Goal: Complete application form: Complete application form

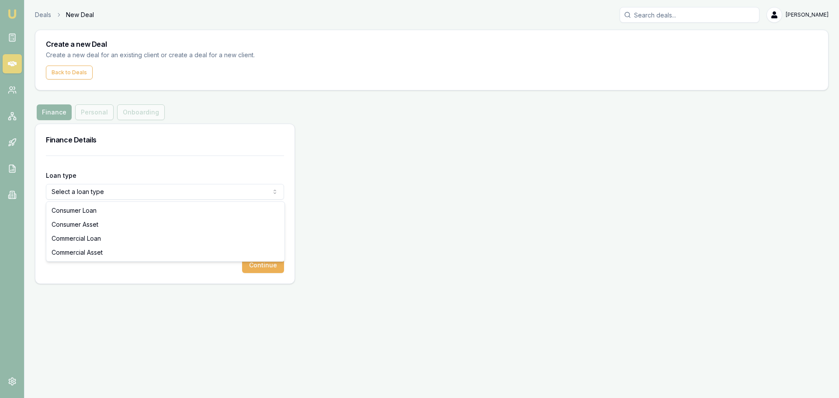
click at [147, 191] on html "Emu Broker Deals New Deal [PERSON_NAME] Toggle Menu Create a new Deal Create a …" at bounding box center [419, 199] width 839 height 398
select select "CONSUMER_ASSET"
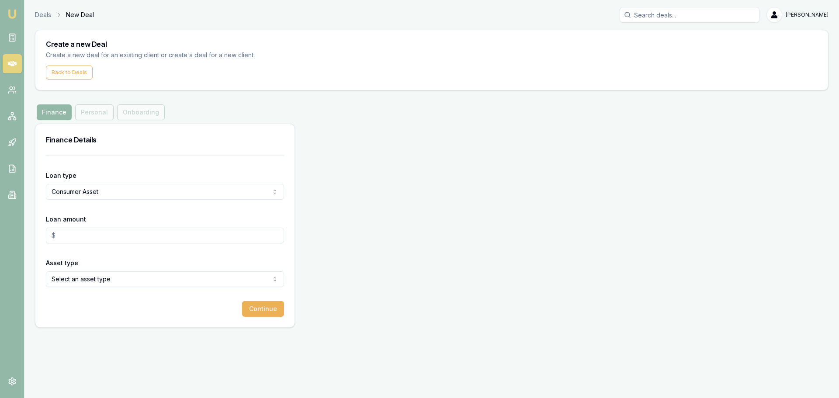
click at [87, 233] on input "Loan amount" at bounding box center [165, 236] width 238 height 16
click at [87, 236] on input "Loan amount" at bounding box center [165, 236] width 238 height 16
type input "a"
click at [87, 236] on input "Loan amount" at bounding box center [165, 236] width 238 height 16
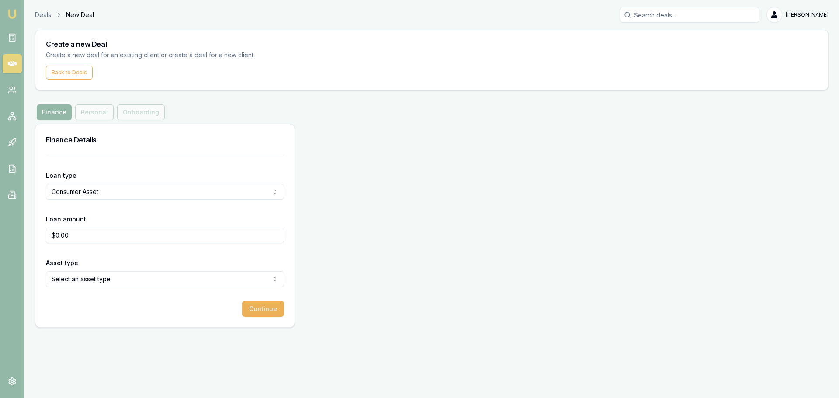
click at [98, 277] on html "Emu Broker Deals New Deal [PERSON_NAME] Toggle Menu Create a new Deal Create a …" at bounding box center [419, 199] width 839 height 398
click at [81, 237] on input "$0.00" at bounding box center [165, 236] width 238 height 16
type input "$"
type input "$38,000.00"
click at [261, 314] on button "Continue" at bounding box center [263, 309] width 42 height 16
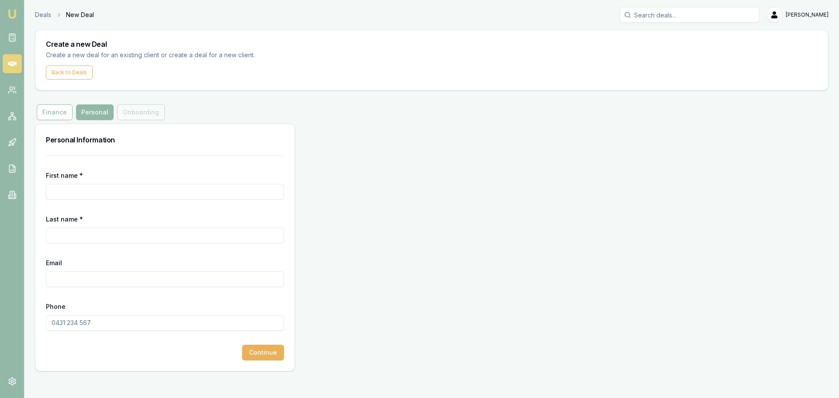
click at [141, 189] on input "First name *" at bounding box center [165, 192] width 238 height 16
type input "C"
type input "c"
click at [141, 189] on input "karlie" at bounding box center [165, 192] width 238 height 16
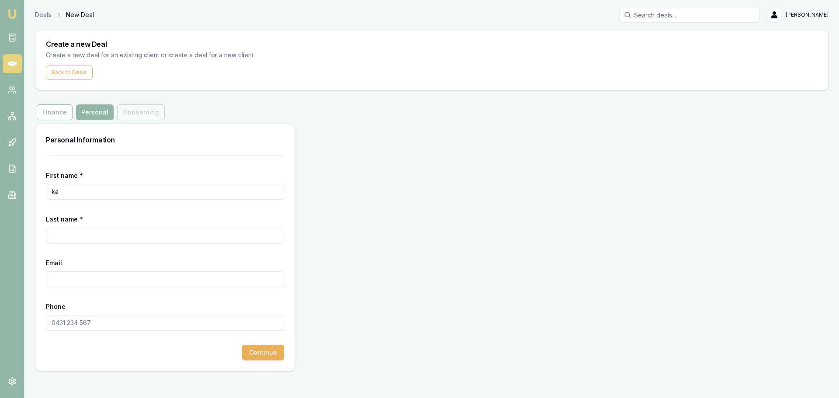
type input "k"
type input "M"
type input "KARLIE"
type input "[PERSON_NAME]"
click at [108, 321] on input "Phone" at bounding box center [165, 323] width 238 height 16
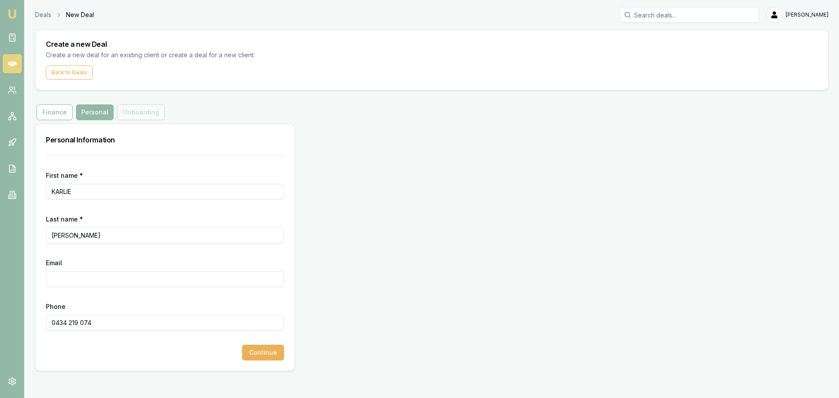
type input "0434 219 074"
click at [118, 281] on input "Email" at bounding box center [165, 279] width 238 height 16
type input "[EMAIL_ADDRESS][DOMAIN_NAME]"
click at [266, 353] on button "Continue" at bounding box center [263, 353] width 42 height 16
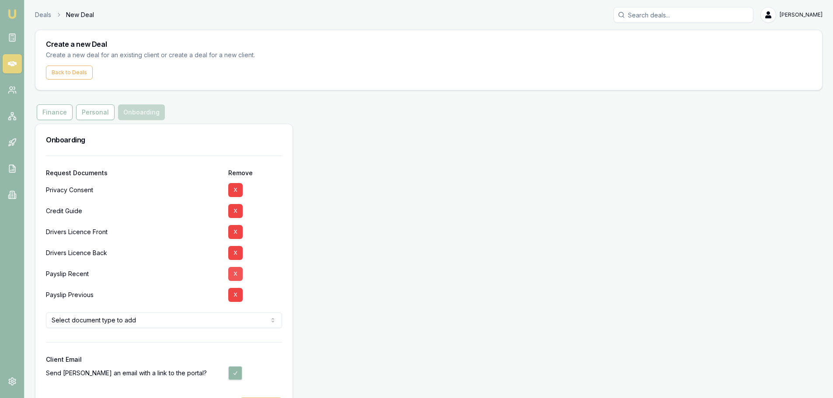
click at [237, 275] on button "X" at bounding box center [235, 274] width 14 height 14
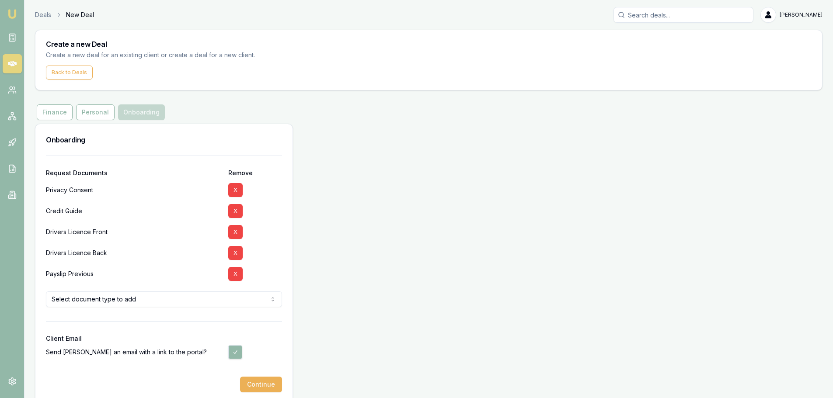
click at [237, 275] on button "X" at bounding box center [235, 274] width 14 height 14
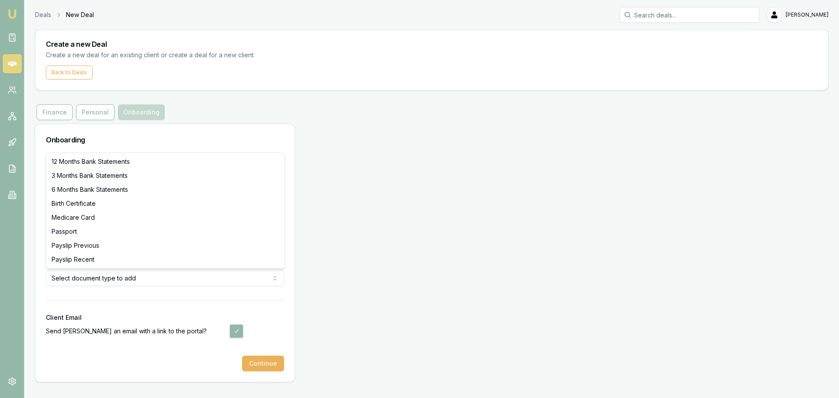
click at [138, 275] on html "Emu Broker Deals New Deal [PERSON_NAME] Toggle Menu Create a new Deal Create a …" at bounding box center [419, 199] width 839 height 398
click at [261, 318] on html "Emu Broker Deals New Deal [PERSON_NAME] Toggle Menu Create a new Deal Create a …" at bounding box center [419, 199] width 839 height 398
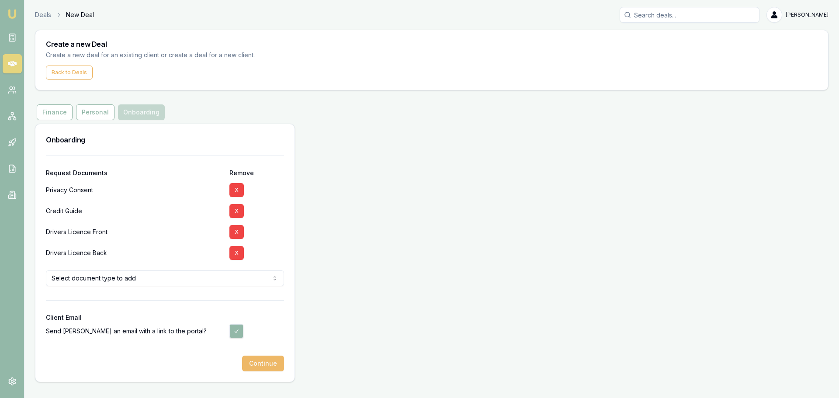
click at [266, 360] on button "Continue" at bounding box center [263, 364] width 42 height 16
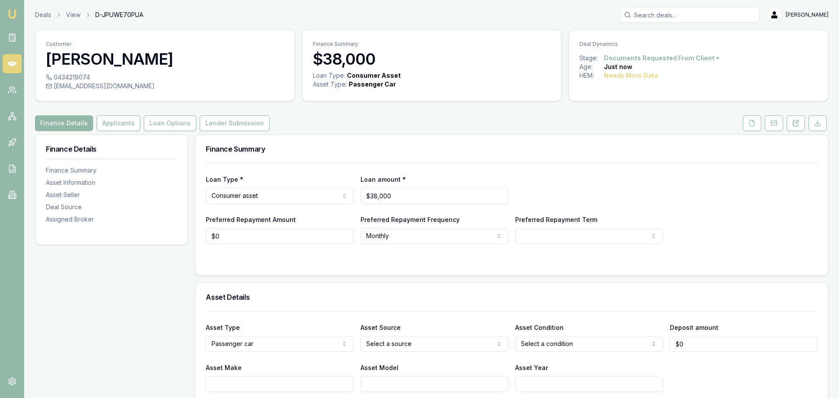
click at [285, 196] on html "Emu Broker Deals View D-JPUWE70PUA [PERSON_NAME] Shield Toggle Menu Customer [P…" at bounding box center [419, 199] width 839 height 398
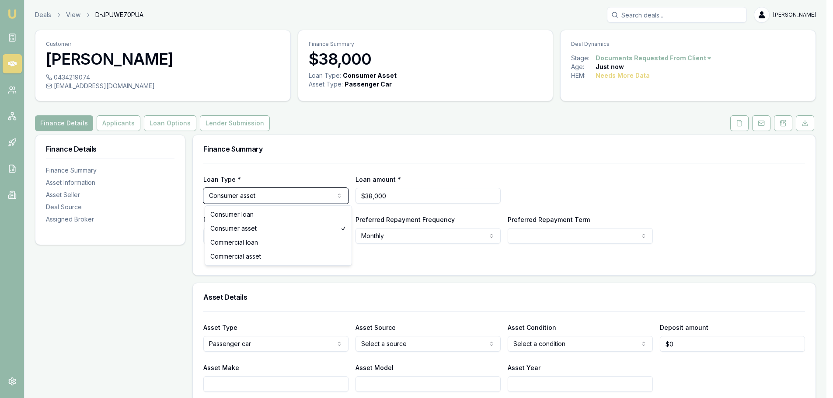
click at [285, 196] on html "Emu Broker Deals View D-JPUWE70PUA [PERSON_NAME] Shield Toggle Menu Customer [P…" at bounding box center [416, 199] width 833 height 398
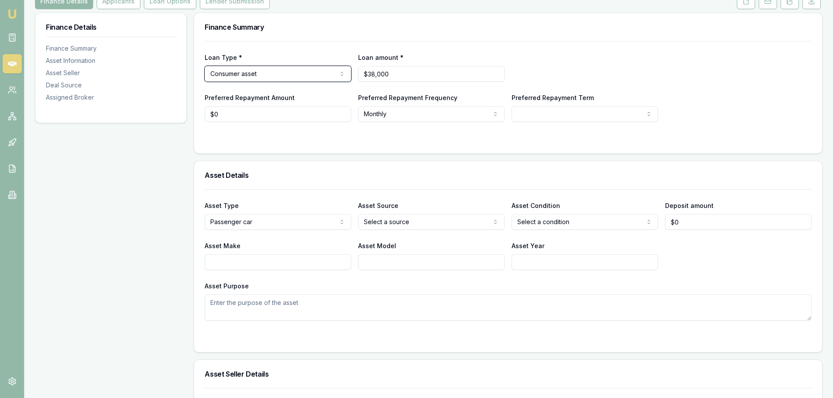
scroll to position [175, 0]
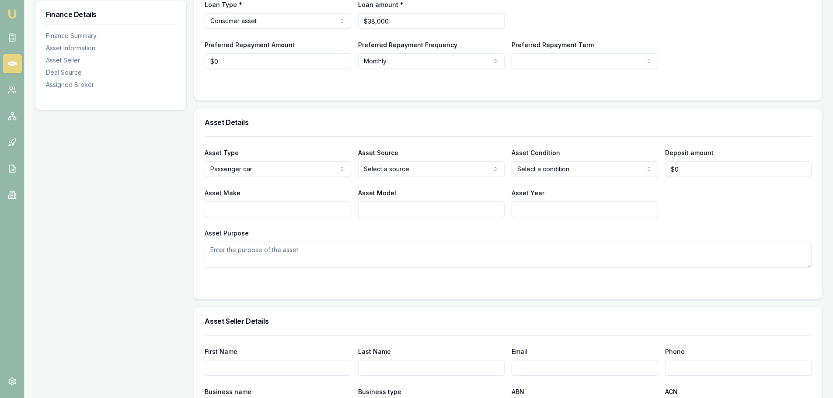
click at [290, 210] on input "Asset Make" at bounding box center [278, 210] width 146 height 16
type input "a"
type input "AUDI"
type input "Q7"
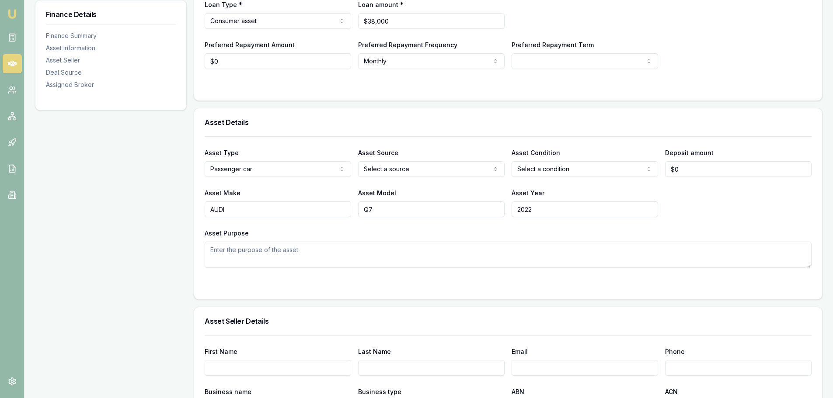
type input "2022"
click at [369, 133] on div "Asset Details" at bounding box center [508, 122] width 628 height 28
click at [420, 213] on input "Q7" at bounding box center [431, 210] width 146 height 16
type input "Q3"
click at [457, 230] on div "Asset Purpose" at bounding box center [508, 248] width 607 height 40
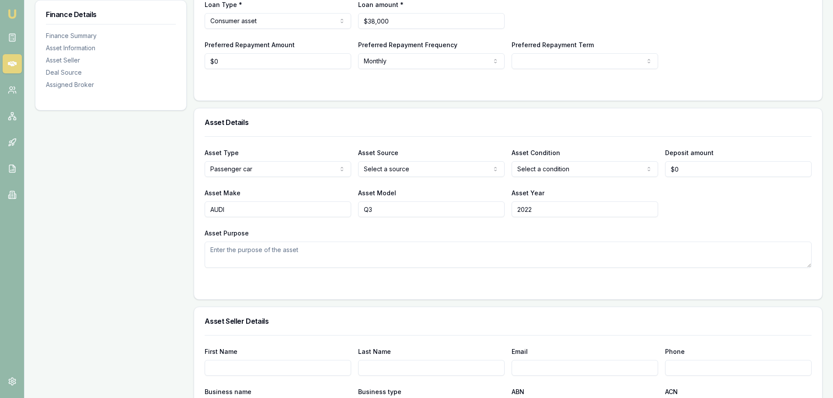
scroll to position [87, 0]
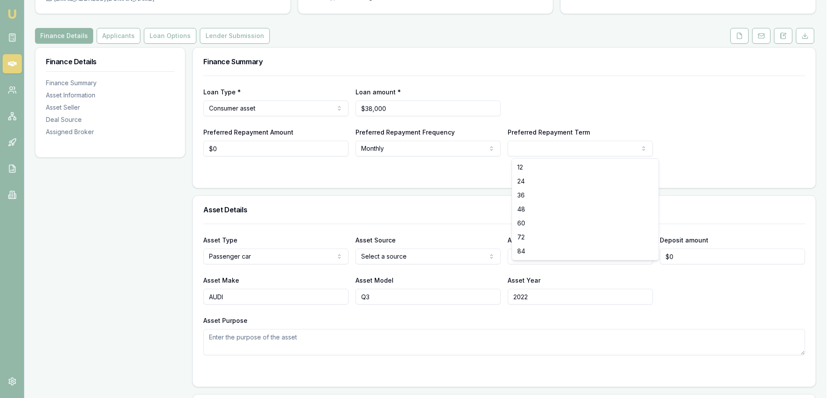
click at [590, 149] on html "Emu Broker Deals View D-JPUWE70PUA [PERSON_NAME] Shield Toggle Menu Customer [P…" at bounding box center [416, 112] width 833 height 398
select select "60"
click at [535, 174] on div at bounding box center [508, 173] width 607 height 7
drag, startPoint x: 246, startPoint y: 153, endPoint x: 5, endPoint y: 143, distance: 241.1
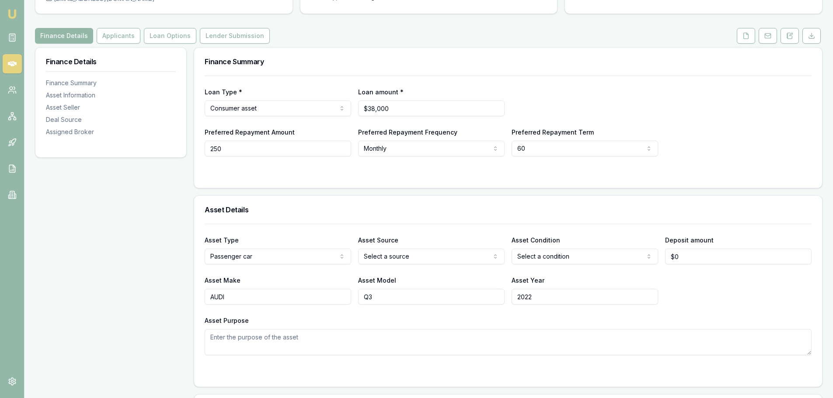
type input "$250"
click at [374, 145] on html "Emu Broker Deals View D-JPUWE70PUA [PERSON_NAME] Shield Toggle Menu Customer [P…" at bounding box center [416, 112] width 833 height 398
select select "WEEKLY"
click at [535, 172] on div at bounding box center [508, 173] width 607 height 7
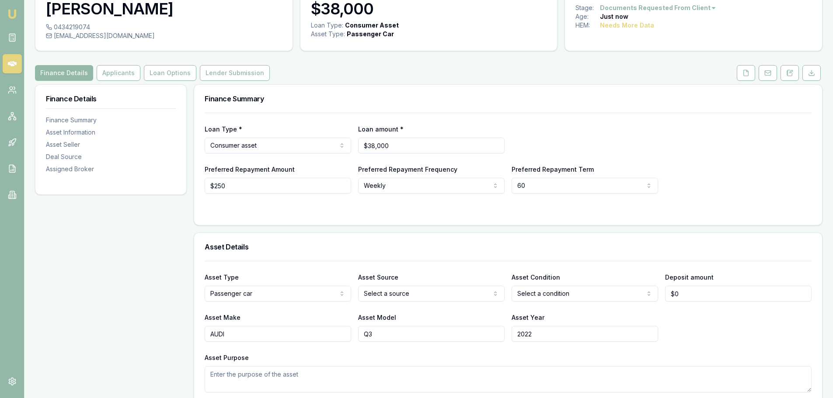
scroll to position [44, 0]
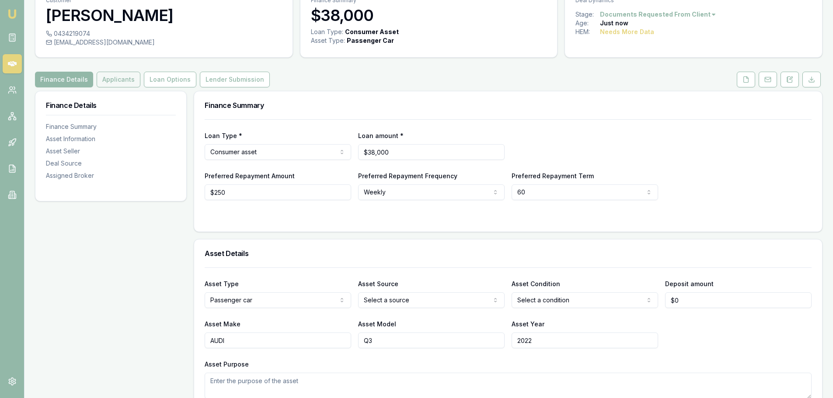
click at [122, 81] on button "Applicants" at bounding box center [119, 80] width 44 height 16
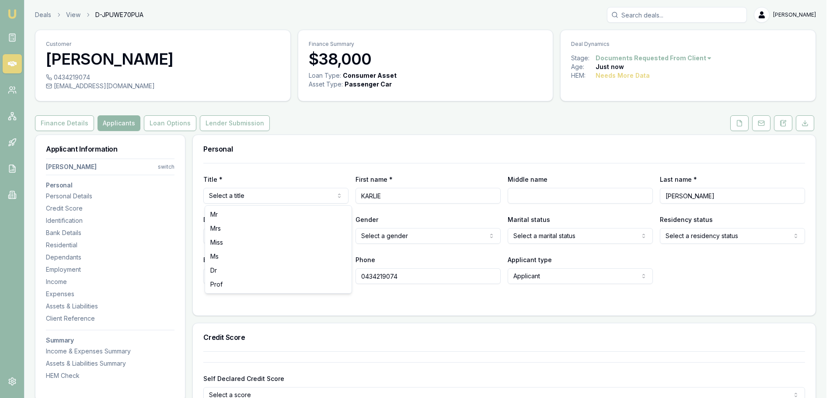
click at [275, 194] on html "Emu Broker Deals View D-JPUWE70PUA [PERSON_NAME] Shield Toggle Menu Customer [P…" at bounding box center [416, 199] width 833 height 398
select select "Ms"
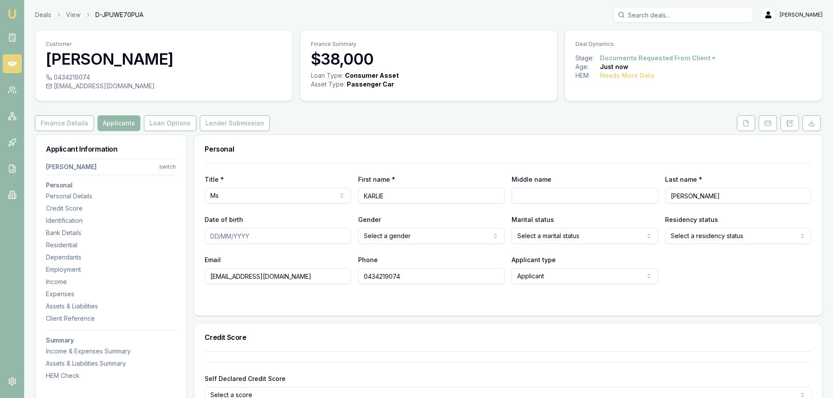
click at [557, 198] on input "Middle name" at bounding box center [584, 196] width 146 height 16
type input "MAREE"
click at [320, 240] on input "Date of birth" at bounding box center [278, 236] width 146 height 16
type input "[DATE]"
click at [424, 239] on html "Emu Broker Deals View D-JPUWE70PUA [PERSON_NAME] Shield Toggle Menu Customer [P…" at bounding box center [419, 199] width 839 height 398
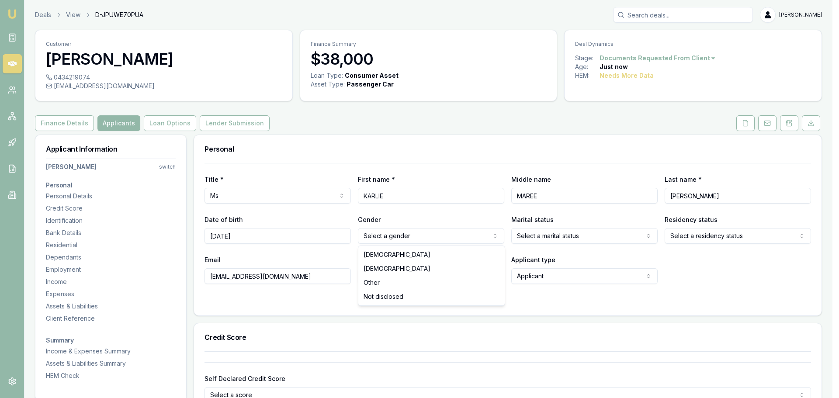
select select "[DEMOGRAPHIC_DATA]"
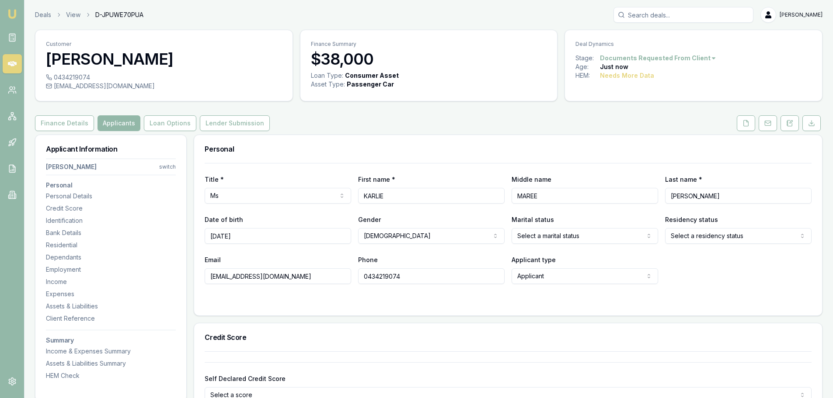
click at [585, 240] on html "Emu Broker Deals View D-JPUWE70PUA [PERSON_NAME] Shield Toggle Menu Customer [P…" at bounding box center [416, 199] width 833 height 398
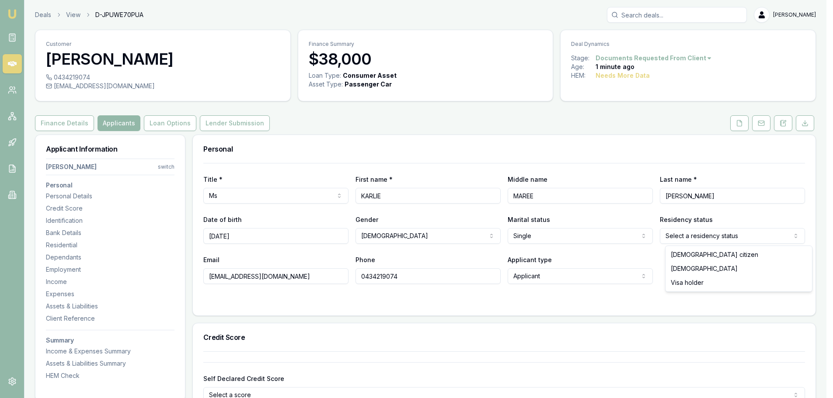
click at [690, 234] on html "Emu Broker Deals View D-JPUWE70PUA [PERSON_NAME] Shield Toggle Menu Customer [P…" at bounding box center [416, 199] width 833 height 398
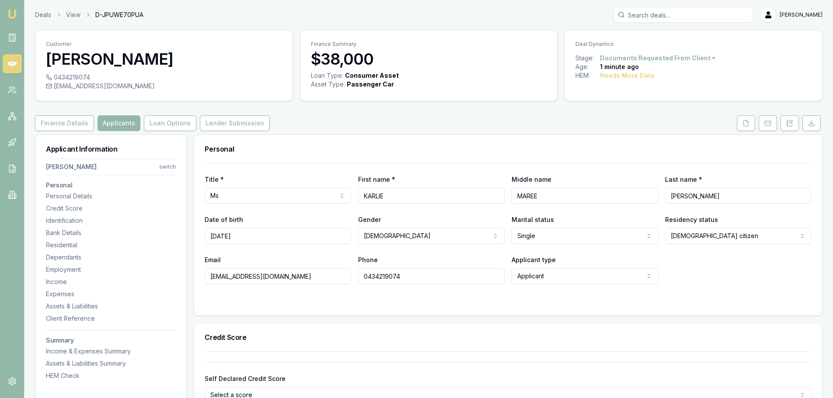
click at [465, 292] on form "Title * Ms Mr Mrs Miss Ms Dr Prof First name * [PERSON_NAME] Middle name [PERSO…" at bounding box center [508, 234] width 607 height 142
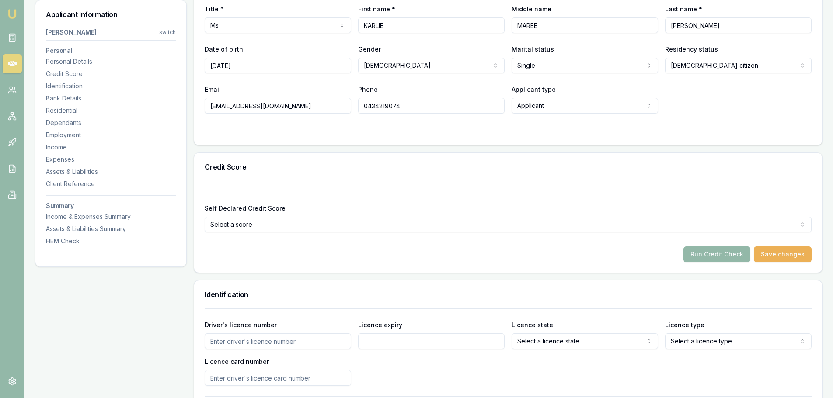
scroll to position [175, 0]
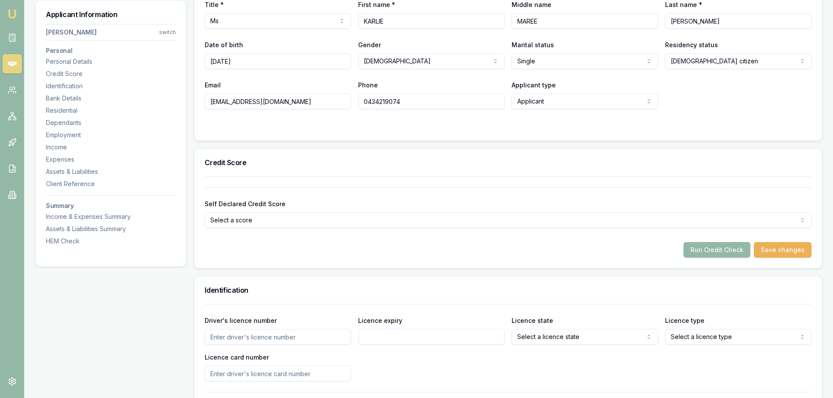
click at [303, 220] on html "Emu Broker Deals View D-JPUWE70PUA [PERSON_NAME] Shield Toggle Menu Customer [P…" at bounding box center [416, 24] width 833 height 398
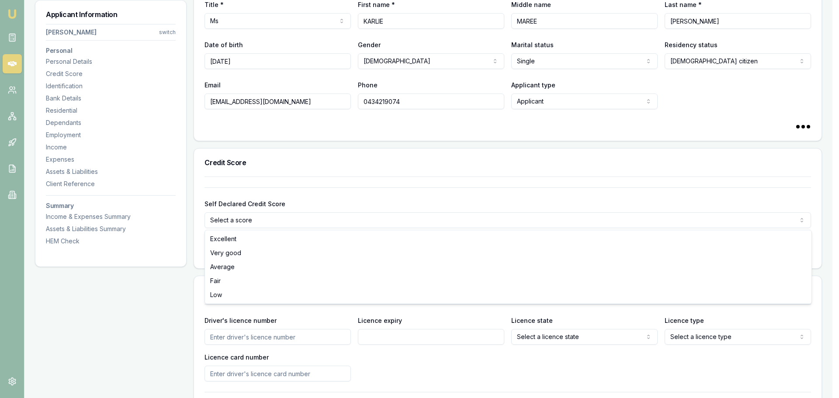
select select "AVERAGE"
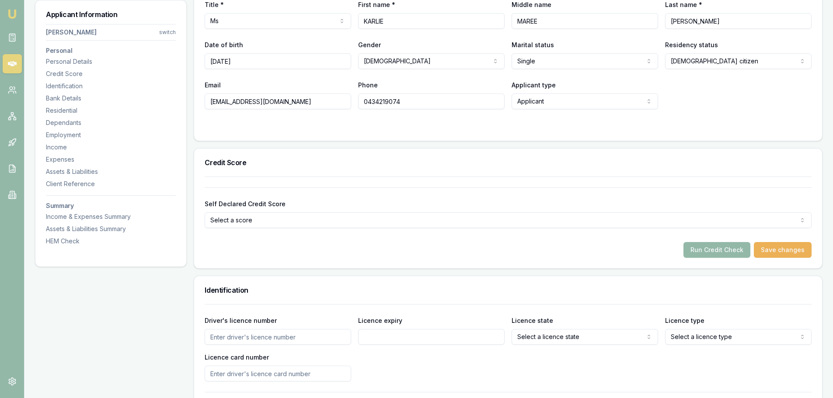
click at [272, 180] on div "Self Declared Credit Score Select a score Excellent Very good Average Fair Low …" at bounding box center [508, 217] width 607 height 81
click at [256, 223] on html "Emu Broker Deals View D-JPUWE70PUA [PERSON_NAME] Shield Toggle Menu Customer [P…" at bounding box center [416, 24] width 833 height 398
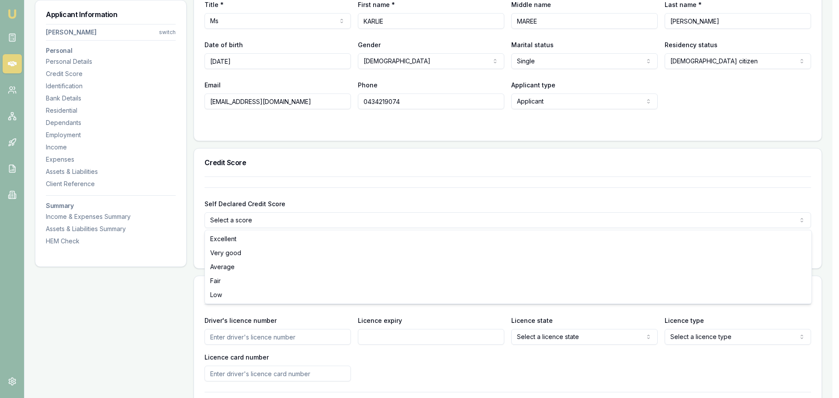
select select "AVERAGE"
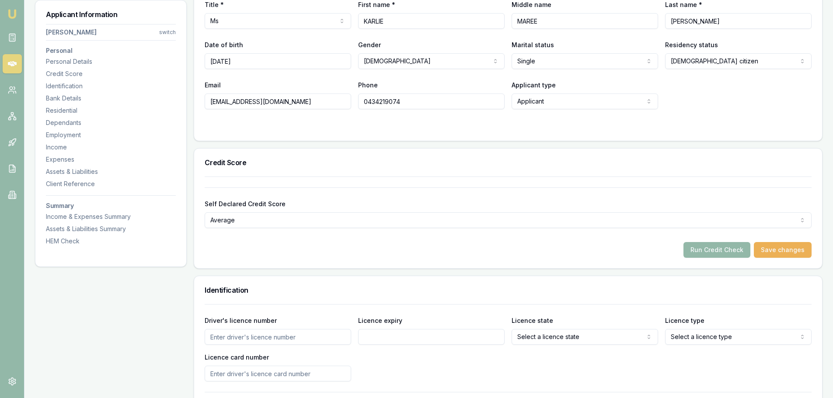
click at [240, 247] on div "Run Credit Check Save changes" at bounding box center [508, 250] width 607 height 16
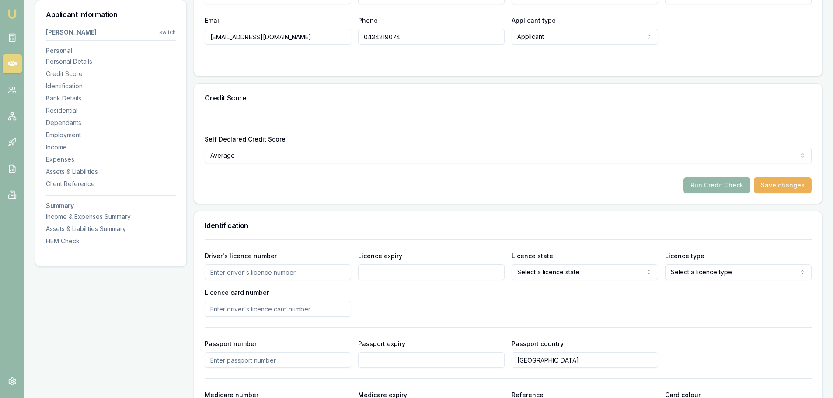
scroll to position [350, 0]
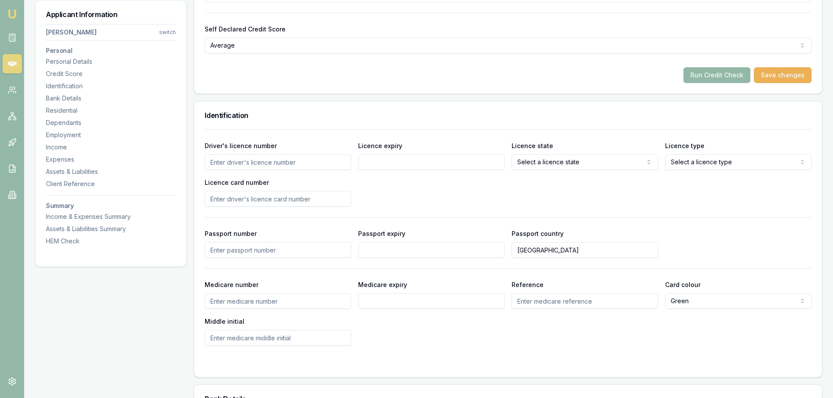
click at [258, 164] on input "Driver's licence number" at bounding box center [278, 162] width 146 height 16
type input "13241657"
click at [376, 164] on input "Licence expiry" at bounding box center [431, 162] width 146 height 16
select select
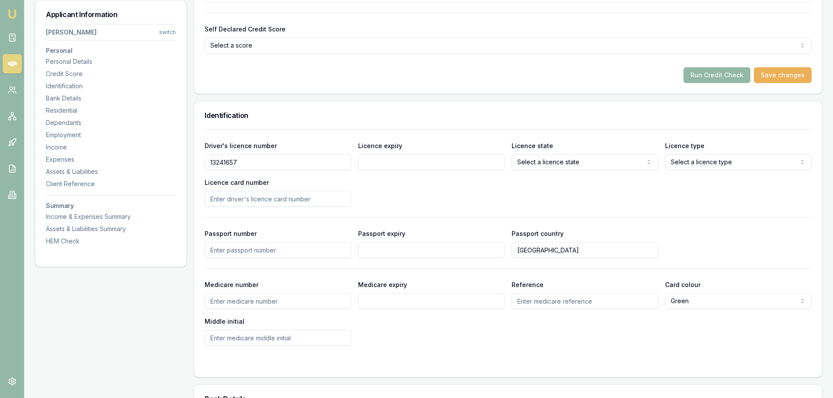
click at [581, 113] on h3 "Identification" at bounding box center [508, 115] width 607 height 7
click at [476, 161] on input "Licence expiry" at bounding box center [431, 162] width 146 height 16
type input "[DATE]"
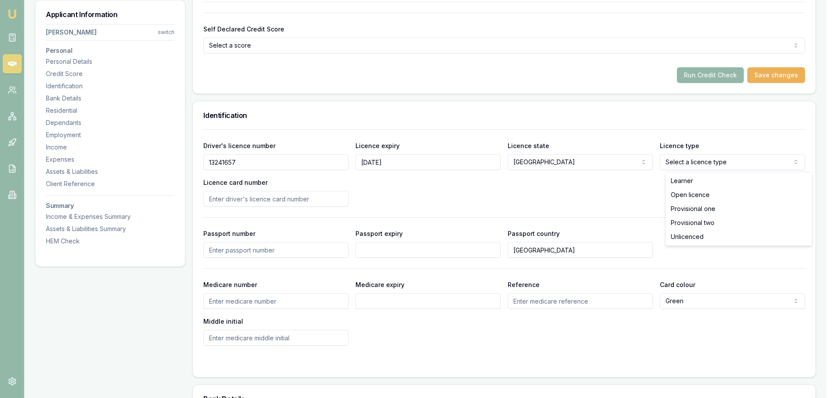
select select "OPEN_LICENCE"
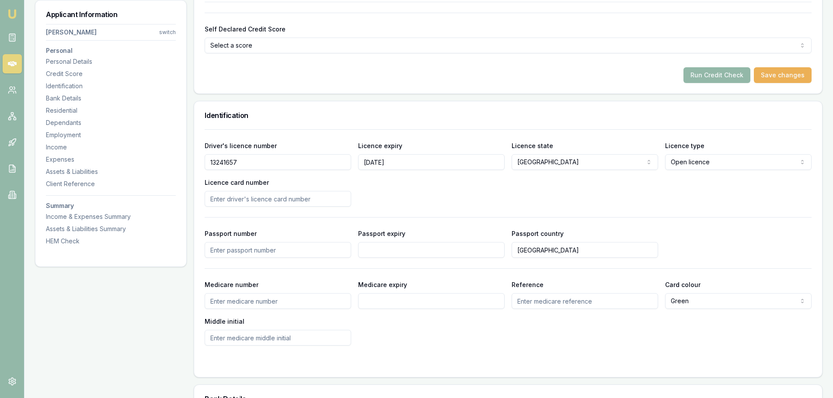
click at [313, 199] on input "Licence card number" at bounding box center [278, 199] width 146 height 16
type input "2056913687"
click at [417, 201] on div "Driver's licence number [DRIVERS_LICENSE_NUMBER] Licence expiry [DATE] Licence …" at bounding box center [508, 173] width 607 height 66
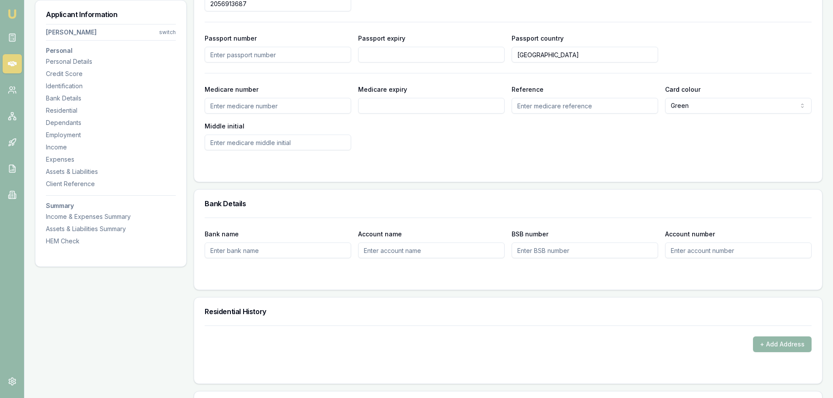
scroll to position [656, 0]
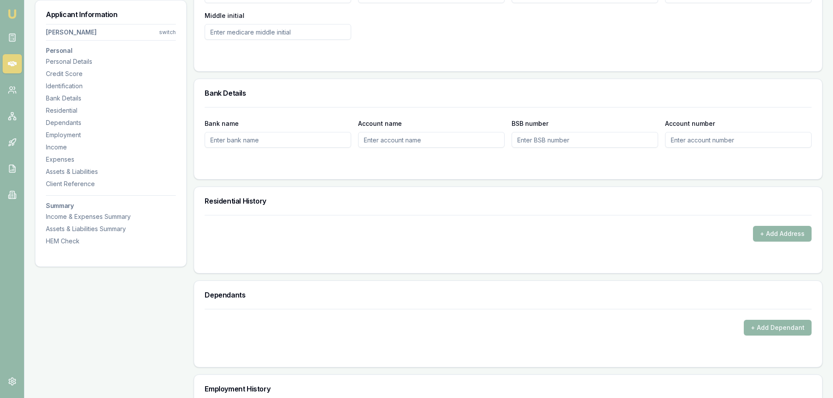
click at [417, 201] on h3 "Residential History" at bounding box center [508, 201] width 607 height 7
click at [775, 234] on button "+ Add Address" at bounding box center [782, 234] width 59 height 16
click at [778, 232] on button "+ Add Address" at bounding box center [782, 234] width 59 height 16
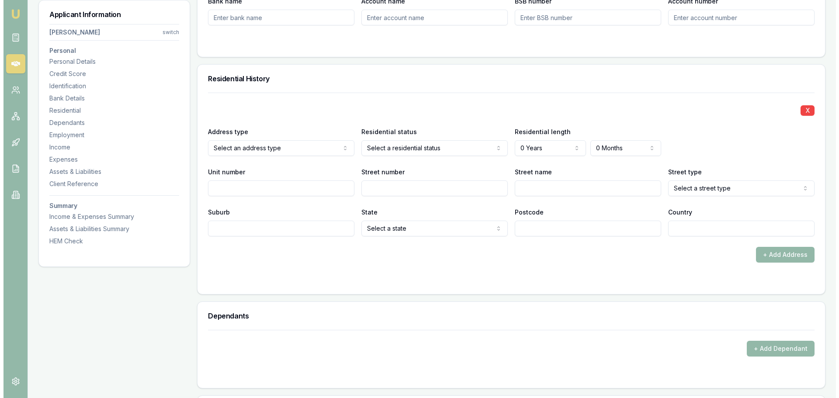
scroll to position [787, 0]
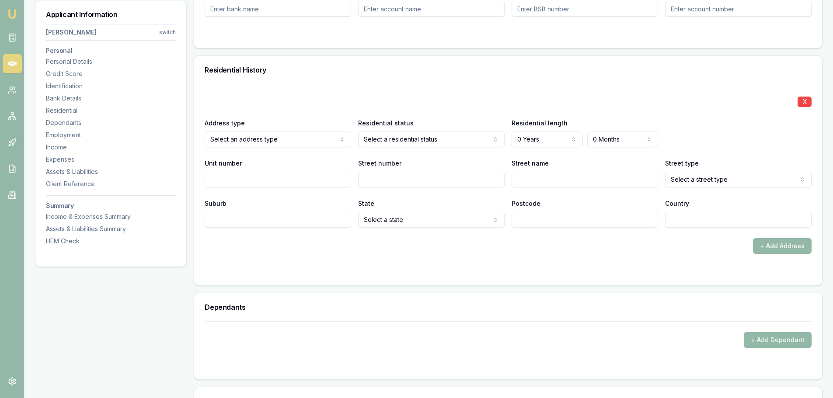
click at [390, 180] on input "Street number" at bounding box center [431, 180] width 146 height 16
click at [320, 178] on input "Unit number" at bounding box center [278, 180] width 146 height 16
type input "2"
type input "36"
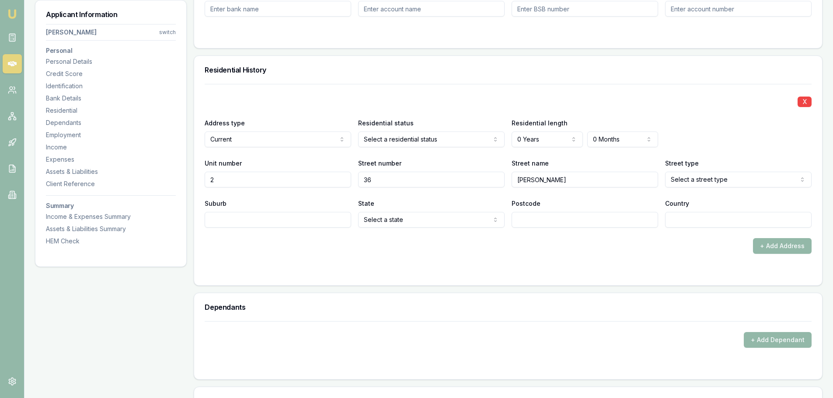
type input "[PERSON_NAME]"
select select "Circle"
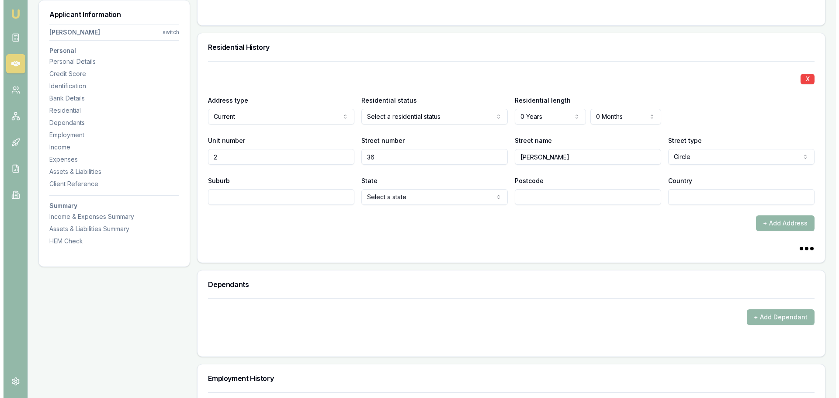
scroll to position [831, 0]
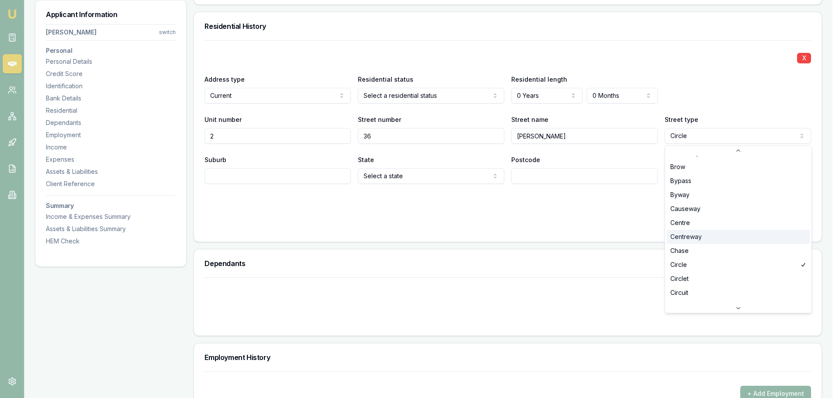
scroll to position [290, 0]
select select "Circuit"
drag, startPoint x: 683, startPoint y: 280, endPoint x: 680, endPoint y: 276, distance: 5.0
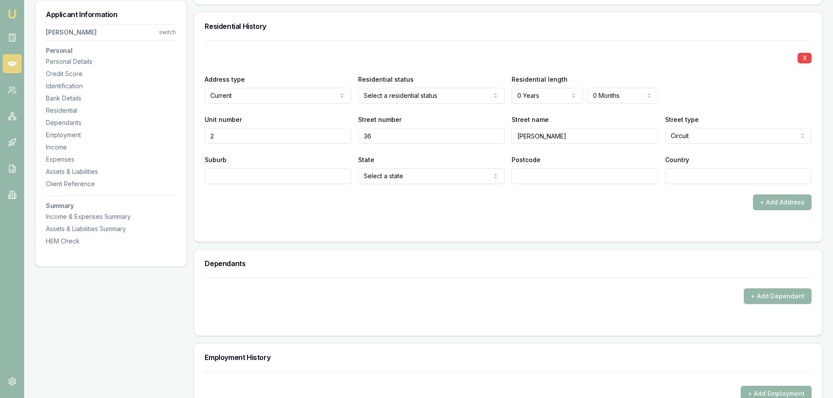
click at [293, 175] on input "Suburb" at bounding box center [278, 176] width 146 height 16
type input "[PERSON_NAME]"
click at [293, 175] on input "[PERSON_NAME]" at bounding box center [278, 176] width 146 height 16
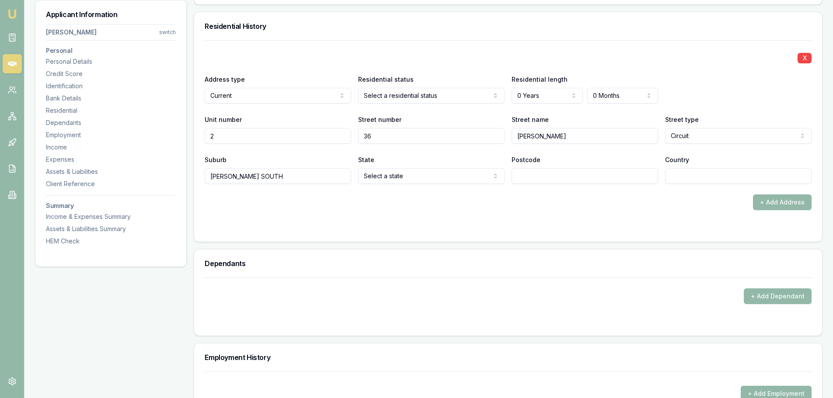
type input "[PERSON_NAME] SOUTH"
type input "2303"
click at [682, 176] on input "Country" at bounding box center [738, 176] width 146 height 16
type input "[GEOGRAPHIC_DATA]"
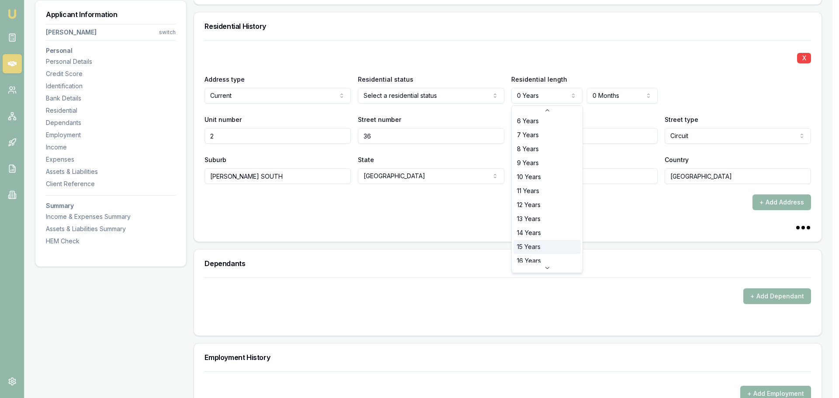
scroll to position [131, 0]
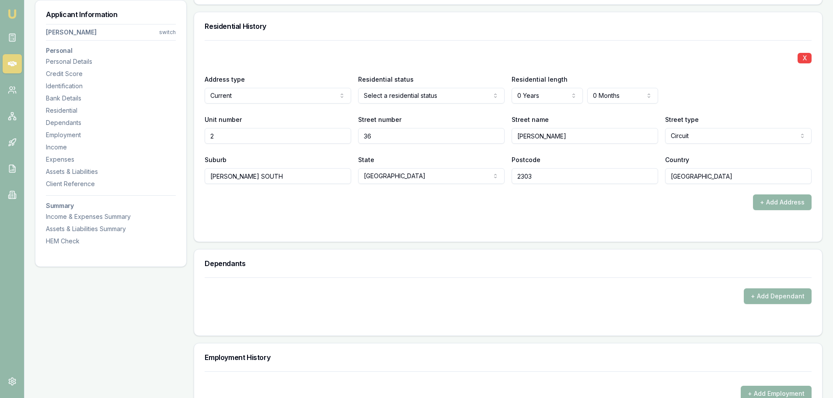
click at [544, 244] on div "Personal Title * Ms Mr Mrs Miss Ms Dr Prof First name * [PERSON_NAME] Middle na…" at bounding box center [508, 253] width 629 height 1899
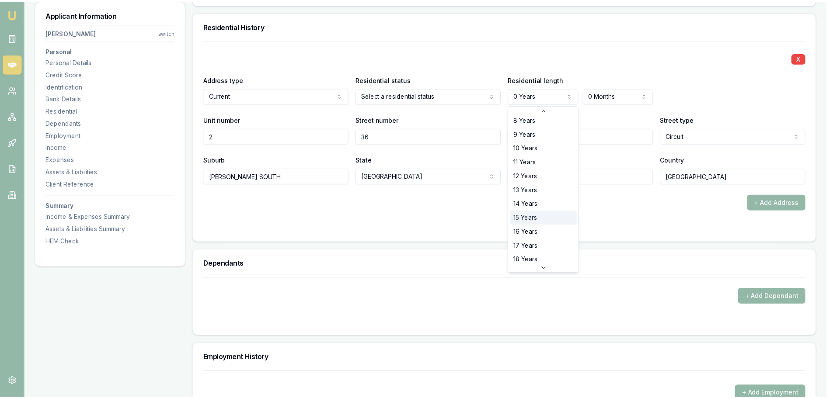
scroll to position [129, 0]
select select "18"
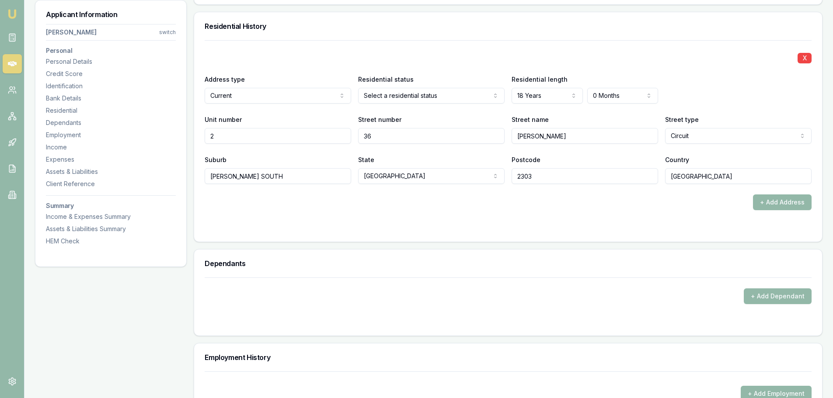
click at [392, 56] on div "X" at bounding box center [508, 57] width 607 height 12
click at [421, 56] on div "X" at bounding box center [508, 57] width 607 height 12
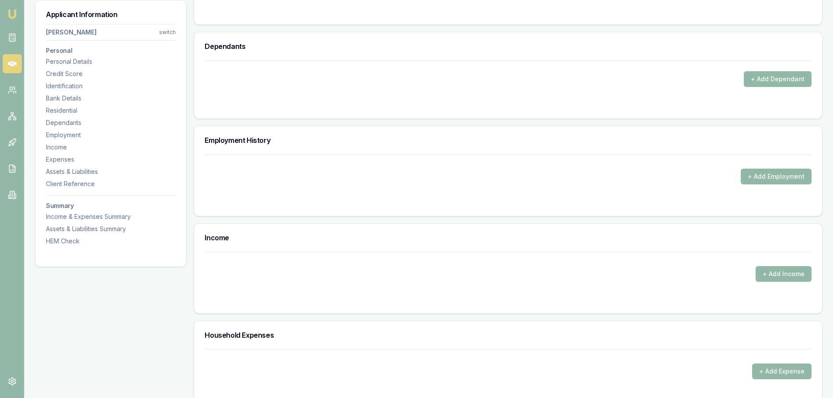
scroll to position [1049, 0]
click at [752, 173] on button "+ Add Employment" at bounding box center [776, 175] width 71 height 16
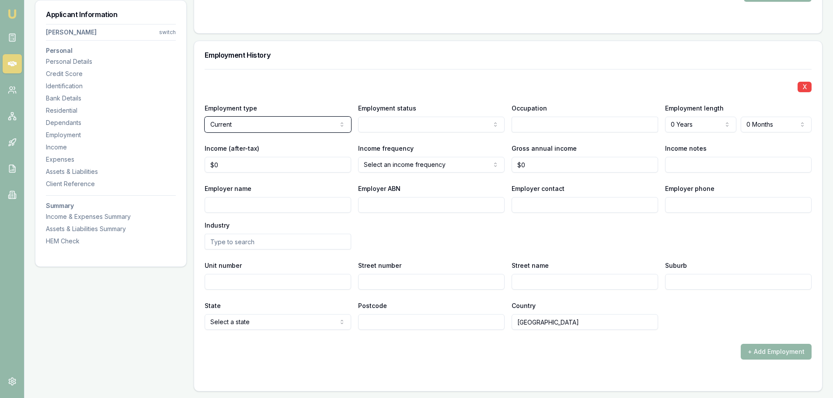
scroll to position [1137, 0]
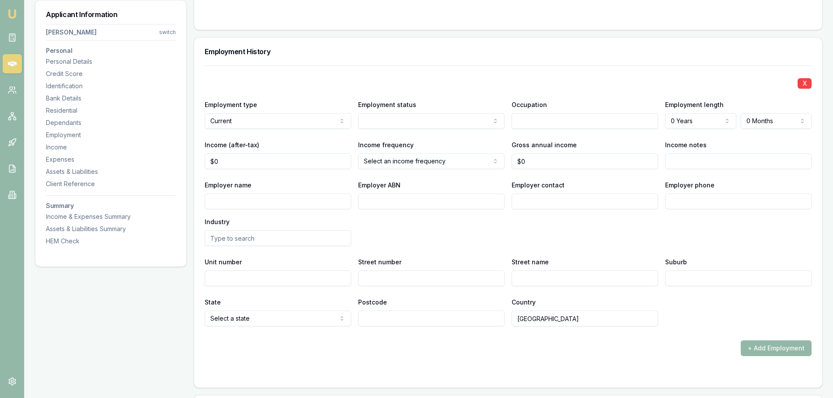
click at [309, 199] on input "Employer name" at bounding box center [278, 202] width 146 height 16
click at [304, 198] on input "Employer name" at bounding box center [278, 202] width 146 height 16
type input "BELLE JOY"
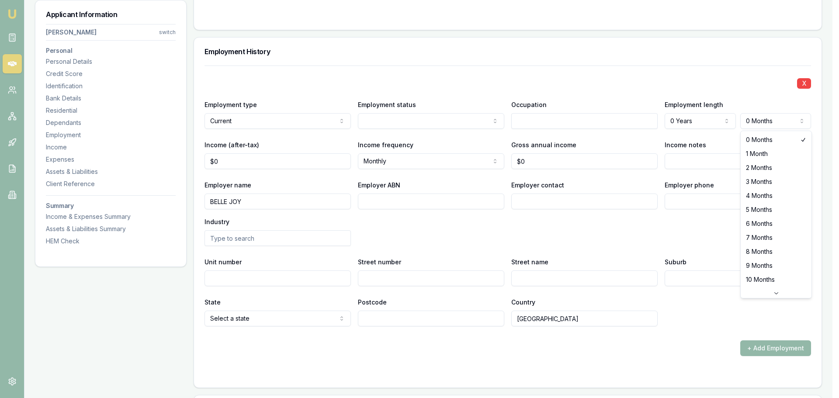
select select "1"
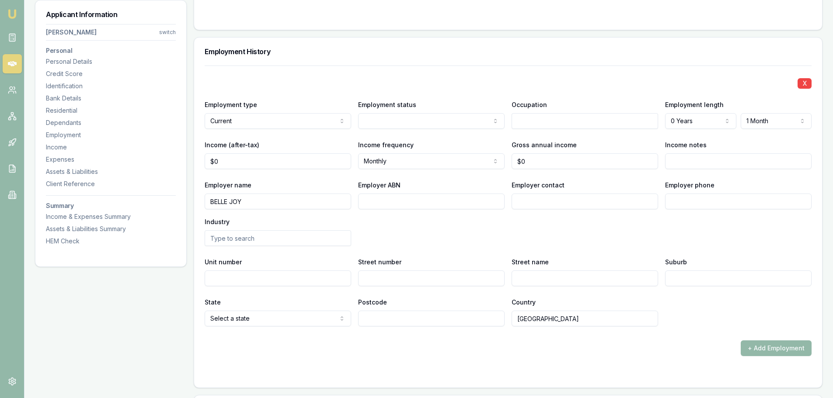
click at [401, 75] on div "X Employment type Current Current Previous Employment status [DEMOGRAPHIC_DATA]…" at bounding box center [508, 196] width 607 height 261
click at [530, 123] on input "text" at bounding box center [584, 121] width 146 height 16
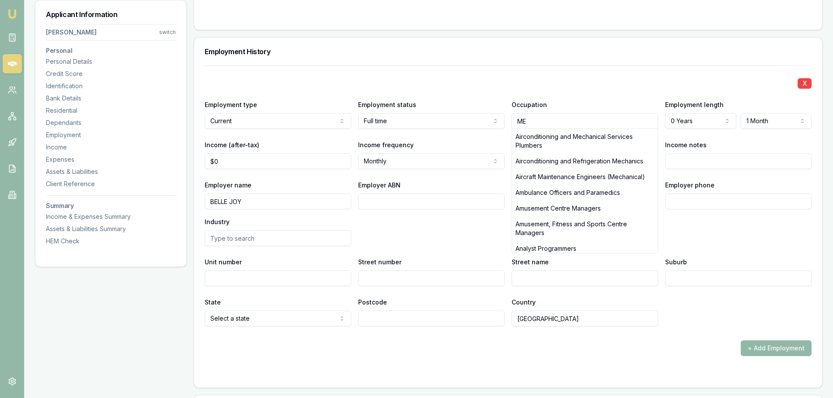
type input "M"
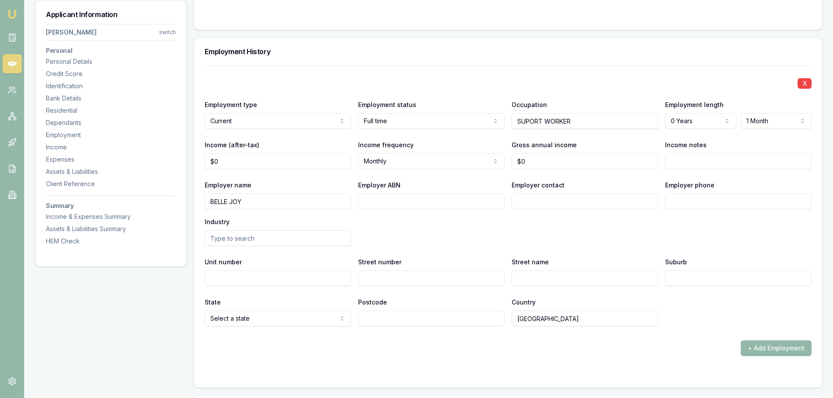
click at [448, 89] on div "X Employment type Current Current Previous Employment status [DEMOGRAPHIC_DATA]…" at bounding box center [508, 196] width 607 height 261
click at [529, 119] on input "SUPORT WORKER" at bounding box center [584, 121] width 146 height 16
type input "SUPPORT WORKER"
click at [349, 72] on div "X Employment type Current Current Previous Employment status [DEMOGRAPHIC_DATA]…" at bounding box center [508, 196] width 607 height 261
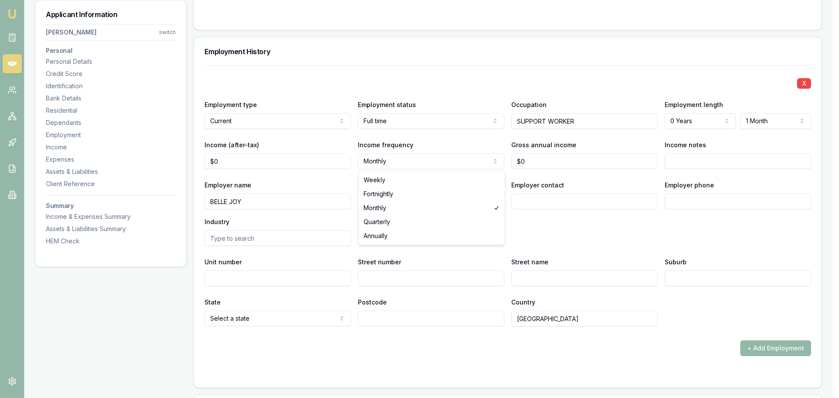
select select "FORTNIGHTLY"
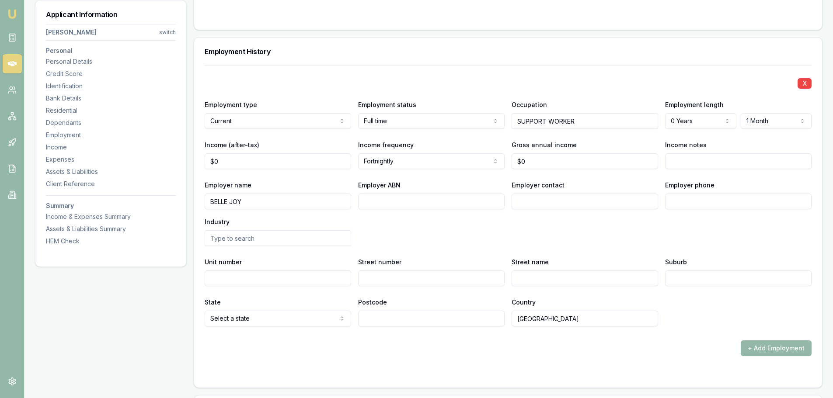
type input "0"
drag, startPoint x: 234, startPoint y: 163, endPoint x: 175, endPoint y: 158, distance: 59.2
click at [175, 158] on div "Applicant Information [PERSON_NAME] switch Personal Personal Details Credit Sco…" at bounding box center [428, 100] width 787 height 2204
drag, startPoint x: 233, startPoint y: 166, endPoint x: 13, endPoint y: 174, distance: 219.6
click at [13, 174] on div "Emu Broker Deals View D-JPUWE70PUA [PERSON_NAME] Shield Toggle Menu Customer [P…" at bounding box center [416, 35] width 833 height 2345
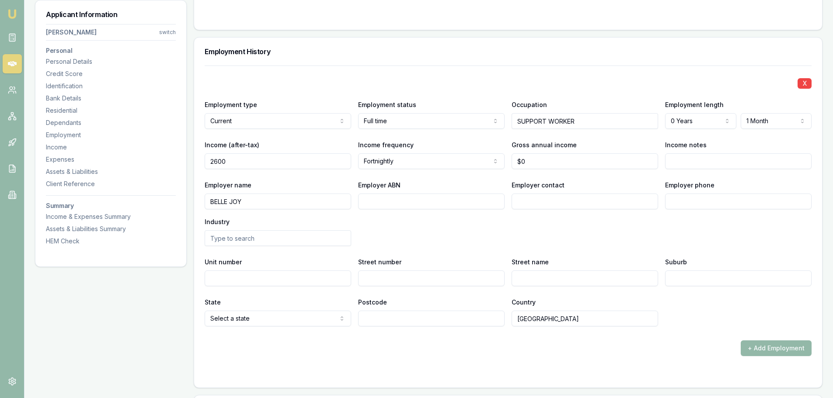
type input "$2,600"
click at [568, 224] on div "Employer name [PERSON_NAME] Employer ABN Employer contact Employer phone Indust…" at bounding box center [508, 213] width 607 height 66
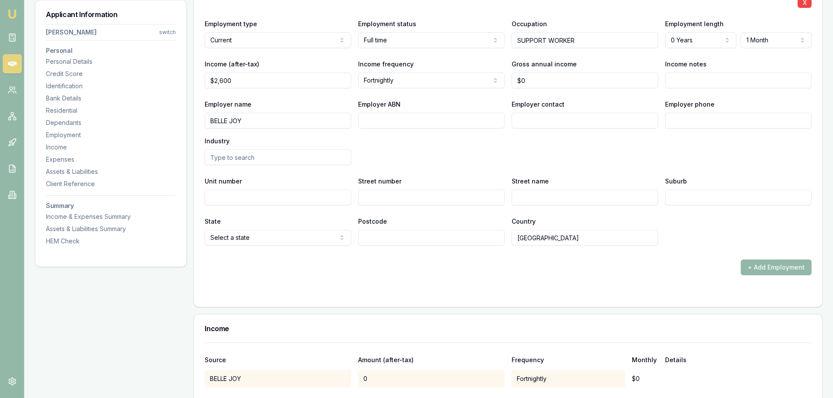
scroll to position [1224, 0]
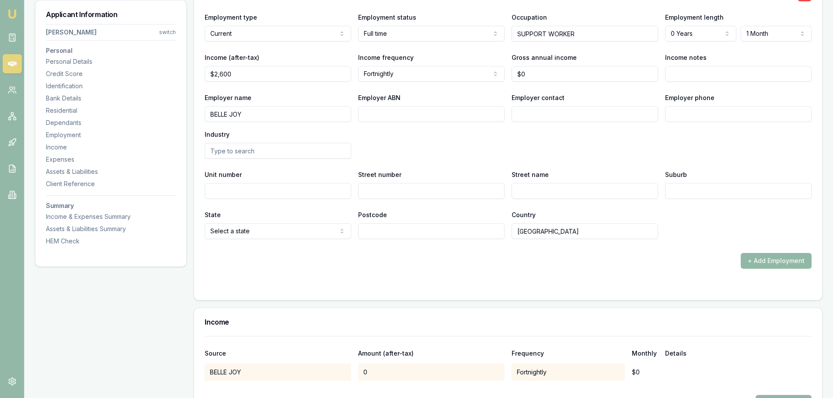
click at [795, 265] on button "+ Add Employment" at bounding box center [776, 261] width 71 height 16
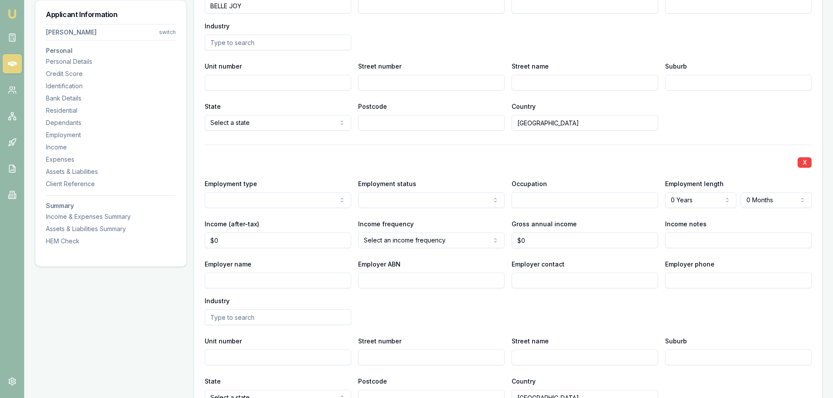
scroll to position [1355, 0]
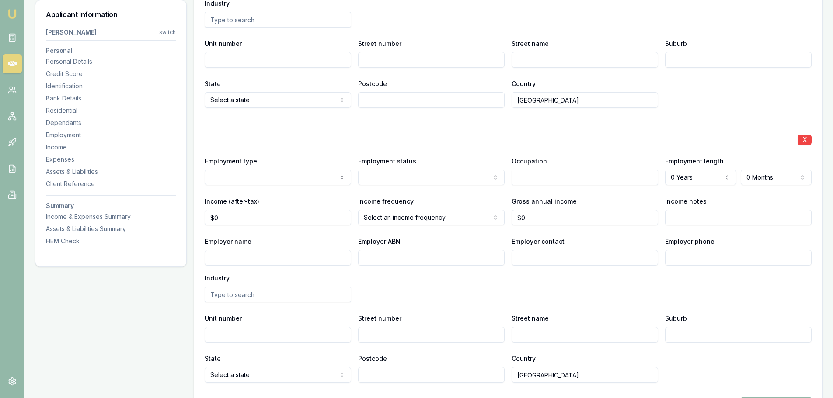
select select "PREVIOUS"
click at [264, 140] on div "X" at bounding box center [508, 139] width 607 height 12
click at [262, 257] on input "Employer name" at bounding box center [278, 258] width 146 height 16
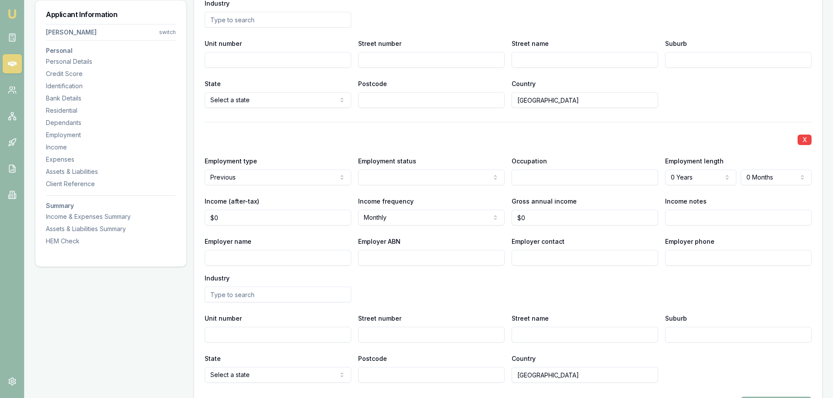
click at [262, 257] on input "Employer name" at bounding box center [278, 258] width 146 height 16
type input "[PERSON_NAME]"
click at [486, 296] on div "Employer name [PERSON_NAME] Employer ABN Employer contact Employer phone Indust…" at bounding box center [508, 269] width 607 height 66
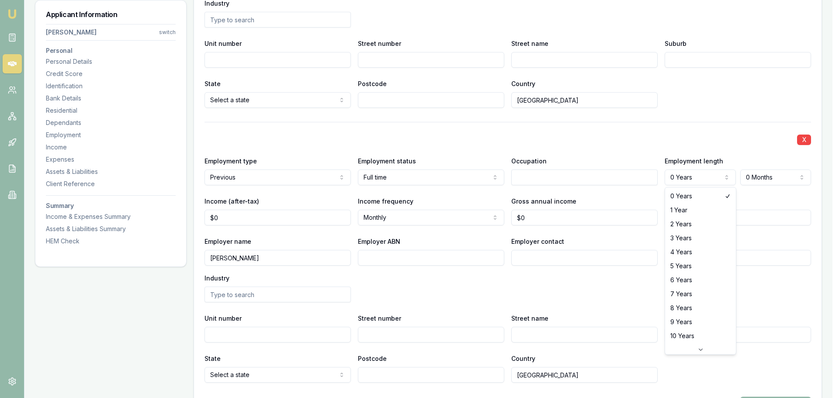
select select "1"
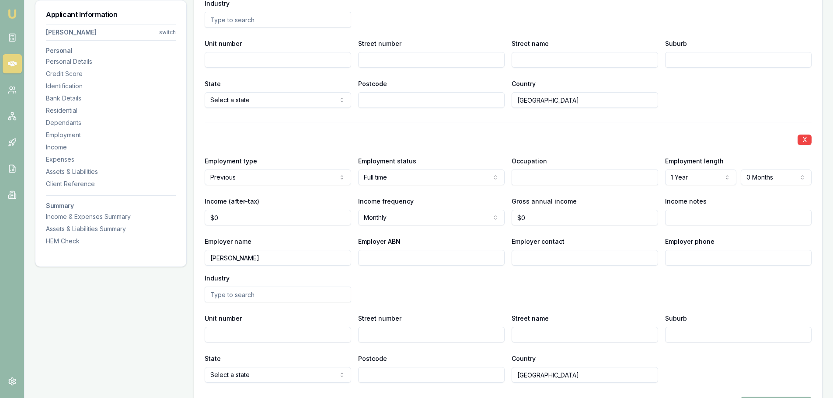
click at [560, 176] on input "text" at bounding box center [584, 178] width 146 height 16
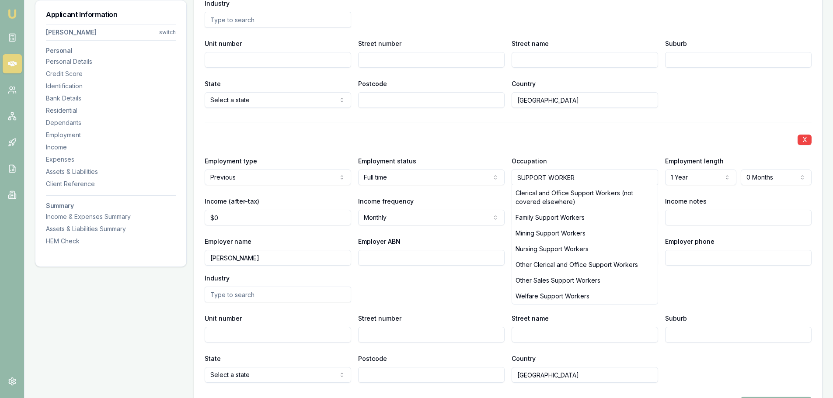
type input "SUPPORT WORKER"
click at [585, 145] on div "X Employment type Previous Current Previous Employment status [DEMOGRAPHIC_DATA…" at bounding box center [508, 252] width 607 height 261
click at [464, 125] on div "X Employment type Previous Current Previous Employment status [DEMOGRAPHIC_DATA…" at bounding box center [508, 252] width 607 height 261
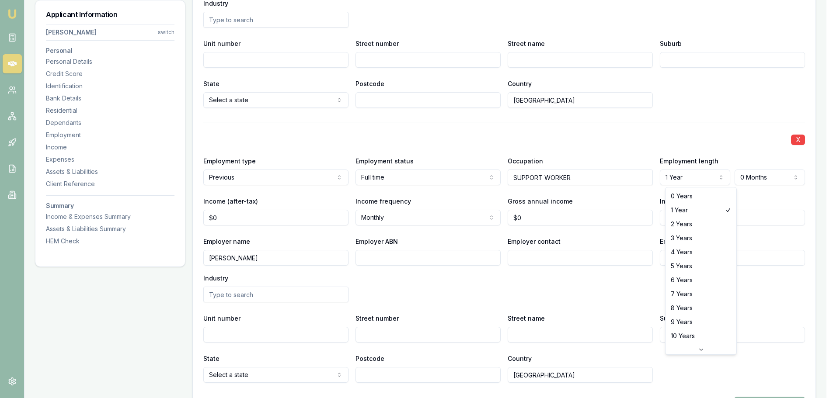
select select "3"
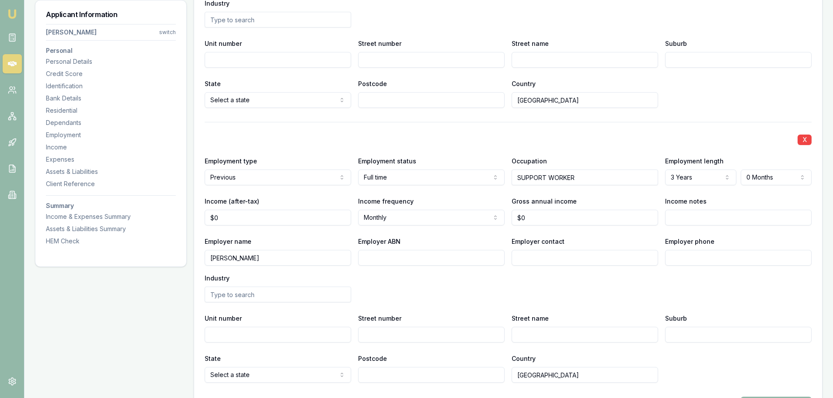
click at [689, 117] on div "X Employment type Current Current Previous Employment status [DEMOGRAPHIC_DATA]…" at bounding box center [508, 130] width 607 height 566
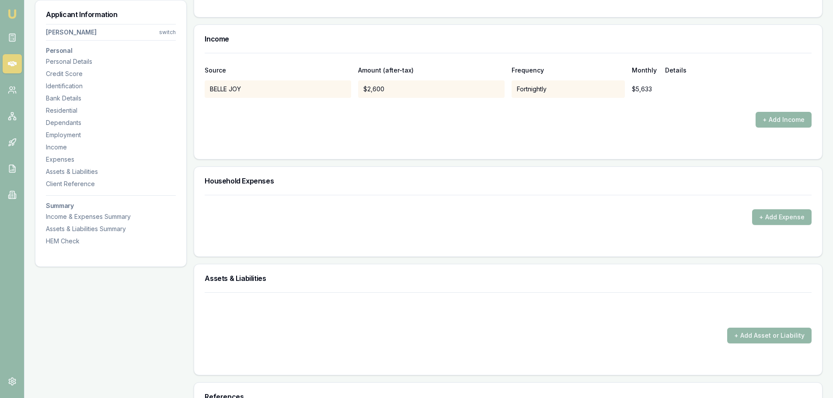
scroll to position [1792, 0]
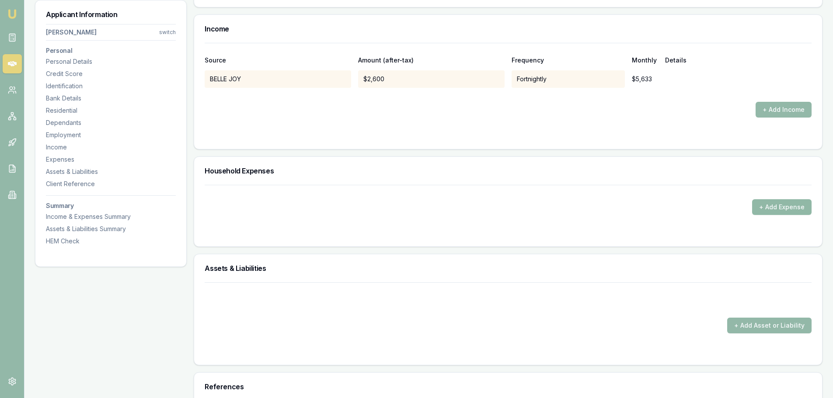
click at [788, 204] on button "+ Add Expense" at bounding box center [781, 207] width 59 height 16
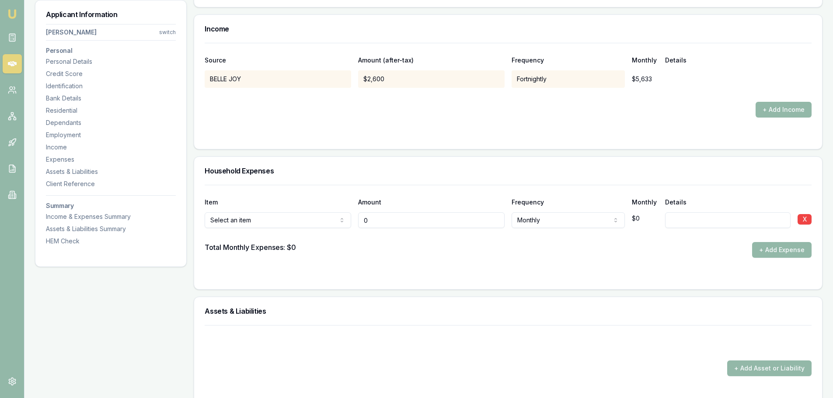
type input "$0"
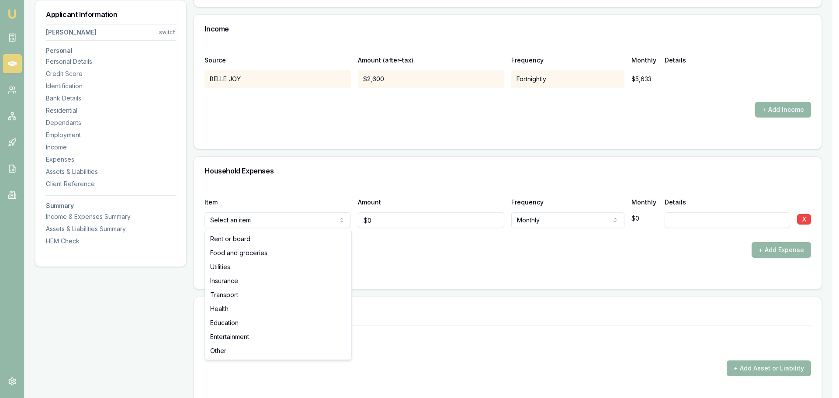
select select "FOOD_AND_GROCERIES"
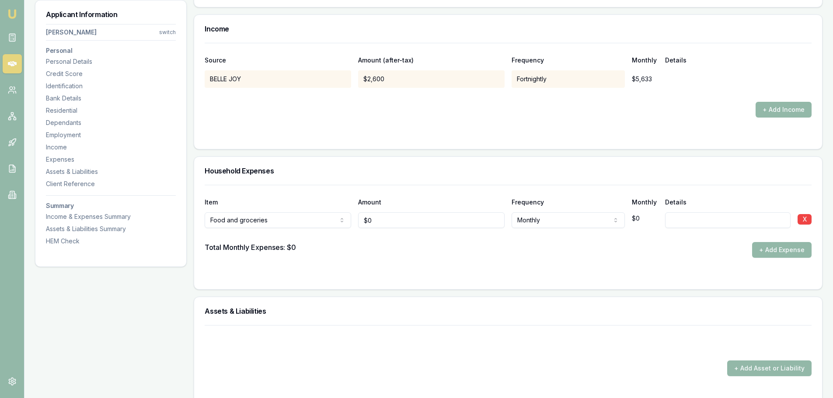
click at [261, 178] on div "Household Expenses" at bounding box center [508, 171] width 628 height 28
type input "0"
drag, startPoint x: 375, startPoint y: 219, endPoint x: 322, endPoint y: 212, distance: 53.4
click at [328, 212] on div "Food and groceries Rent or board Food and groceries Utilities Insurance Transpo…" at bounding box center [508, 218] width 607 height 19
drag, startPoint x: 338, startPoint y: 222, endPoint x: 220, endPoint y: 223, distance: 118.5
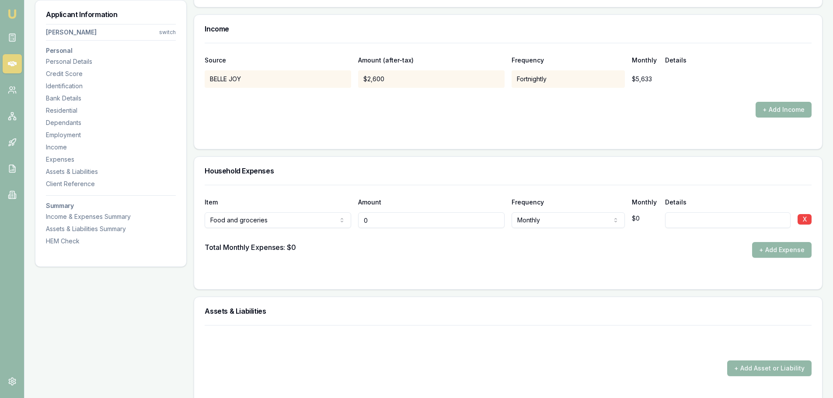
click at [232, 224] on div "Food and groceries Rent or board Food and groceries Utilities Insurance Transpo…" at bounding box center [508, 218] width 607 height 19
type input "$100"
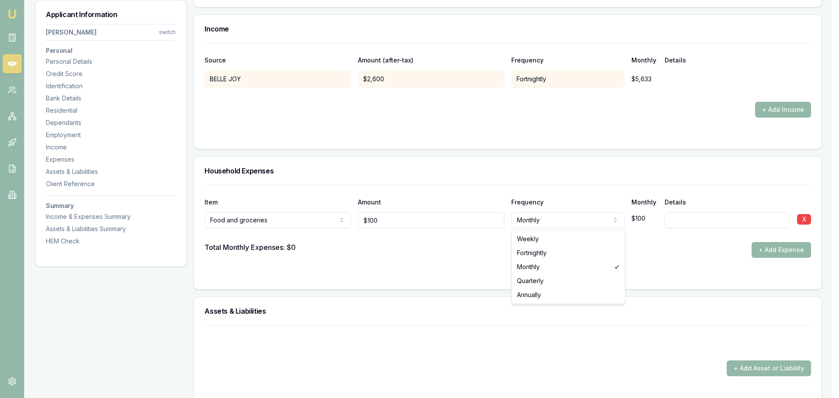
select select "WEEKLY"
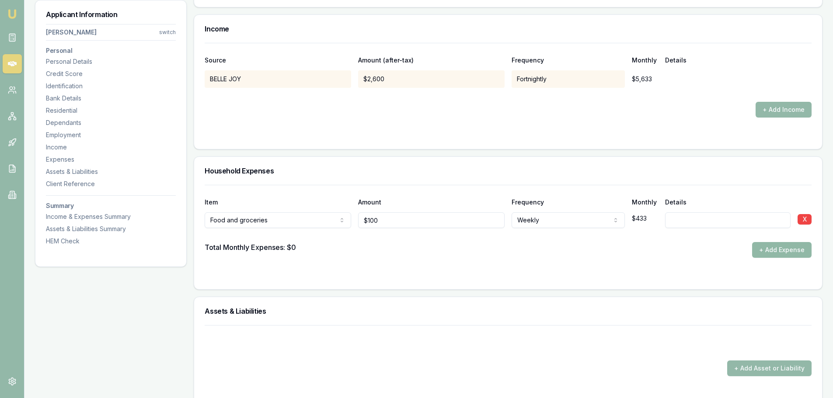
click at [769, 248] on button "+ Add Expense" at bounding box center [781, 250] width 59 height 16
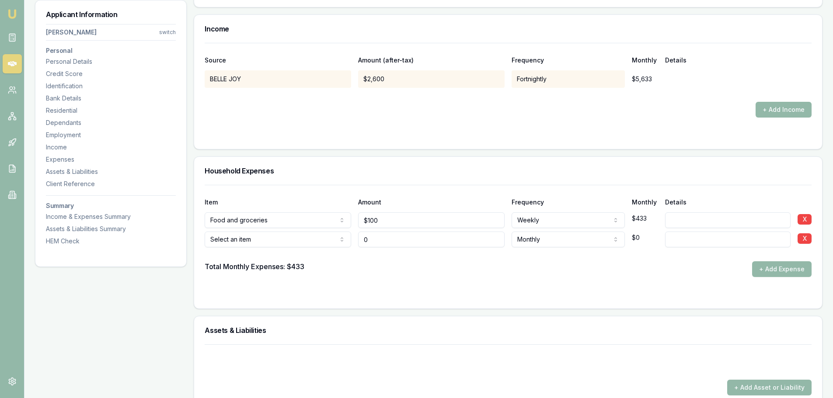
type input "$0"
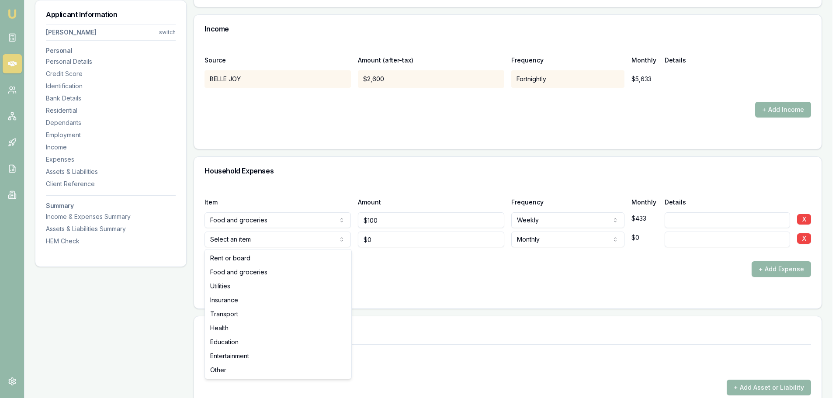
select select "UTILITIES"
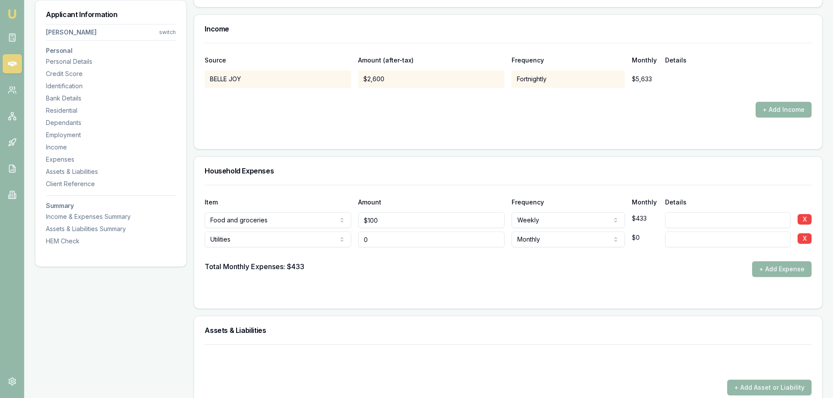
drag, startPoint x: 401, startPoint y: 240, endPoint x: 306, endPoint y: 236, distance: 94.5
click at [314, 239] on div "Utilities Rent or board Food and groceries Utilities Insurance Transport Health…" at bounding box center [508, 237] width 607 height 19
type input "$150"
click at [722, 246] on input at bounding box center [727, 240] width 125 height 16
type input "ELECTRICITY"
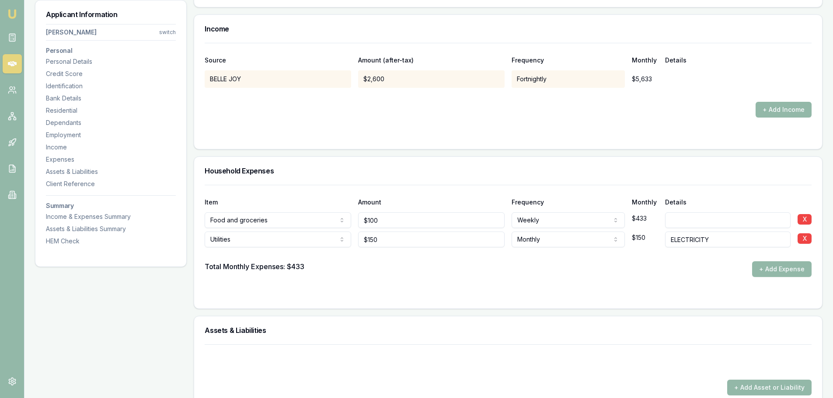
click at [488, 268] on div "Total Monthly Expenses: $433 + Add Expense" at bounding box center [508, 269] width 607 height 16
click at [487, 268] on div "Total Monthly Expenses: $433 + Add Expense" at bounding box center [508, 269] width 607 height 16
click at [414, 98] on div at bounding box center [508, 95] width 607 height 14
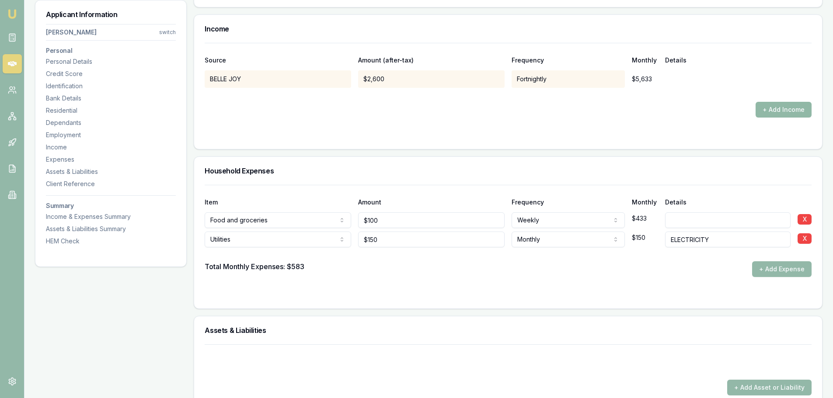
click at [789, 116] on button "+ Add Income" at bounding box center [783, 110] width 56 height 16
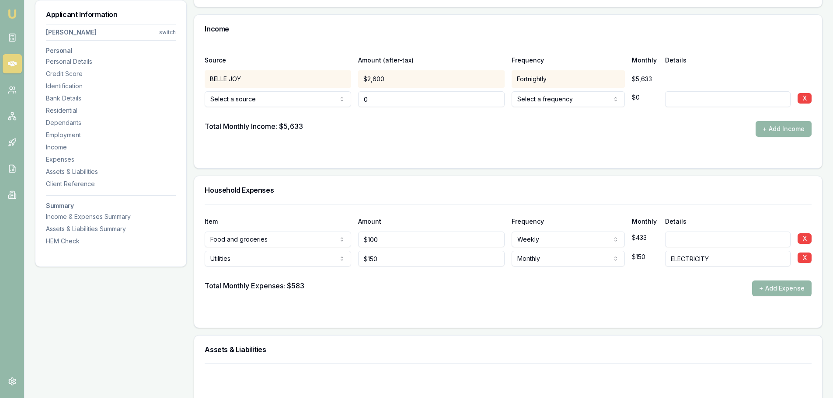
type input "$0"
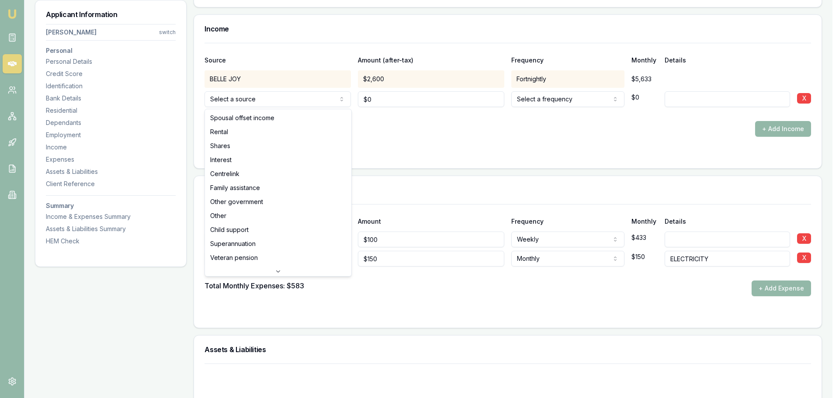
select select "RENTAL"
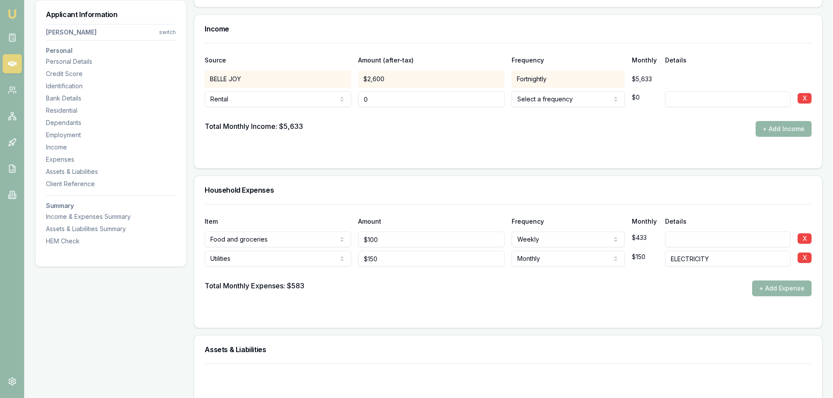
drag, startPoint x: 389, startPoint y: 100, endPoint x: 322, endPoint y: 101, distance: 67.3
click at [325, 100] on div "Rental Spousal offset income Rental Shares Interest Centrelink Family assistanc…" at bounding box center [508, 97] width 607 height 19
type input "$0"
click at [680, 102] on input at bounding box center [727, 99] width 125 height 16
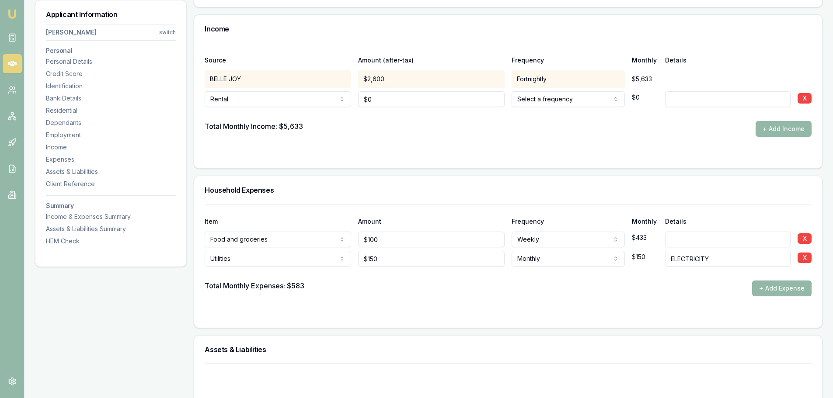
click at [680, 102] on input at bounding box center [727, 99] width 125 height 16
type input "TENANCY AGREEMENT"
drag, startPoint x: 385, startPoint y: 104, endPoint x: 114, endPoint y: 87, distance: 271.6
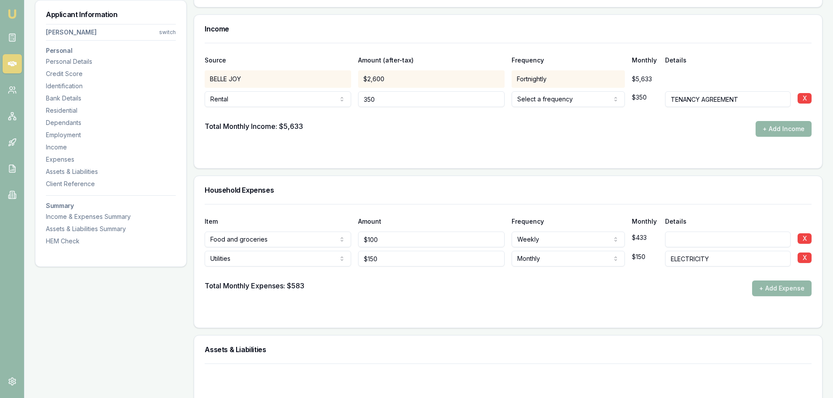
type input "$350"
click at [508, 121] on div at bounding box center [508, 114] width 607 height 14
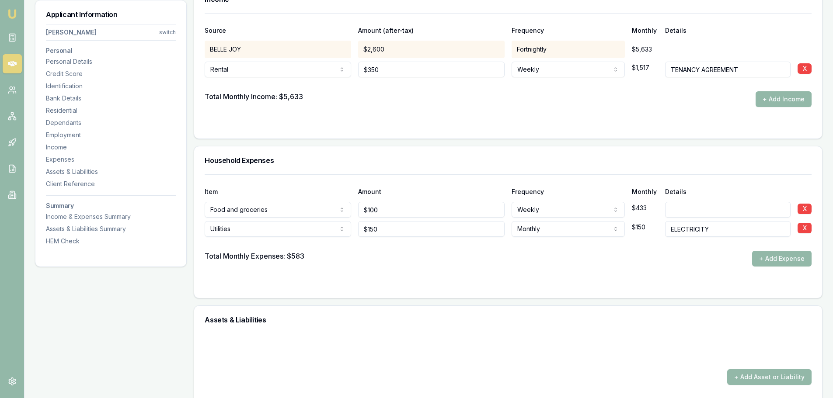
scroll to position [1836, 0]
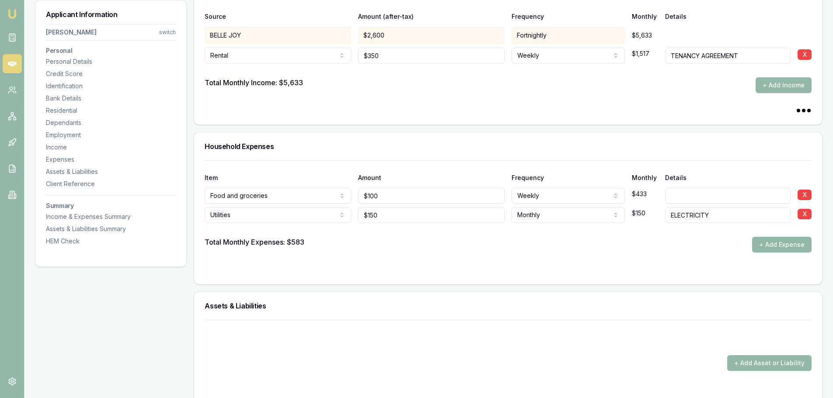
click at [774, 245] on button "+ Add Expense" at bounding box center [781, 245] width 59 height 16
click at [780, 243] on button "+ Add Expense" at bounding box center [781, 245] width 59 height 16
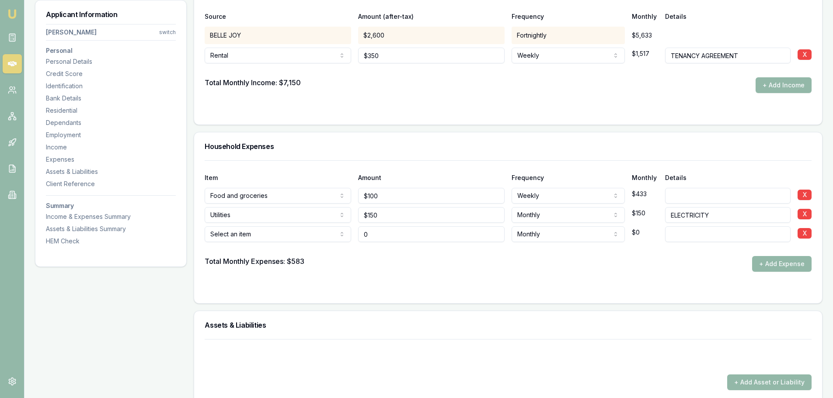
type input "$0"
click at [350, 142] on div "Household Expenses" at bounding box center [508, 146] width 628 height 28
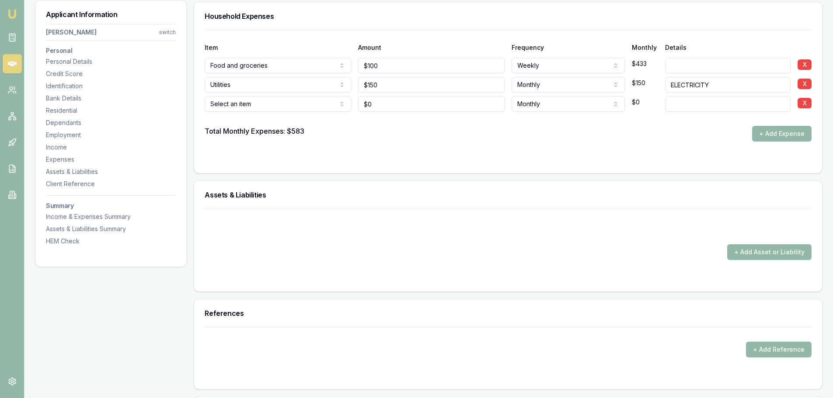
scroll to position [1967, 0]
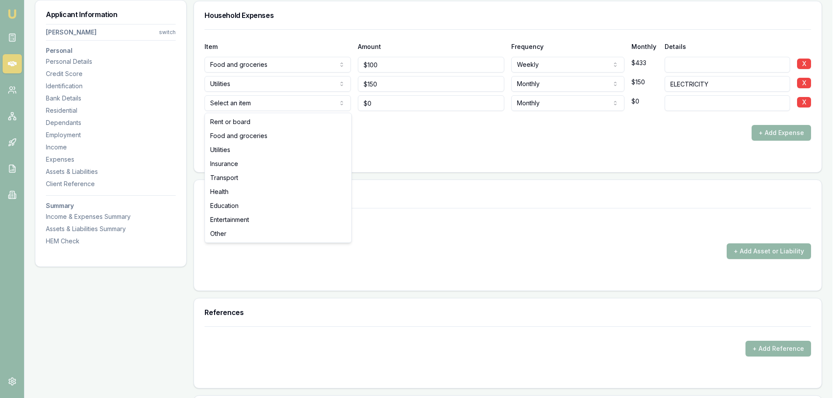
select select "UTILITIES"
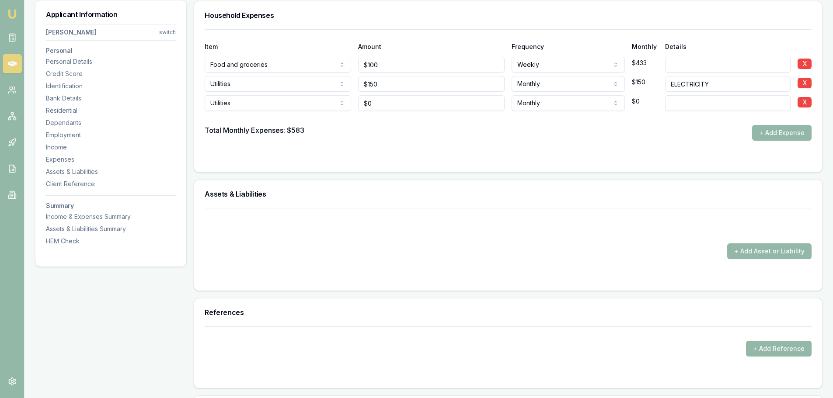
click at [715, 103] on input at bounding box center [727, 103] width 125 height 16
click at [257, 112] on div "Item Amount Frequency Monthly Details Food and groceries Rent or board Food and…" at bounding box center [508, 84] width 607 height 111
type input "$5"
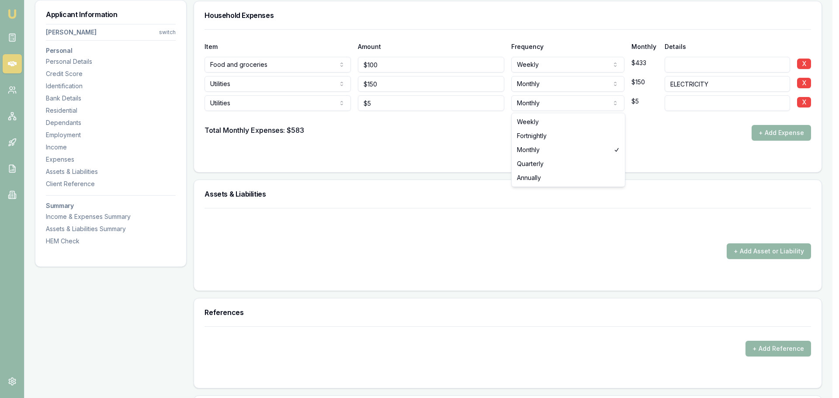
select select "WEEKLY"
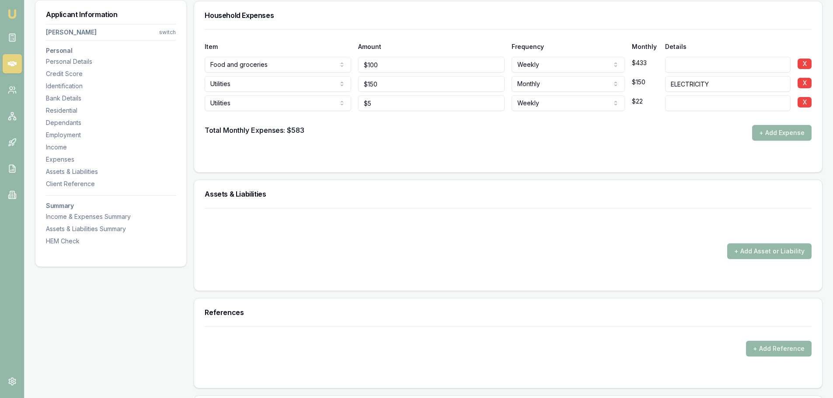
click at [693, 100] on input at bounding box center [727, 103] width 125 height 16
type input "GAS"
click at [791, 136] on button "+ Add Expense" at bounding box center [781, 133] width 59 height 16
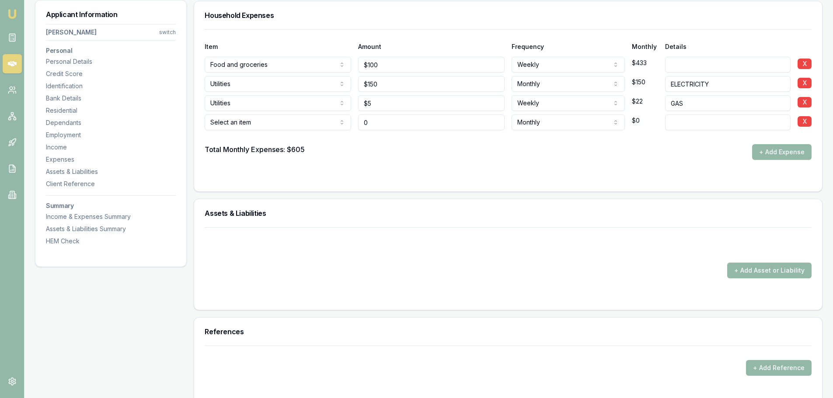
type input "$0"
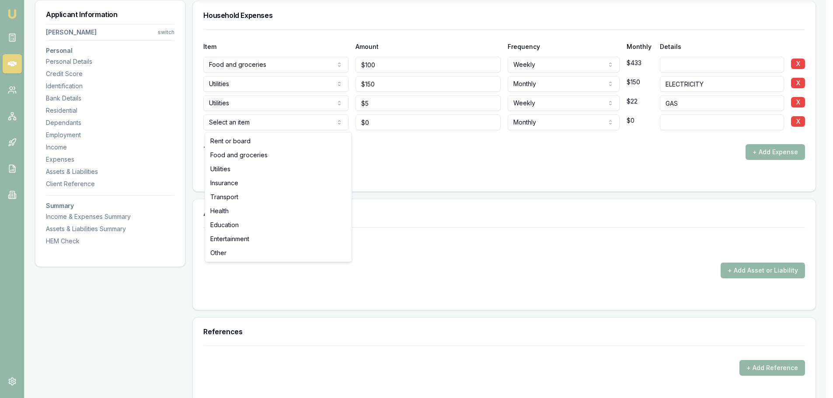
select select "UTILITIES"
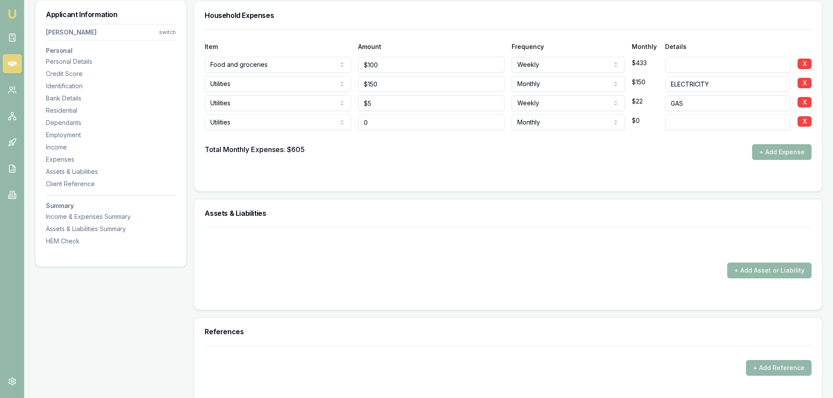
drag, startPoint x: 424, startPoint y: 122, endPoint x: 306, endPoint y: 121, distance: 118.0
click at [306, 121] on div "Utilities Rent or board Food and groceries Utilities Insurance Transport Health…" at bounding box center [508, 120] width 607 height 19
type input "$50"
click at [742, 127] on input at bounding box center [727, 123] width 125 height 16
type input "PHONE"
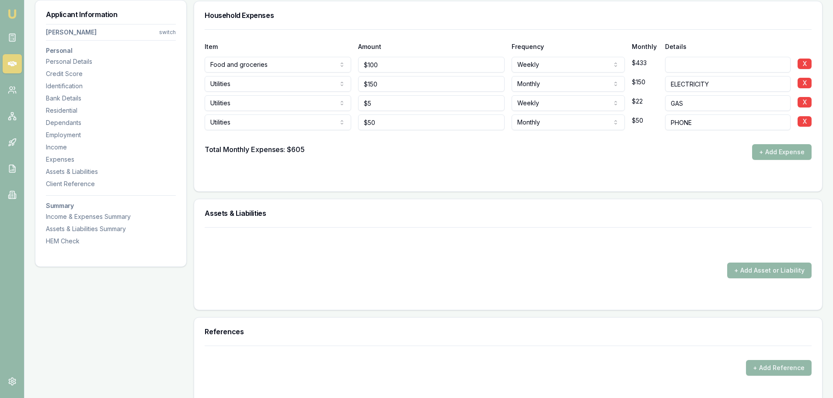
click at [778, 147] on button "+ Add Expense" at bounding box center [781, 152] width 59 height 16
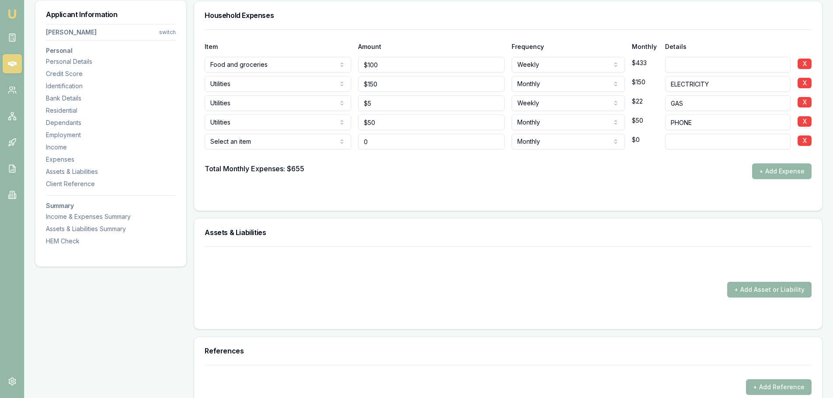
type input "$0"
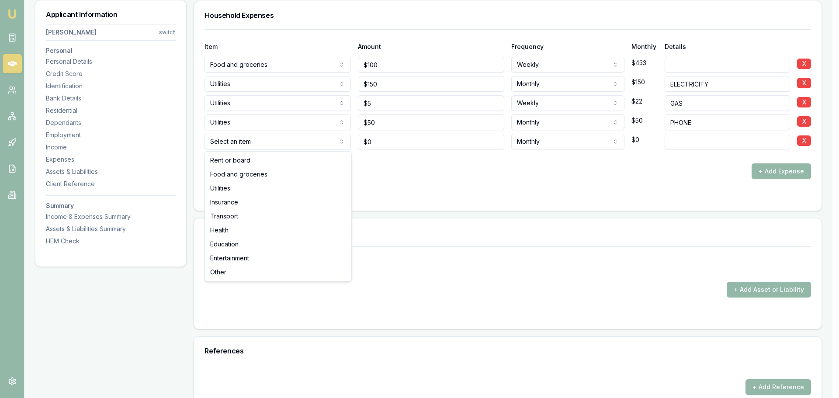
select select "INSURANCE"
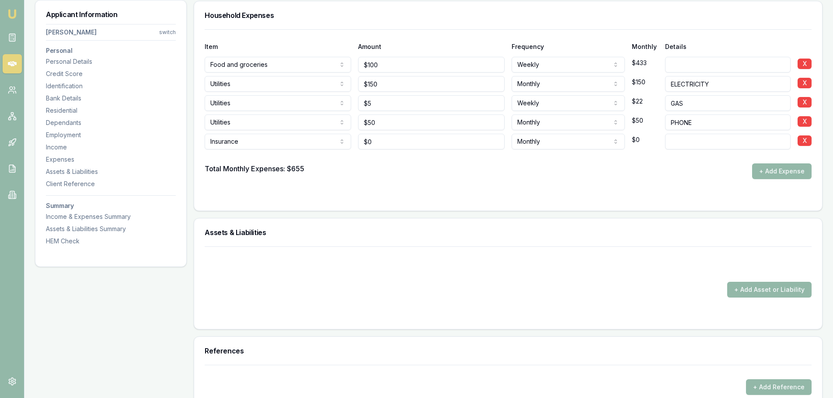
click at [264, 187] on form "Item Amount Frequency Monthly Details Food and groceries Rent or board Food and…" at bounding box center [508, 114] width 607 height 171
type input "0"
click at [387, 142] on input "0" at bounding box center [431, 142] width 146 height 16
drag, startPoint x: 383, startPoint y: 142, endPoint x: 338, endPoint y: 141, distance: 45.0
click at [338, 141] on div "Insurance Rent or board Food and groceries Utilities Insurance Transport Health…" at bounding box center [508, 139] width 607 height 19
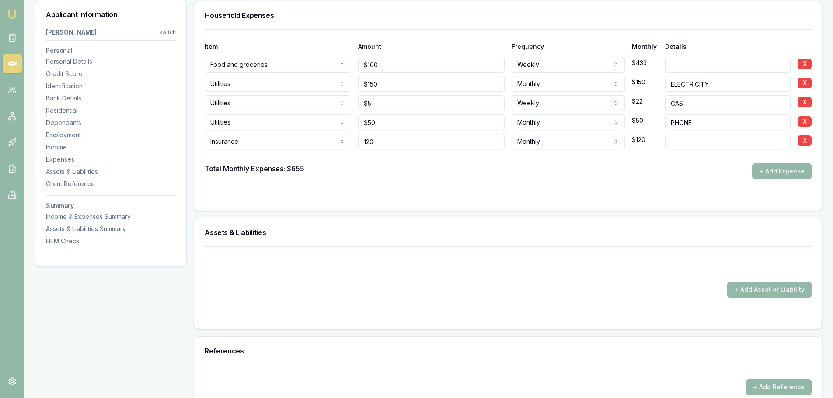
type input "$120"
click at [736, 140] on input at bounding box center [727, 142] width 125 height 16
type input "HOME INSURANCE"
click at [782, 169] on button "+ Add Expense" at bounding box center [781, 172] width 59 height 16
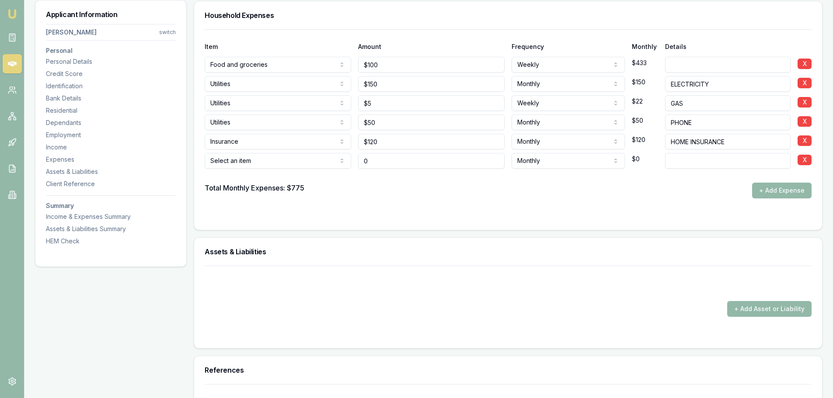
type input "$0"
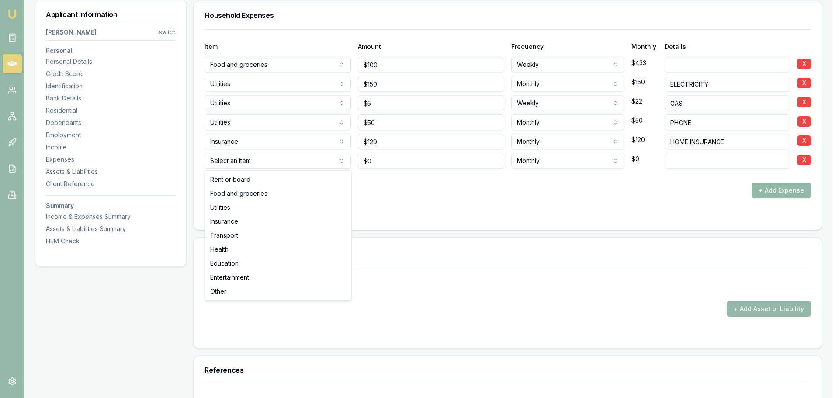
select select "INSURANCE"
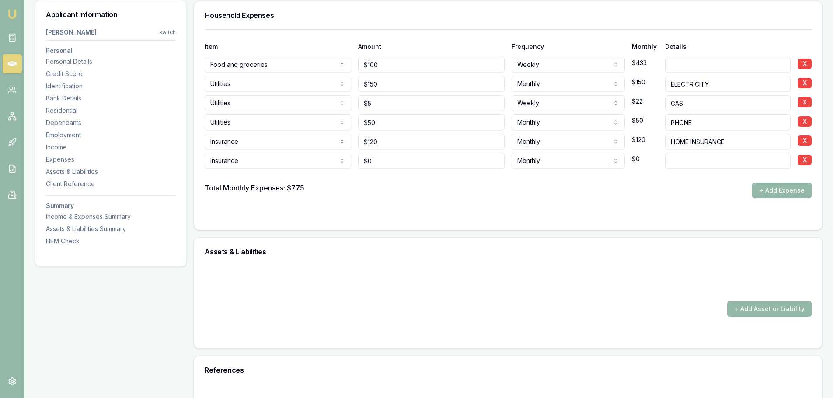
click at [680, 162] on input at bounding box center [727, 161] width 125 height 16
type input "CAR INSURANCE"
drag, startPoint x: 389, startPoint y: 162, endPoint x: 204, endPoint y: 162, distance: 184.5
click at [226, 162] on div "Insurance Rent or board Food and groceries Utilities Insurance Transport Health…" at bounding box center [508, 159] width 607 height 19
type input "$68"
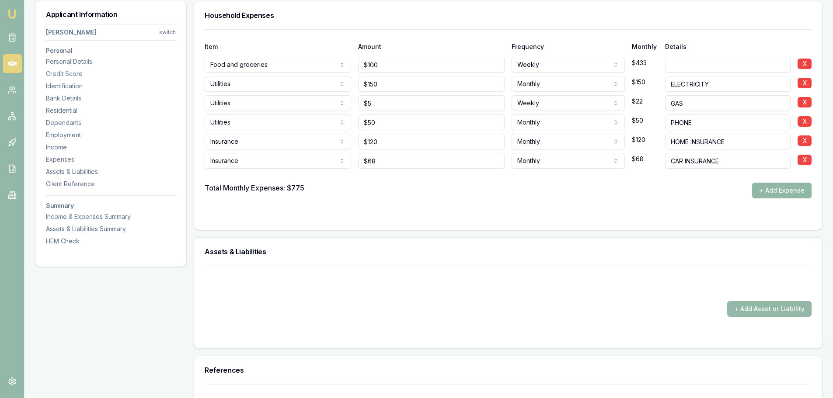
click at [766, 189] on button "+ Add Expense" at bounding box center [781, 191] width 59 height 16
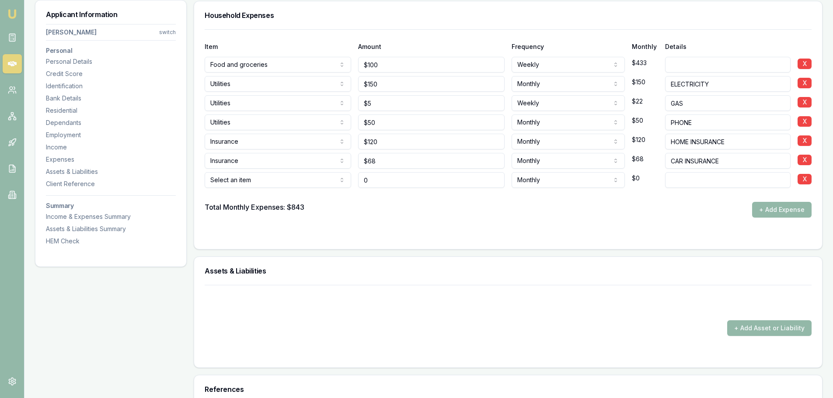
type input "$0"
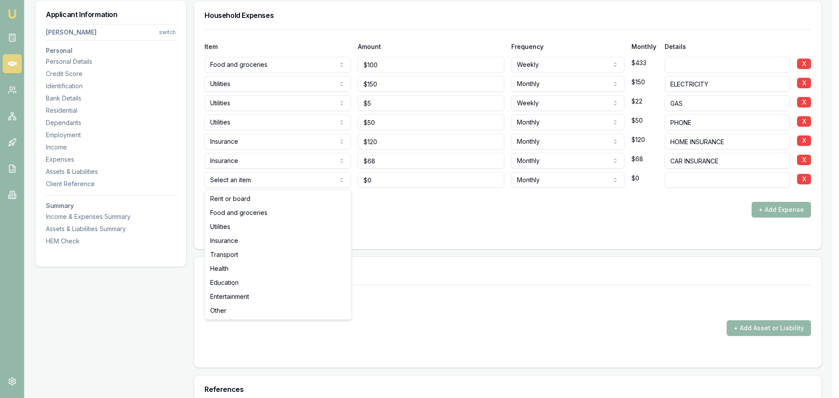
select select "TRANSPORT"
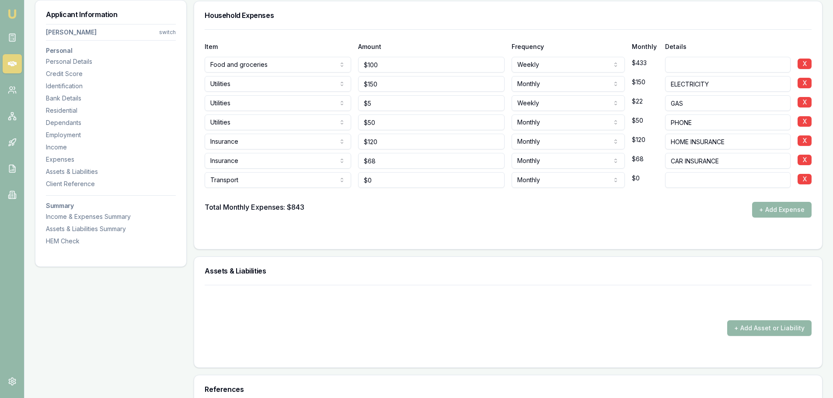
type input "0"
drag, startPoint x: 372, startPoint y: 181, endPoint x: 298, endPoint y: 178, distance: 74.0
click at [341, 179] on div "Transport Rent or board Food and groceries Utilities Insurance Transport Health…" at bounding box center [508, 178] width 607 height 19
drag, startPoint x: 385, startPoint y: 180, endPoint x: 343, endPoint y: 178, distance: 42.0
click at [344, 178] on div "Transport Rent or board Food and groceries Utilities Insurance Transport Health…" at bounding box center [508, 178] width 607 height 19
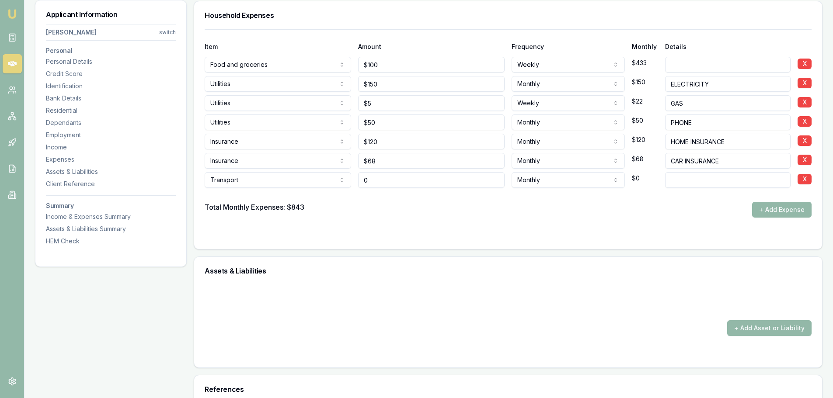
click at [397, 181] on input "0" at bounding box center [431, 180] width 146 height 16
drag, startPoint x: 397, startPoint y: 181, endPoint x: 328, endPoint y: 179, distance: 69.5
click at [333, 180] on div "Transport Rent or board Food and groceries Utilities Insurance Transport Health…" at bounding box center [508, 178] width 607 height 19
type input "$40"
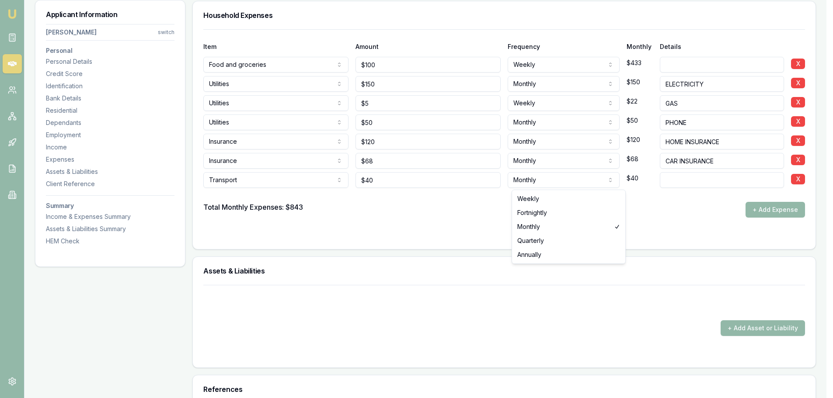
select select "WEEKLY"
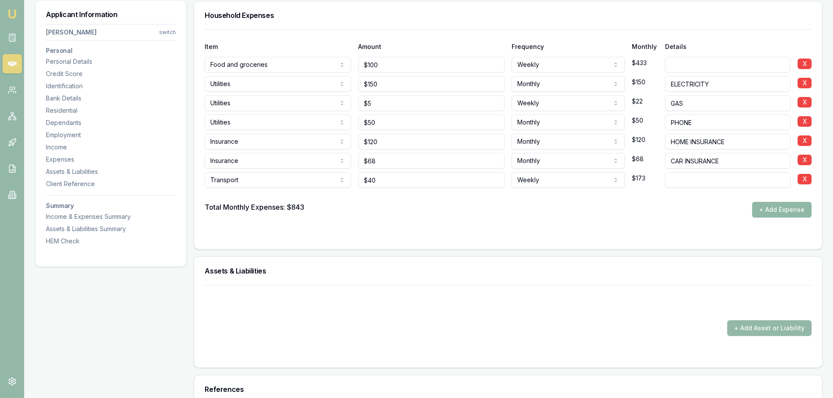
click at [777, 212] on button "+ Add Expense" at bounding box center [781, 210] width 59 height 16
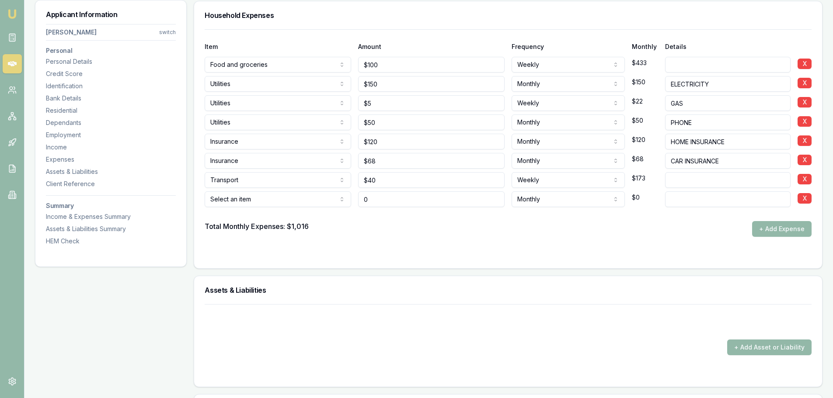
type input "$0"
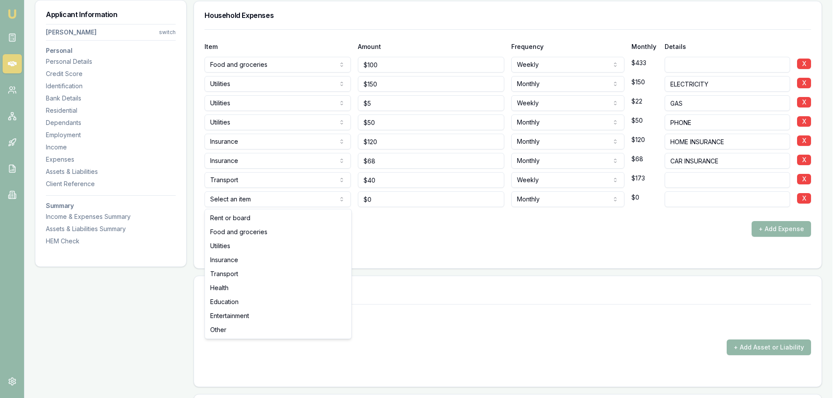
select select "HEALTH"
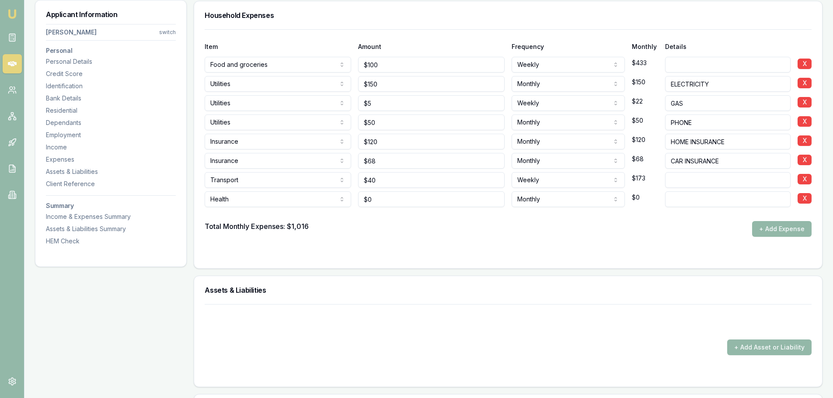
click at [231, 246] on form "Item Amount Frequency Monthly Details Food and groceries Rent or board Food and…" at bounding box center [508, 143] width 607 height 229
click at [771, 229] on button "+ Add Expense" at bounding box center [781, 229] width 59 height 16
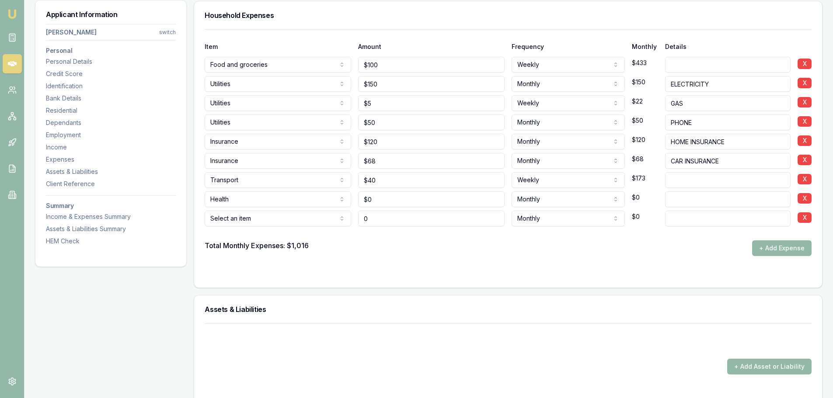
type input "$0"
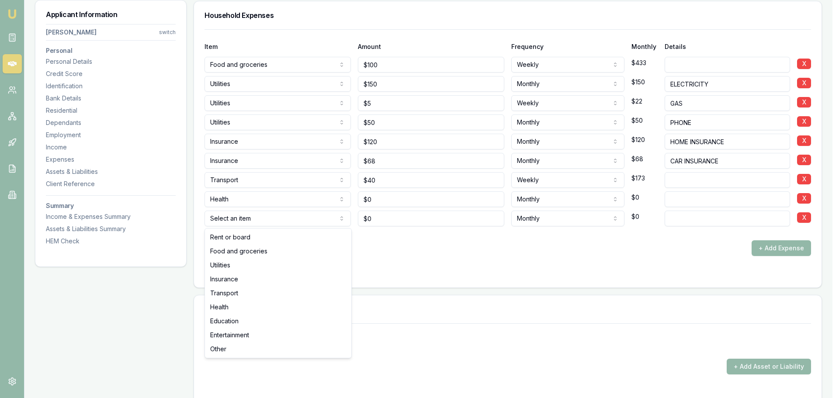
select select "UTILITIES"
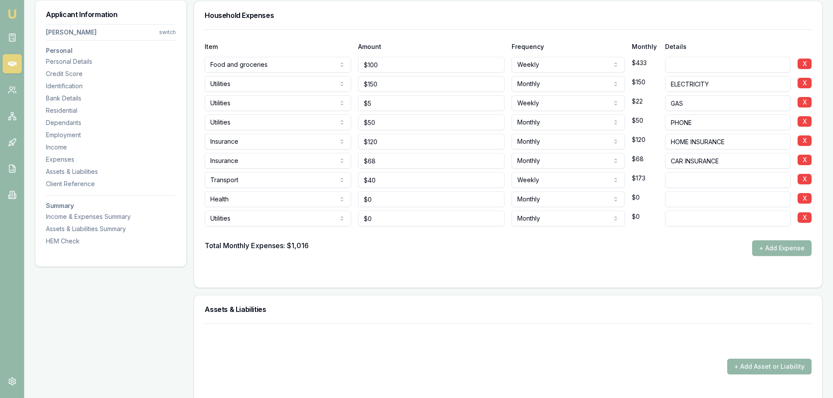
click at [694, 218] on input at bounding box center [727, 219] width 125 height 16
type input "COUNCIL RATES"
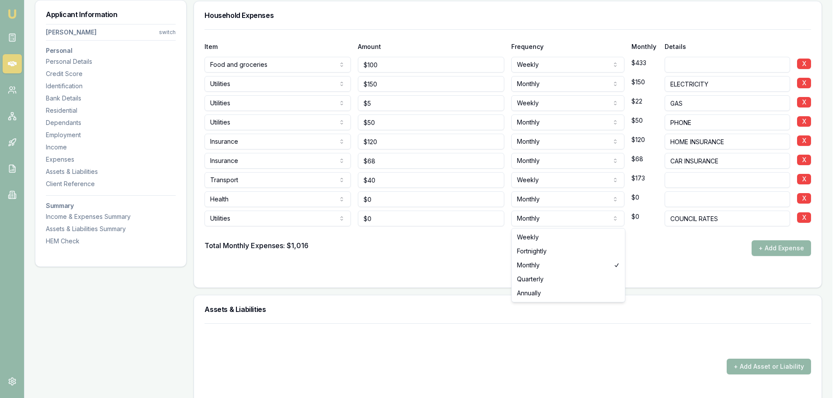
select select "QUARTERLY"
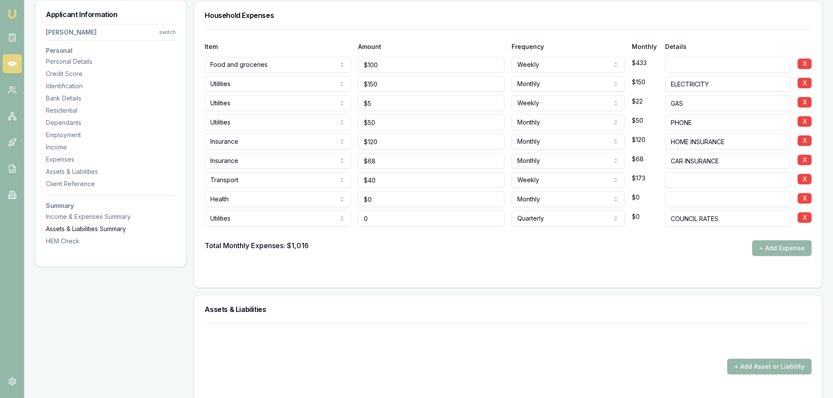
drag, startPoint x: 403, startPoint y: 221, endPoint x: 168, endPoint y: 229, distance: 234.9
type input "$320"
click at [560, 233] on div at bounding box center [508, 233] width 607 height 14
click at [781, 246] on button "+ Add Expense" at bounding box center [781, 248] width 59 height 16
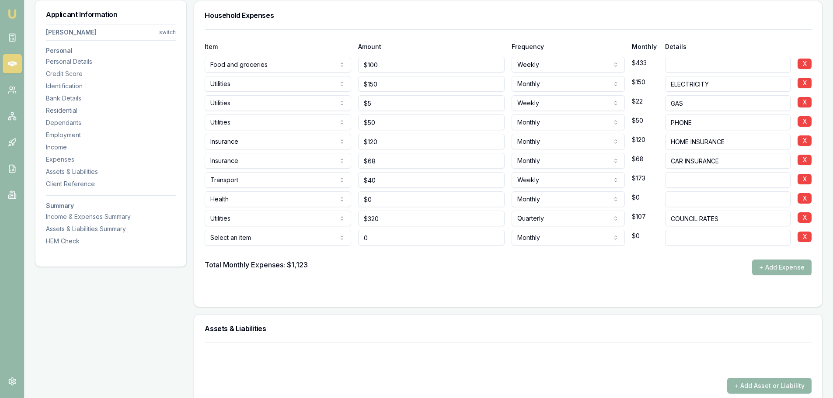
type input "$0"
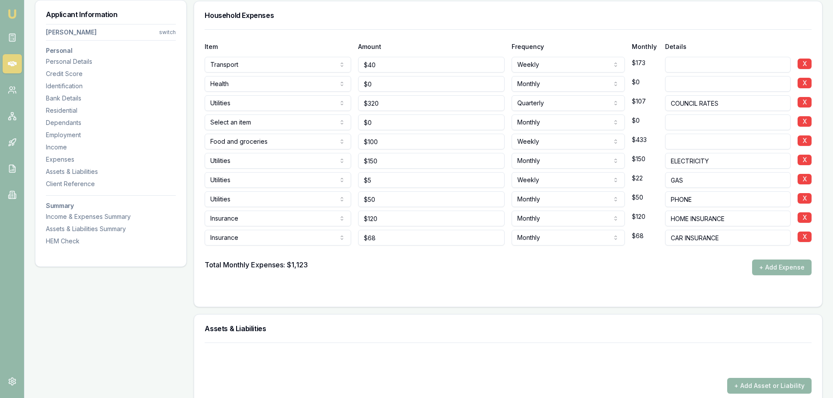
click at [494, 274] on div "Total Monthly Expenses: $1,123 + Add Expense" at bounding box center [508, 268] width 607 height 16
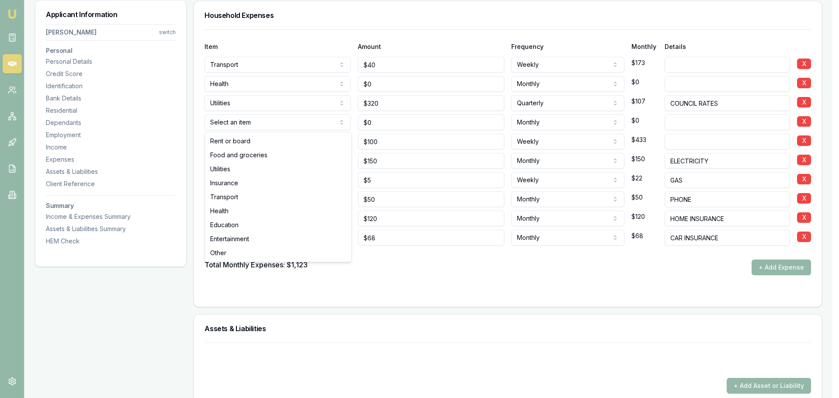
select select "ENTERTAINMENT"
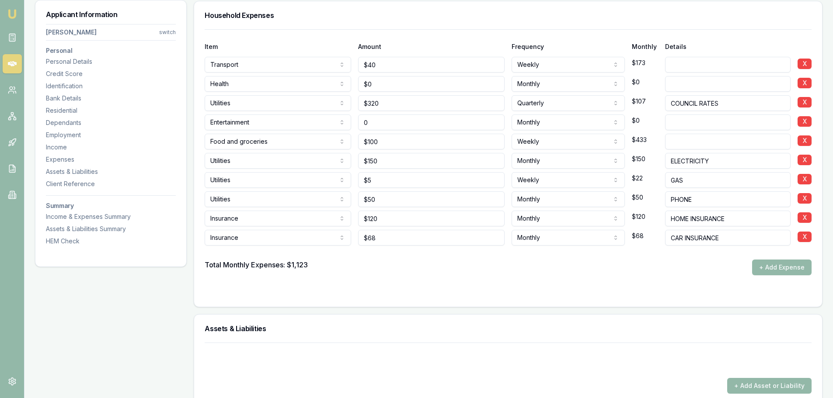
drag, startPoint x: 405, startPoint y: 125, endPoint x: 182, endPoint y: 143, distance: 223.2
click at [275, 129] on div "Entertainment Rent or board Food and groceries Utilities Insurance Transport He…" at bounding box center [508, 120] width 607 height 19
type input "$150"
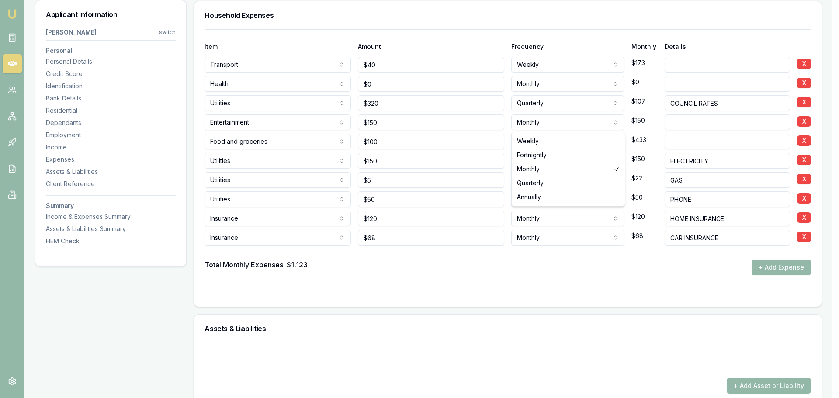
select select "WEEKLY"
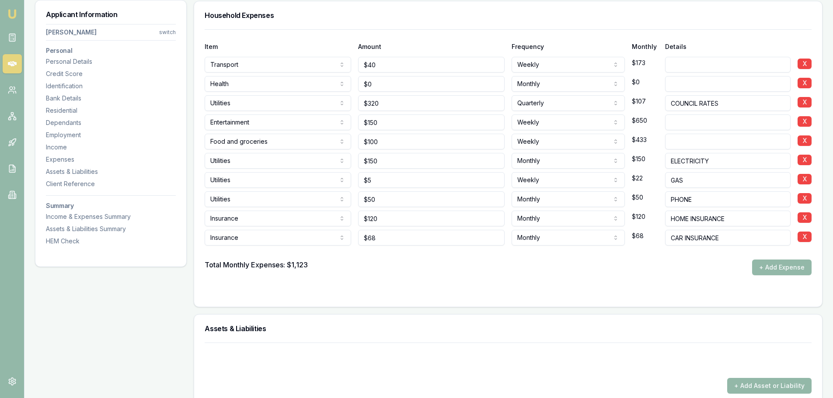
click at [555, 274] on div "Total Monthly Expenses: $1,123 + Add Expense" at bounding box center [508, 268] width 607 height 16
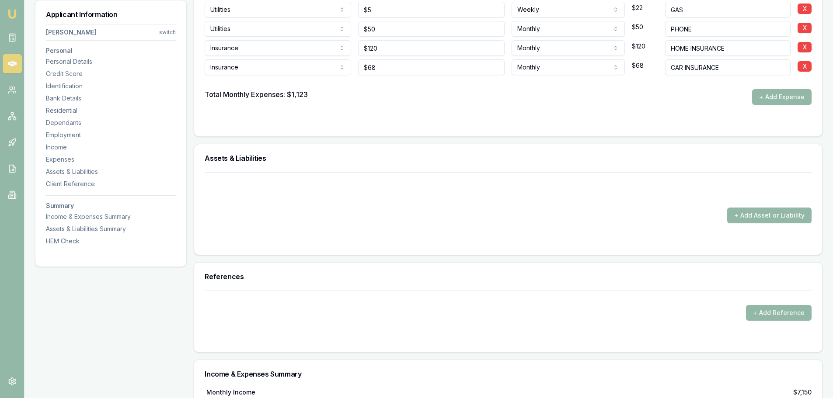
scroll to position [2142, 0]
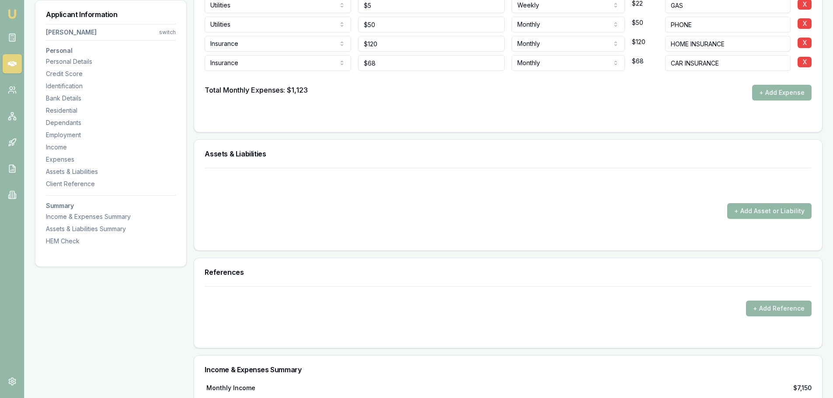
click at [739, 206] on button "+ Add Asset or Liability" at bounding box center [769, 211] width 84 height 16
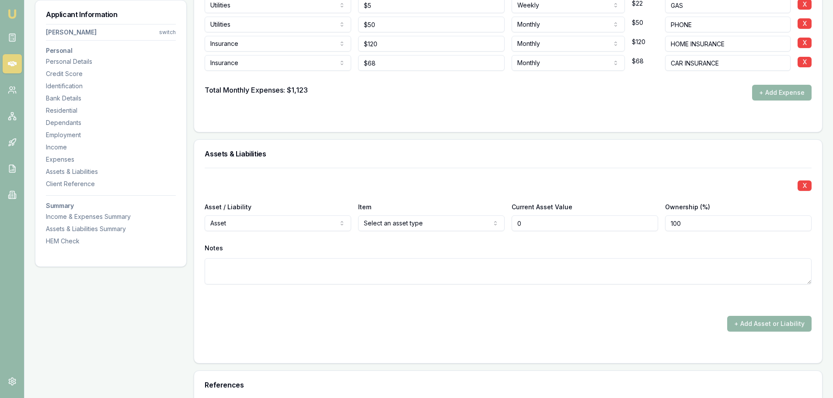
type input "$0"
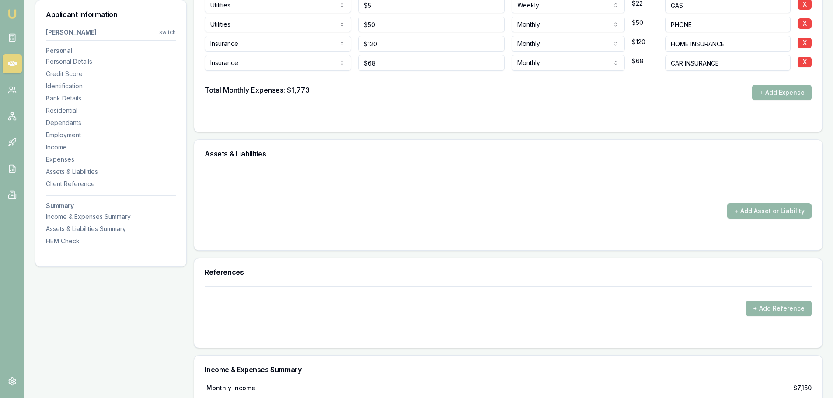
click at [299, 258] on div "References + Add Reference" at bounding box center [508, 303] width 629 height 90
click at [754, 210] on button "+ Add Asset or Liability" at bounding box center [769, 211] width 84 height 16
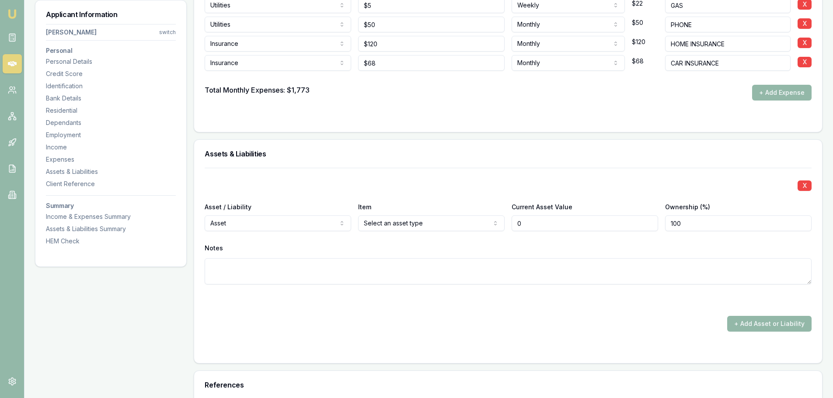
type input "$0"
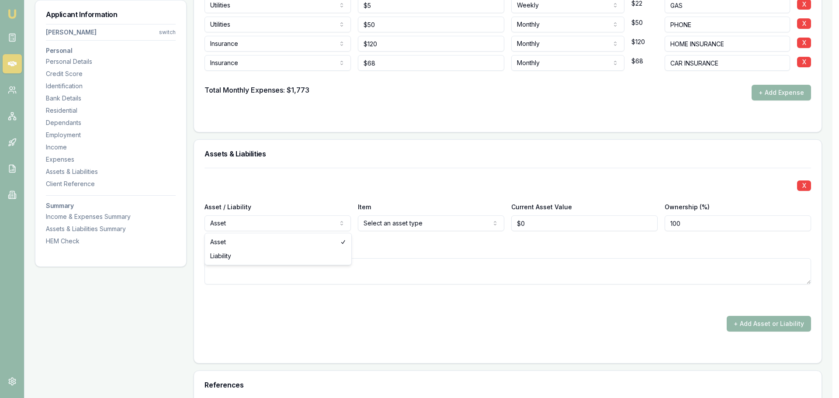
select select "LIABILITY"
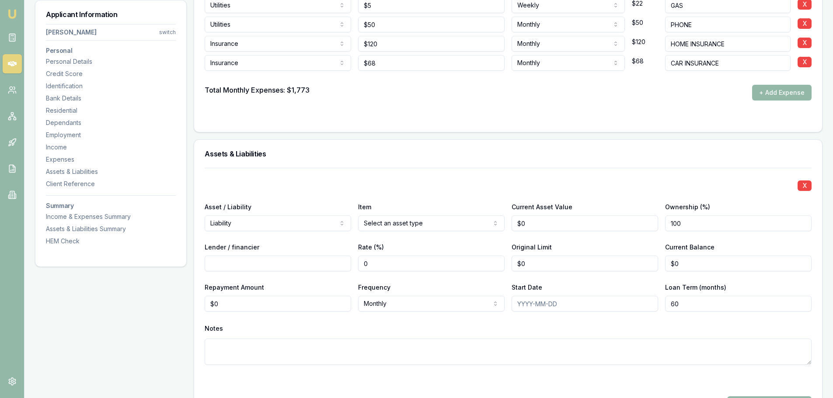
click at [270, 265] on input "Lender / financier" at bounding box center [278, 264] width 146 height 16
type input "CBA"
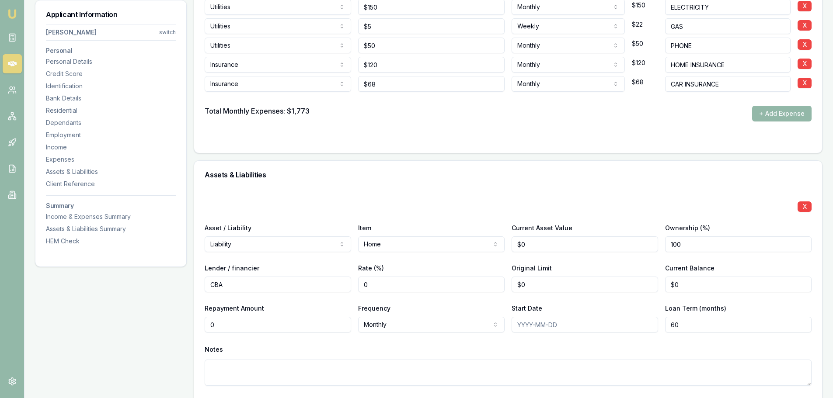
drag, startPoint x: 236, startPoint y: 326, endPoint x: 124, endPoint y: 328, distance: 111.9
type input "$405"
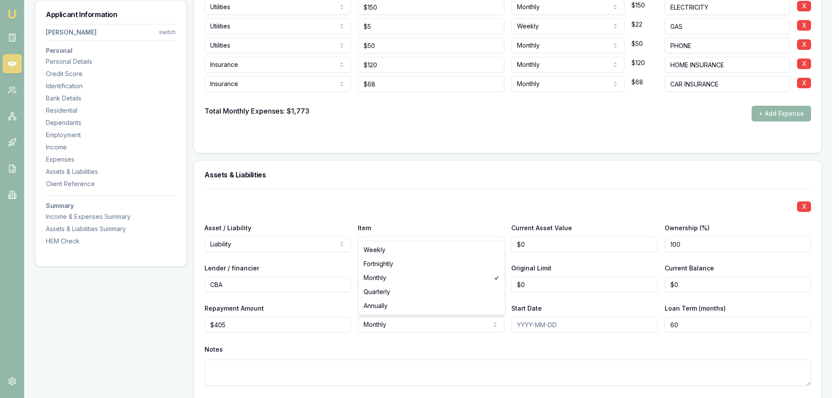
select select "WEEKLY"
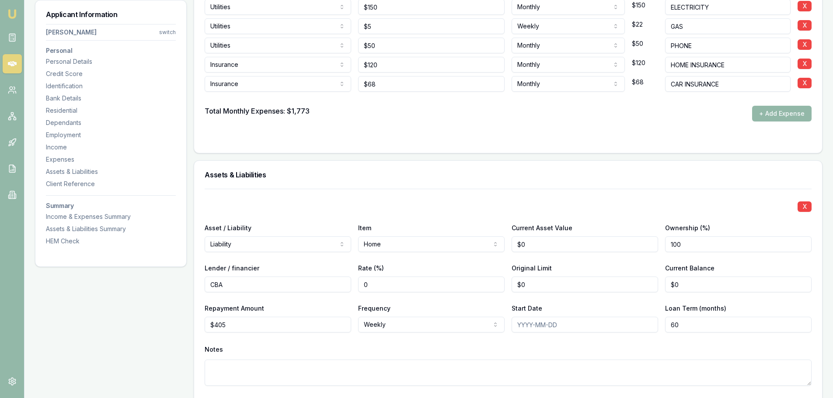
type input "0"
drag, startPoint x: 691, startPoint y: 281, endPoint x: 606, endPoint y: 278, distance: 85.3
click at [609, 278] on div "Lender / financier CBA Rate (%) 0 Original Limit $0 Current Balance 0" at bounding box center [508, 278] width 607 height 30
drag, startPoint x: 695, startPoint y: 284, endPoint x: 535, endPoint y: 307, distance: 161.2
click at [557, 303] on div "X Asset / Liability Liability Asset Liability Item Home Home Car Boat Bike Cara…" at bounding box center [508, 298] width 607 height 218
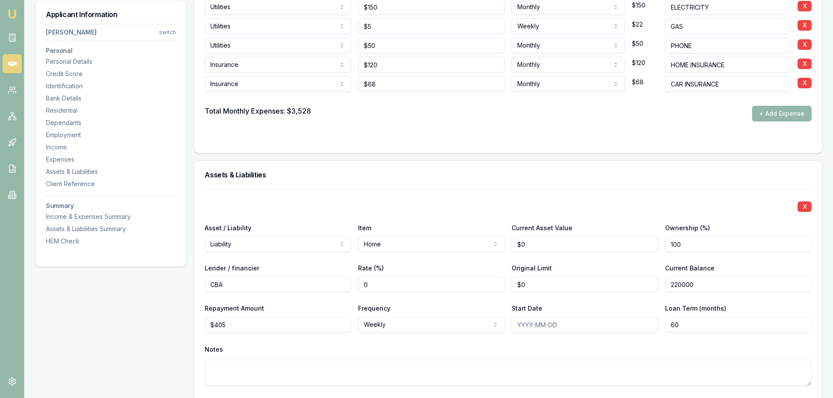
type input "$220,000"
click at [444, 190] on div "X Asset / Liability Liability Asset Liability Item Home Home Car Boat Bike Cara…" at bounding box center [508, 298] width 607 height 218
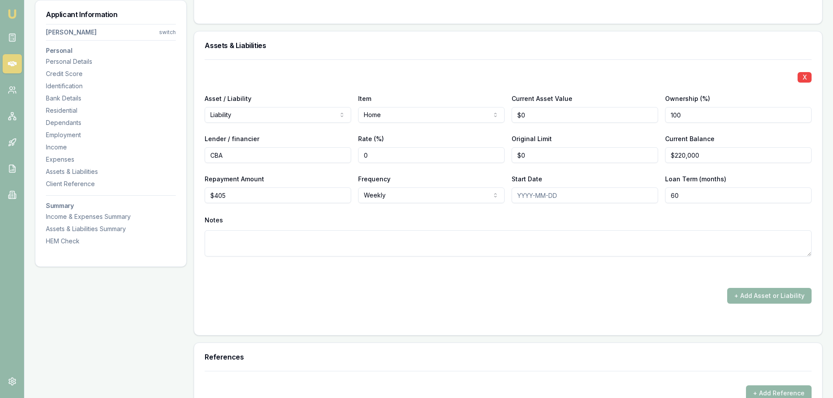
scroll to position [2273, 0]
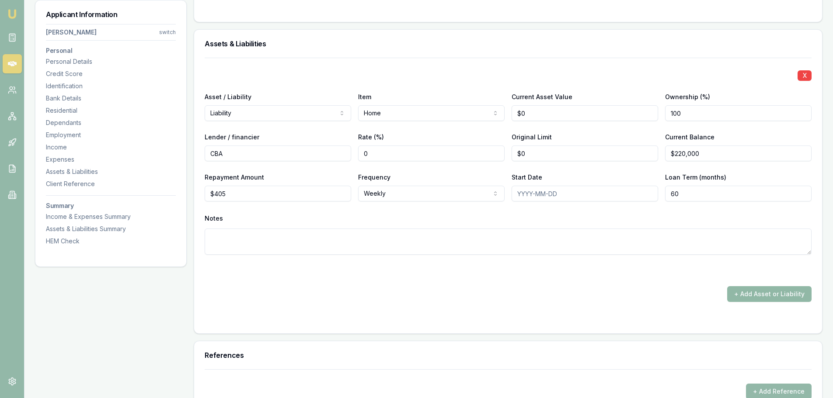
click at [751, 292] on button "+ Add Asset or Liability" at bounding box center [769, 294] width 84 height 16
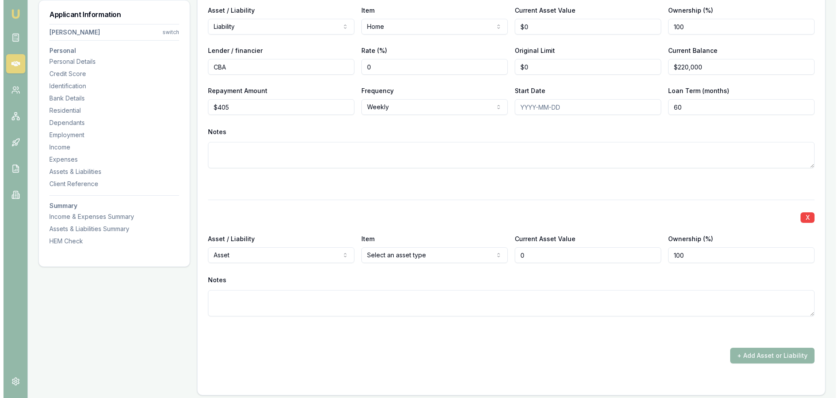
scroll to position [2361, 0]
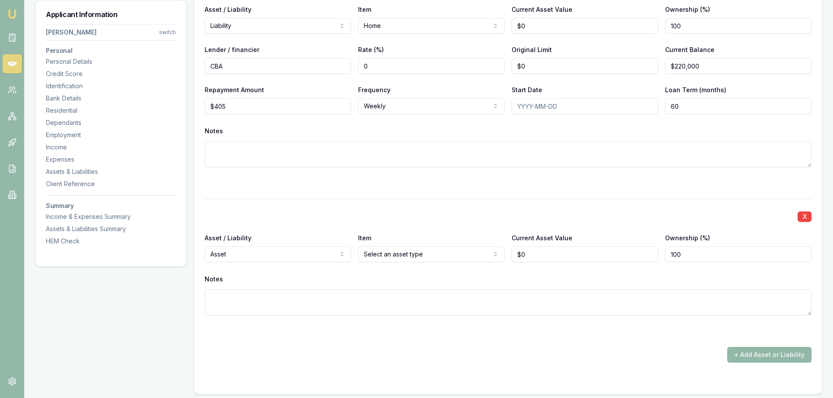
select select "LIABILITY"
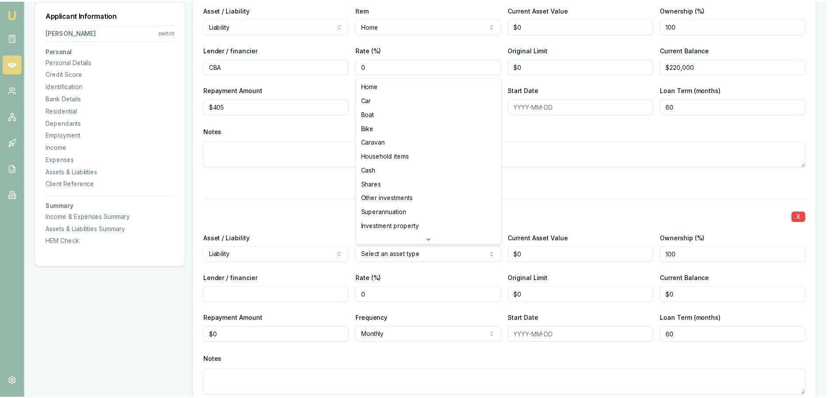
scroll to position [44, 0]
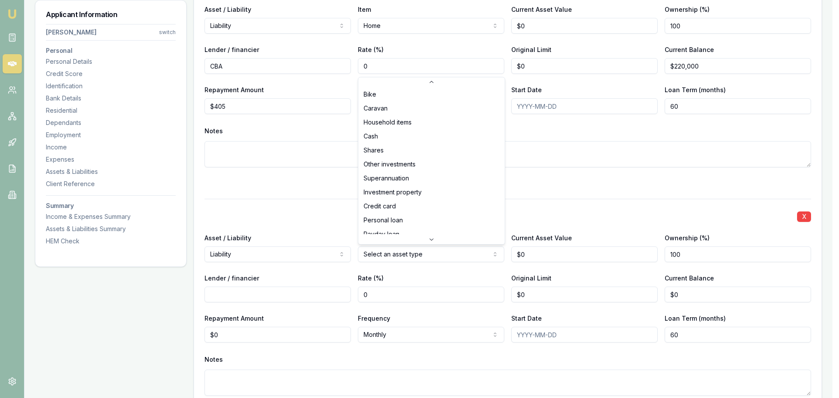
select select "CREDIT_CARD"
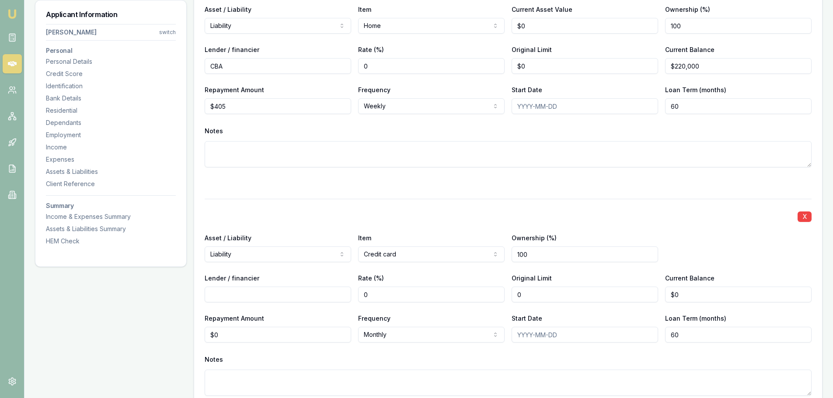
drag, startPoint x: 539, startPoint y: 301, endPoint x: 457, endPoint y: 300, distance: 82.6
click at [480, 302] on div "Lender / financier Rate (%) 0 Original Limit 0 Current Balance $0" at bounding box center [508, 288] width 607 height 30
type input "$15,000"
click at [563, 198] on div "X Asset / Liability Liability Asset Liability Item Home Home Car Boat Bike Cara…" at bounding box center [508, 206] width 607 height 473
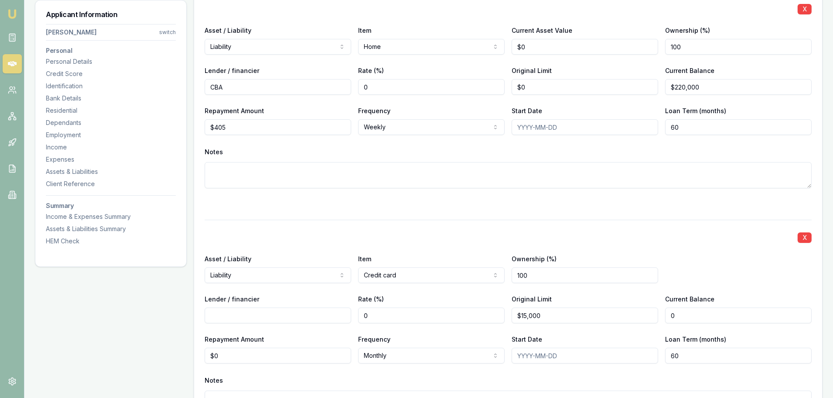
drag, startPoint x: 694, startPoint y: 315, endPoint x: 592, endPoint y: 302, distance: 102.3
click at [595, 303] on div "Lender / financier Rate (%) 0 Original Limit $15,000 Current Balance 0" at bounding box center [508, 309] width 607 height 30
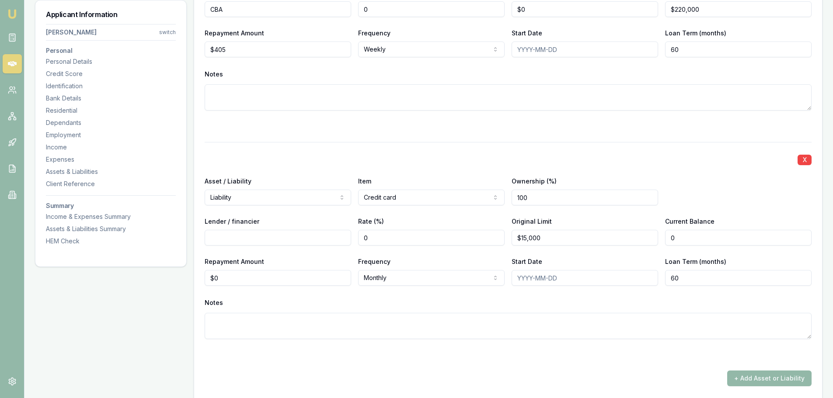
scroll to position [2579, 0]
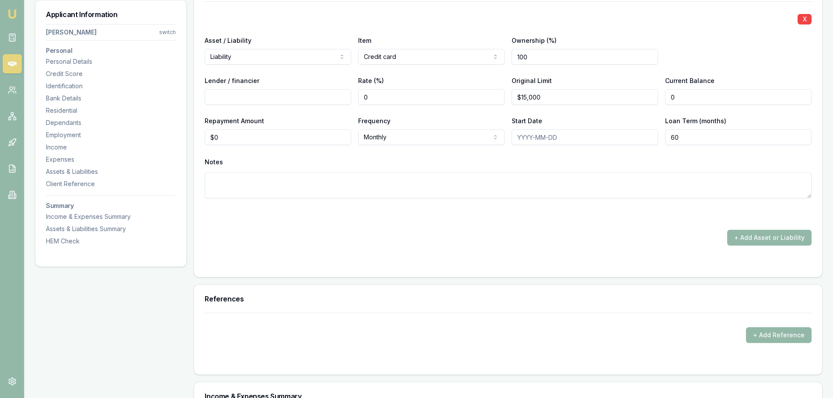
type input "$0"
click at [250, 97] on input "Lender / financier" at bounding box center [278, 97] width 146 height 16
type input "CBA"
drag, startPoint x: 685, startPoint y: 98, endPoint x: 642, endPoint y: 97, distance: 42.9
click at [645, 97] on div "Lender / financier CBA Rate (%) 0 Original Limit $15,000 Current Balance 0" at bounding box center [508, 90] width 607 height 30
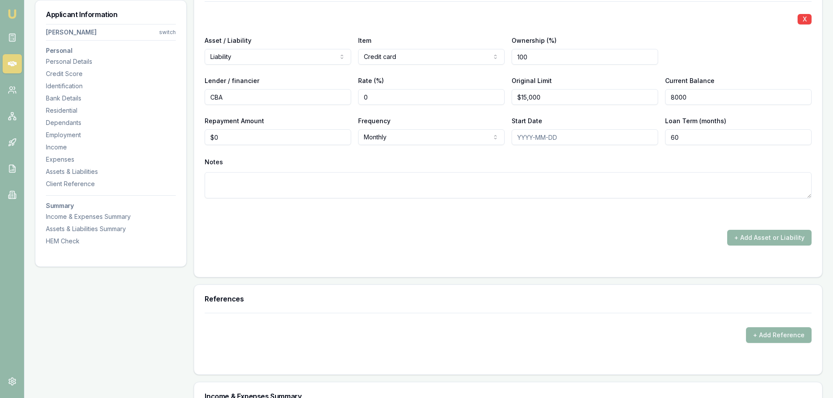
type input "$8,000"
drag, startPoint x: 226, startPoint y: 136, endPoint x: 149, endPoint y: 136, distance: 76.9
type input "$600"
click at [342, 221] on div "X Asset / Liability Liability Asset Liability Item Home Home Car Boat Bike Cara…" at bounding box center [508, 9] width 607 height 473
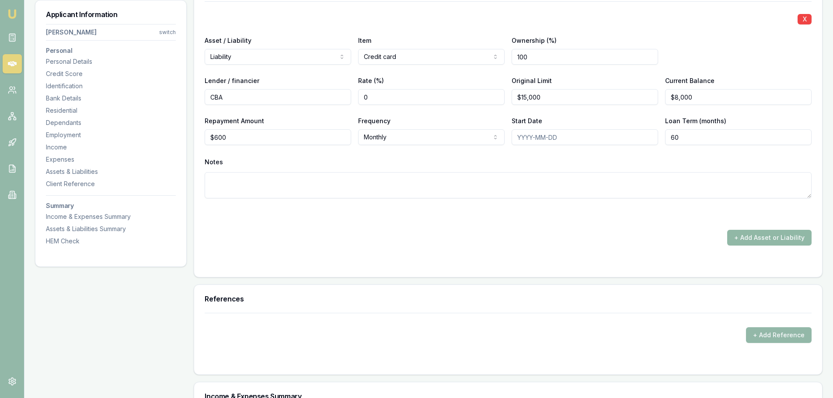
click at [768, 239] on button "+ Add Asset or Liability" at bounding box center [769, 238] width 84 height 16
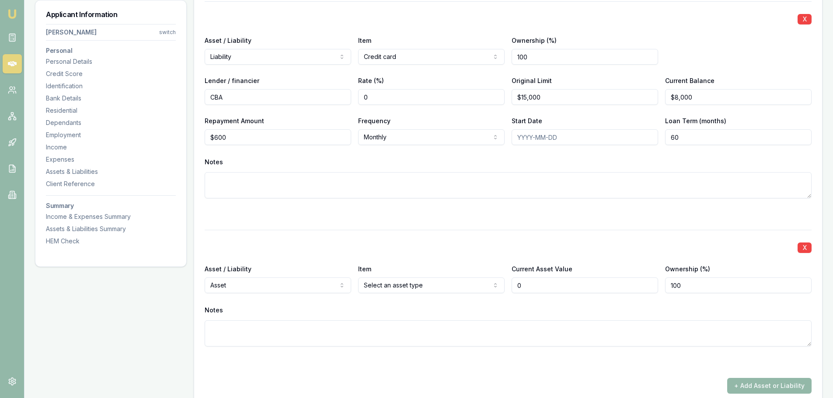
type input "$0"
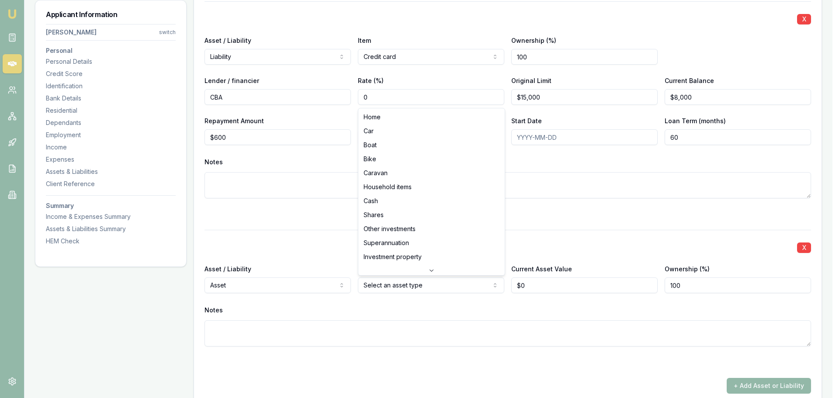
select select "CASH"
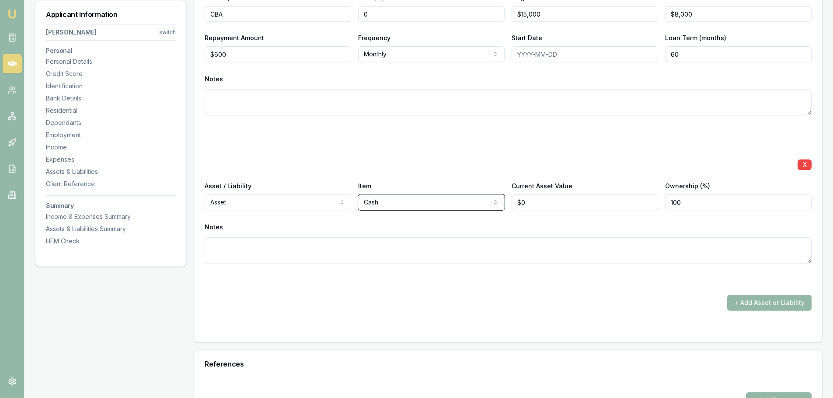
scroll to position [2667, 0]
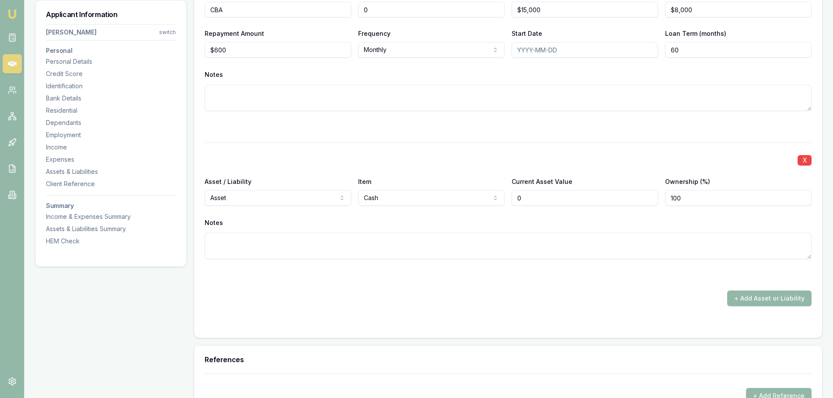
drag, startPoint x: 534, startPoint y: 196, endPoint x: 472, endPoint y: 196, distance: 62.5
click at [480, 196] on div "Asset / Liability Asset Asset Liability Item Cash Home Car Boat Bike Caravan Ho…" at bounding box center [508, 191] width 607 height 30
type input "$10,000"
click at [757, 294] on button "+ Add Asset or Liability" at bounding box center [769, 299] width 84 height 16
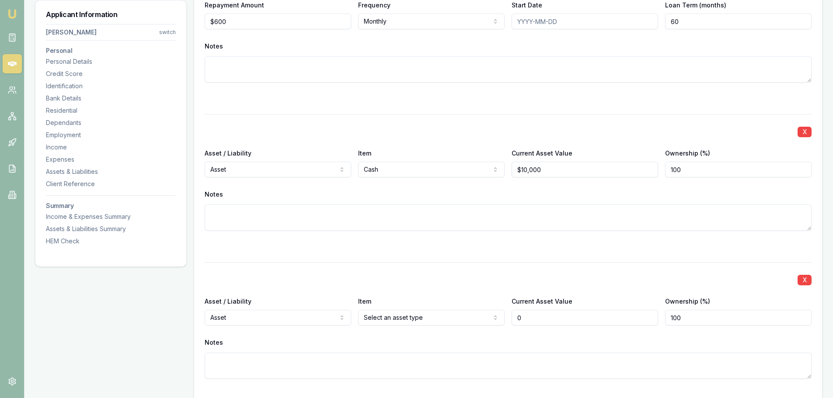
scroll to position [2710, 0]
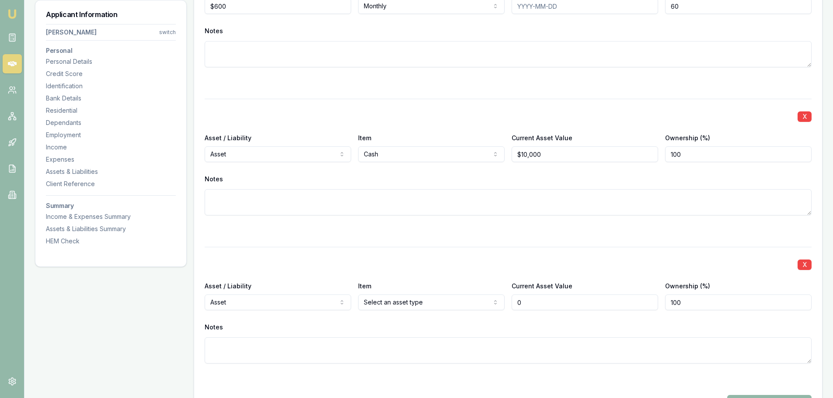
type input "$0"
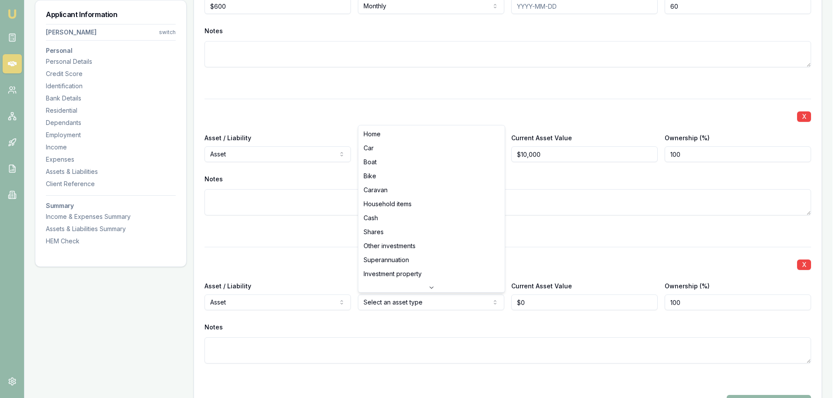
select select "HOUSEHOLD_ITEMS"
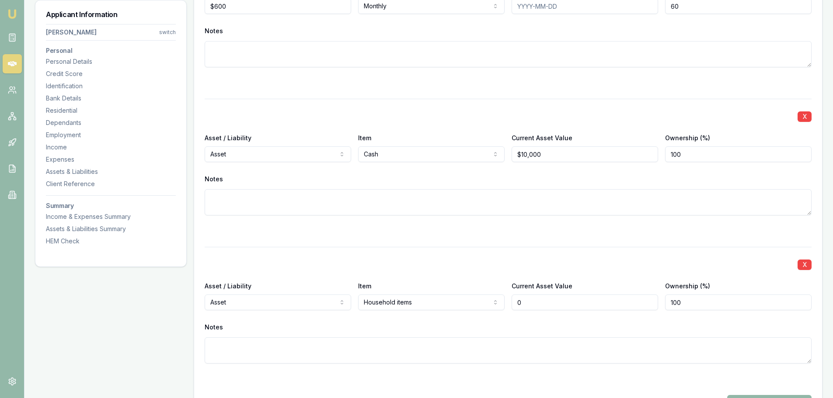
drag, startPoint x: 533, startPoint y: 301, endPoint x: 480, endPoint y: 301, distance: 53.8
click at [494, 302] on div "Asset / Liability Asset Asset Liability Item Household items Home Car Boat Bike…" at bounding box center [508, 296] width 607 height 30
type input "$350,000"
click at [383, 189] on textarea at bounding box center [508, 202] width 607 height 26
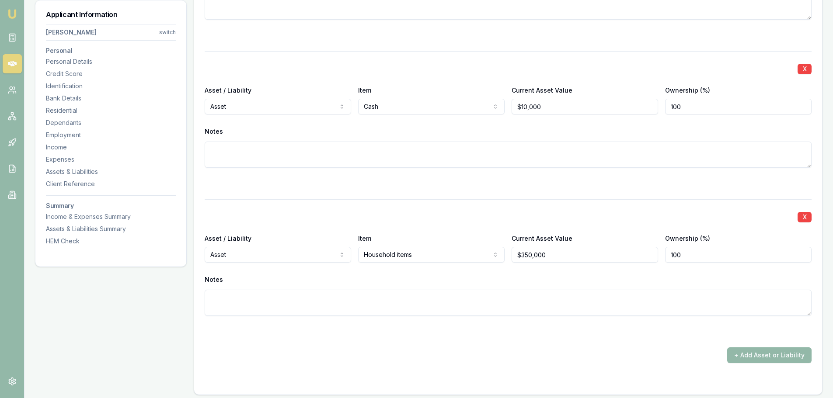
scroll to position [2842, 0]
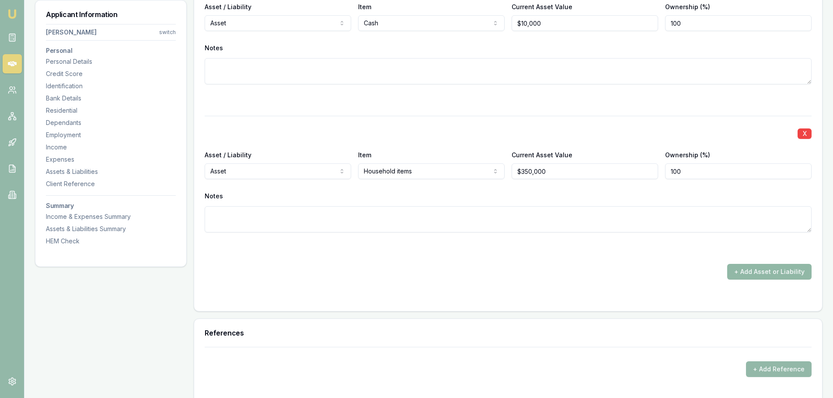
click at [776, 275] on button "+ Add Asset or Liability" at bounding box center [769, 272] width 84 height 16
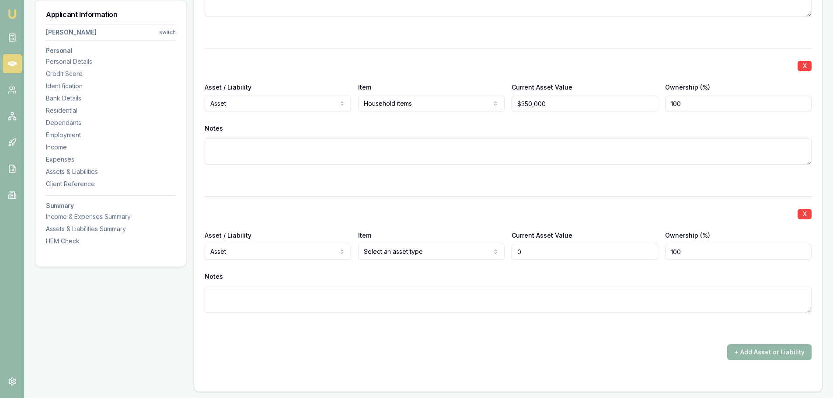
scroll to position [2973, 0]
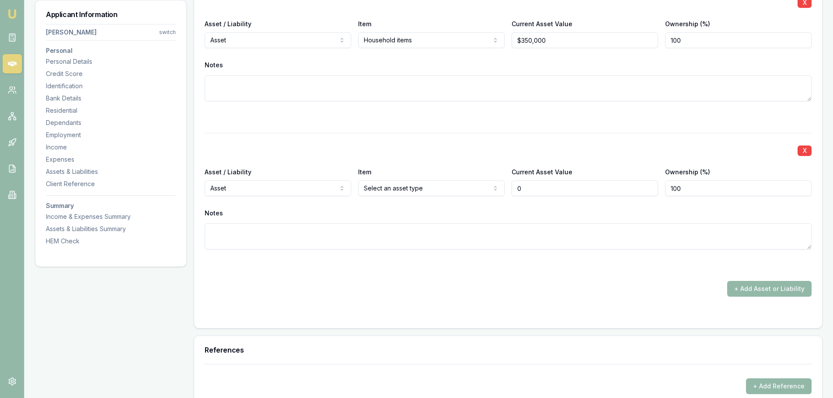
type input "$0"
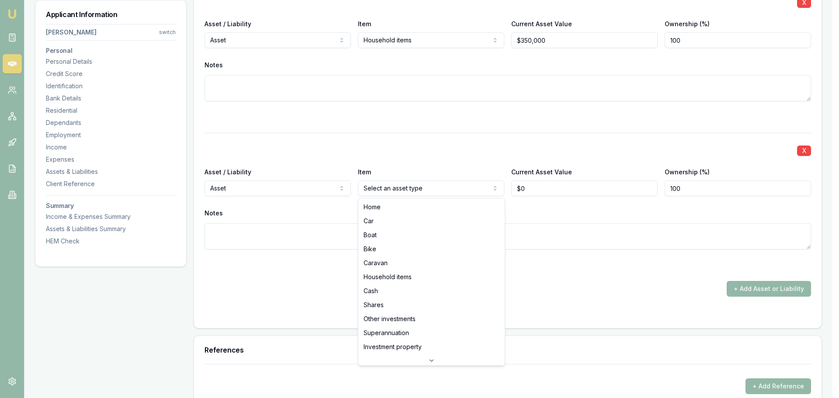
select select "CAR"
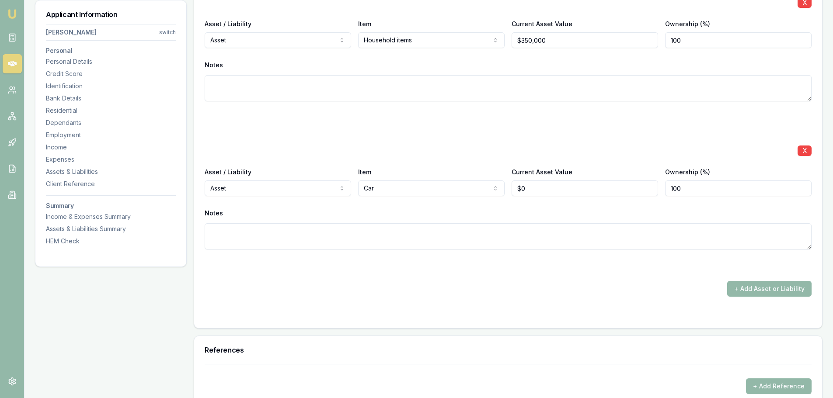
click at [382, 230] on textarea at bounding box center [508, 236] width 607 height 26
type textarea "MC ZS"
drag, startPoint x: 563, startPoint y: 189, endPoint x: 507, endPoint y: 189, distance: 56.0
click at [507, 189] on div "Asset / Liability Asset Asset Liability Item Car Home Car Boat Bike Caravan Hou…" at bounding box center [508, 182] width 607 height 30
type input "$0"
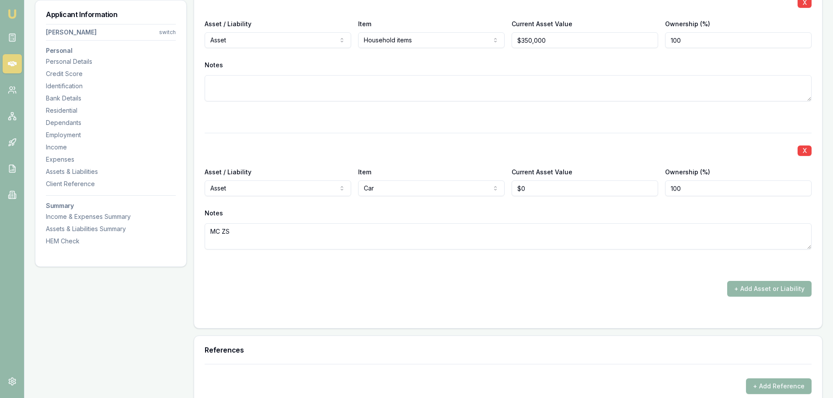
click at [220, 232] on textarea "MC ZS" at bounding box center [508, 236] width 607 height 26
type textarea "MG ZS"
drag, startPoint x: 555, startPoint y: 188, endPoint x: 441, endPoint y: 186, distance: 113.7
click at [487, 188] on div "Asset / Liability Asset Asset Liability Item Car Home Car Boat Bike Caravan Hou…" at bounding box center [508, 182] width 607 height 30
type input "$15,000"
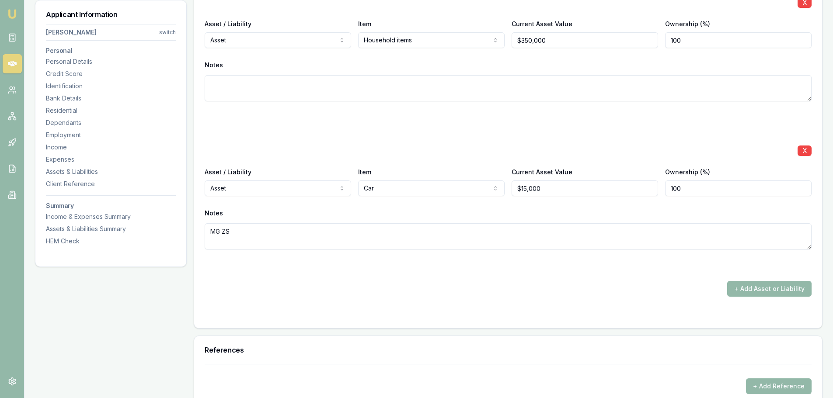
click at [454, 134] on div "X Asset / Liability Asset Asset Liability Item Car Home Car Boat Bike Caravan H…" at bounding box center [508, 202] width 607 height 138
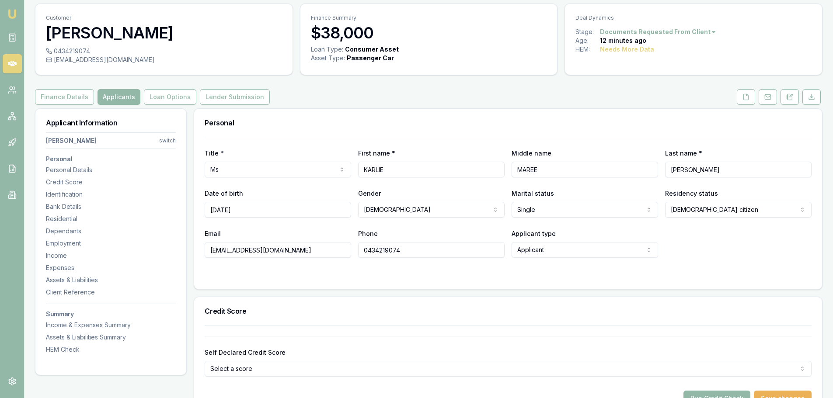
scroll to position [0, 0]
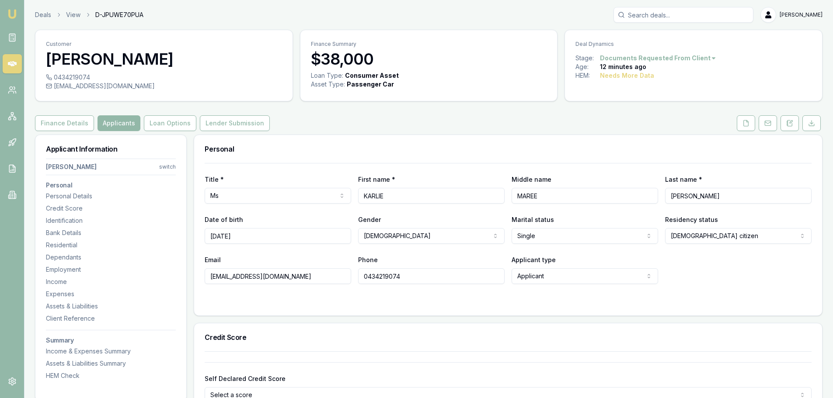
click at [511, 122] on div "Finance Details Applicants Loan Options Lender Submission" at bounding box center [428, 123] width 787 height 16
click at [554, 124] on div "Finance Details Applicants Loan Options Lender Submission" at bounding box center [428, 123] width 787 height 16
click at [70, 294] on div "Expenses" at bounding box center [111, 294] width 130 height 9
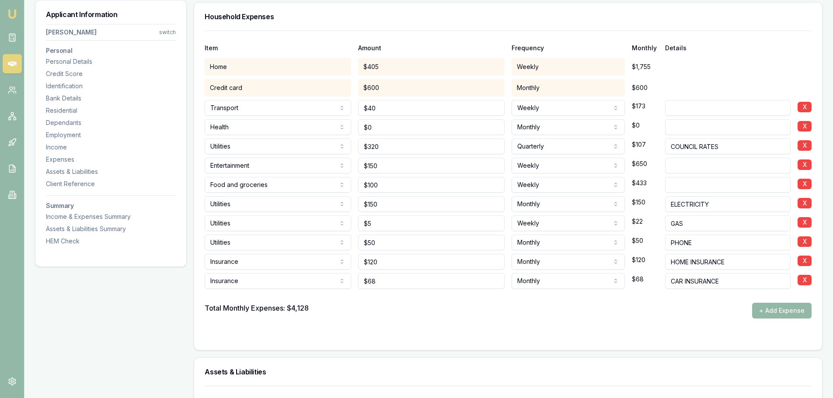
scroll to position [1968, 0]
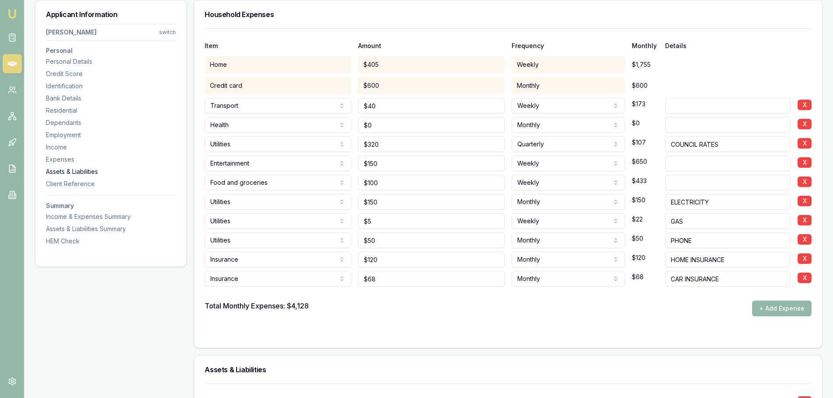
click at [51, 172] on div "Assets & Liabilities" at bounding box center [111, 171] width 130 height 9
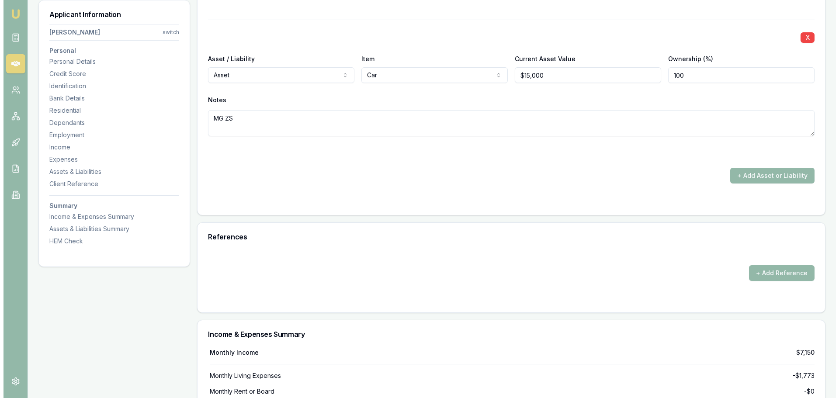
scroll to position [3060, 0]
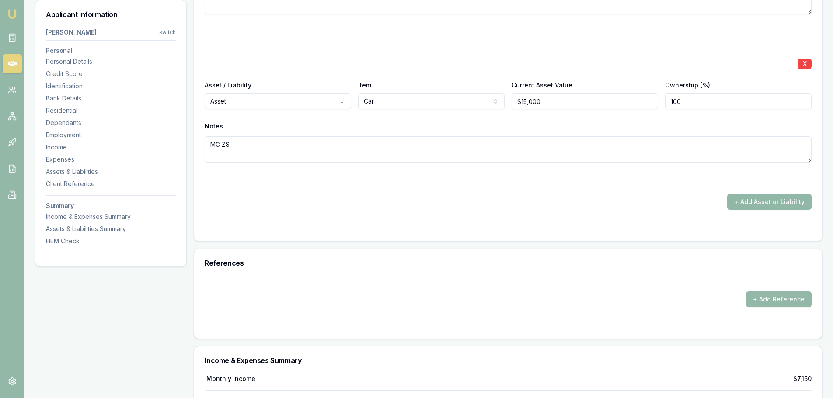
click at [764, 197] on button "+ Add Asset or Liability" at bounding box center [769, 202] width 84 height 16
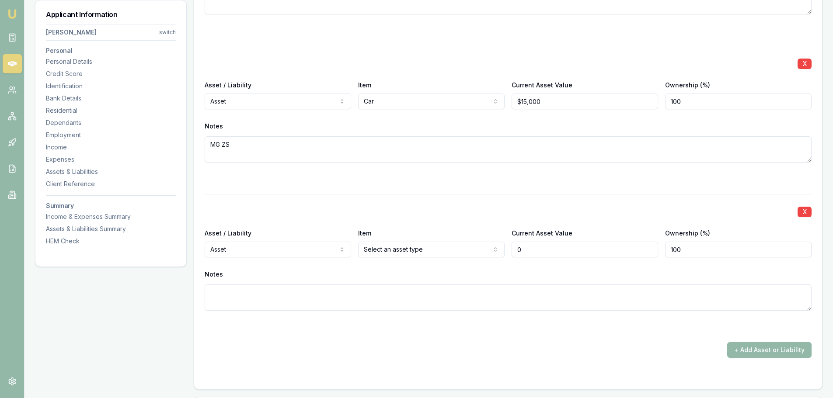
type input "$0"
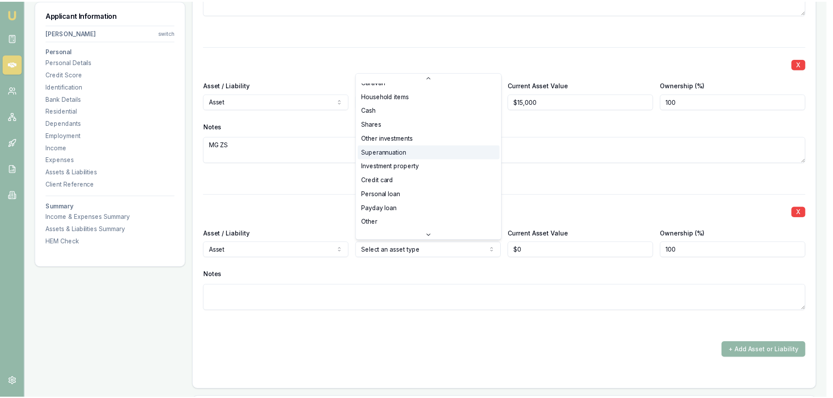
scroll to position [56, 0]
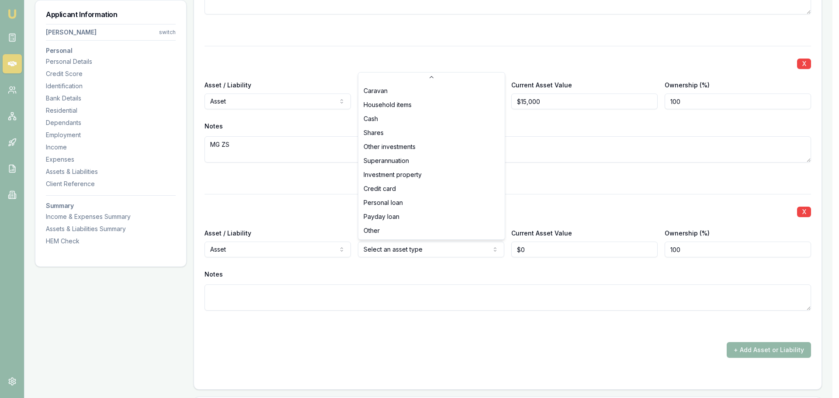
select select "OTHER"
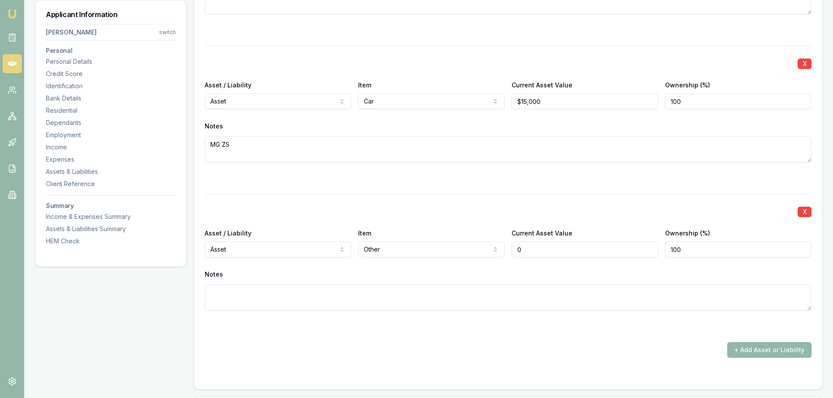
drag, startPoint x: 553, startPoint y: 252, endPoint x: 443, endPoint y: 252, distance: 109.3
click at [458, 252] on div "Asset / Liability Asset Asset Liability Item Other Home Car Boat Bike Caravan H…" at bounding box center [508, 243] width 607 height 30
type input "$35,000"
click at [513, 297] on textarea at bounding box center [508, 298] width 607 height 26
type textarea "JEWELLERY"
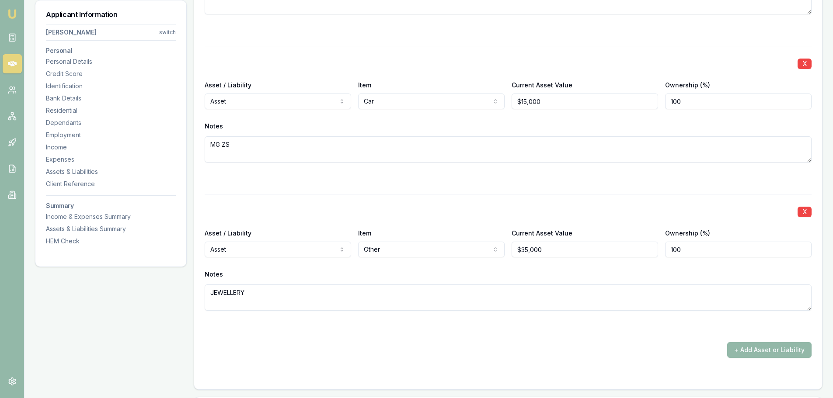
click at [595, 345] on div "+ Add Asset or Liability" at bounding box center [508, 350] width 607 height 16
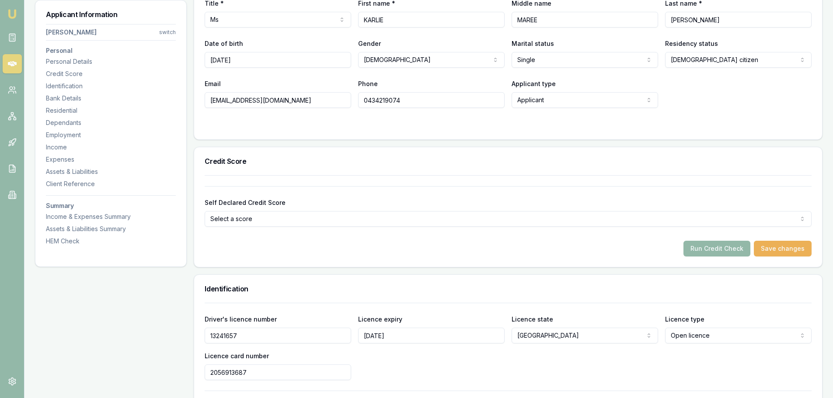
scroll to position [0, 0]
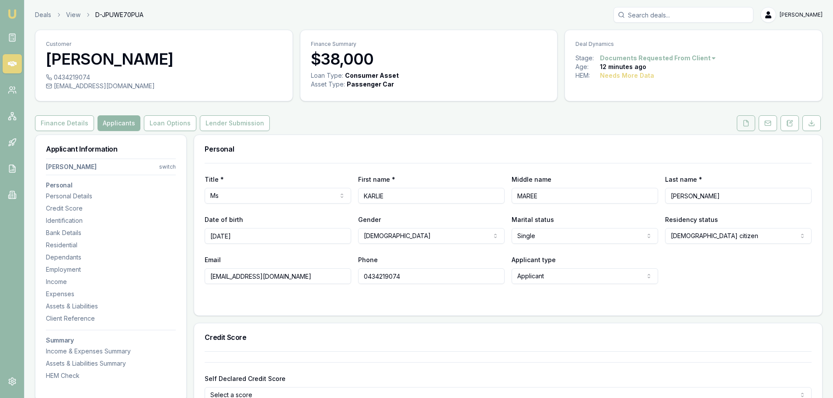
click at [750, 124] on button at bounding box center [746, 123] width 18 height 16
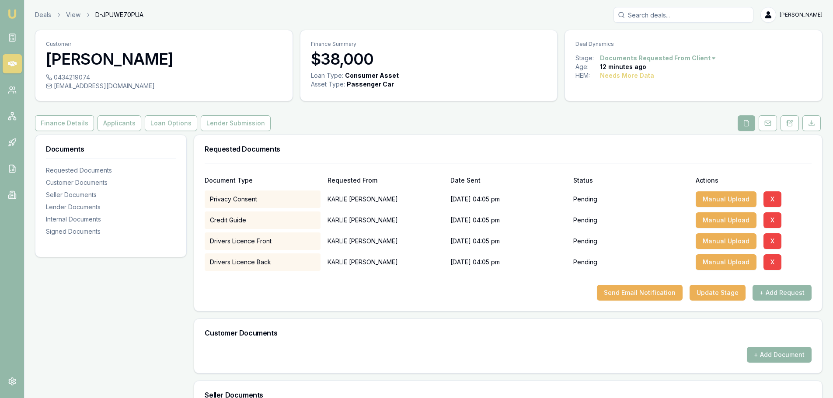
click at [461, 124] on div "Finance Details Applicants Loan Options Lender Submission" at bounding box center [428, 123] width 787 height 16
click at [794, 292] on button "+ Add Request" at bounding box center [781, 293] width 59 height 16
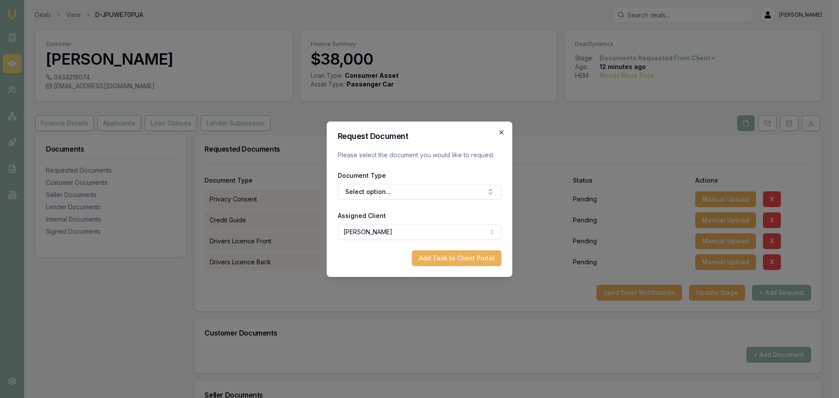
click at [505, 131] on icon "button" at bounding box center [501, 132] width 7 height 7
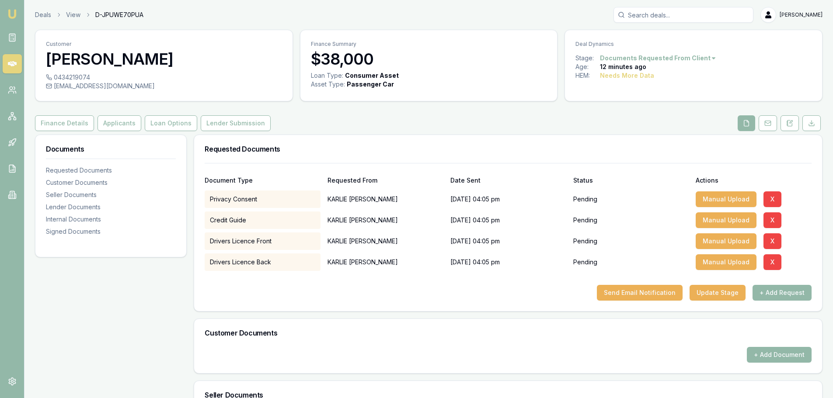
click at [494, 116] on div "Finance Details Applicants Loan Options Lender Submission" at bounding box center [428, 123] width 787 height 16
click at [595, 112] on div "Customer [PERSON_NAME] 0434219074 [EMAIL_ADDRESS][DOMAIN_NAME] Finance Summary …" at bounding box center [428, 326] width 787 height 592
click at [529, 118] on div "Finance Details Applicants Loan Options Lender Submission" at bounding box center [428, 123] width 787 height 16
click at [795, 295] on button "+ Add Request" at bounding box center [781, 293] width 59 height 16
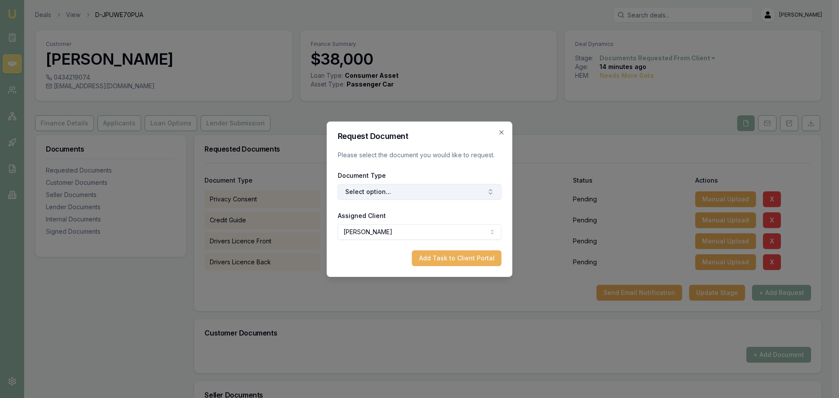
click at [386, 194] on button "Select option..." at bounding box center [420, 192] width 164 height 16
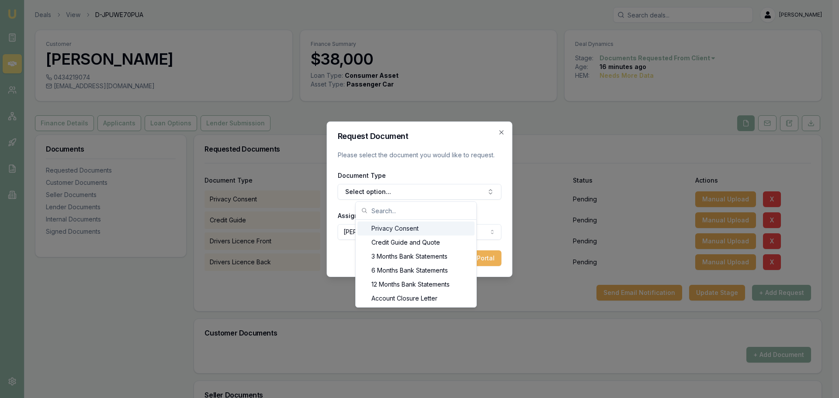
click at [424, 214] on input "text" at bounding box center [422, 210] width 100 height 17
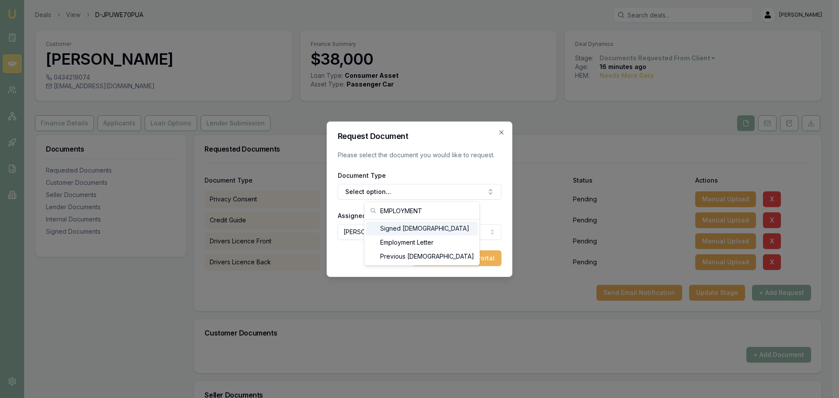
type input "EMPLOYMENT"
click at [427, 228] on div "Signed [DEMOGRAPHIC_DATA]" at bounding box center [421, 229] width 111 height 14
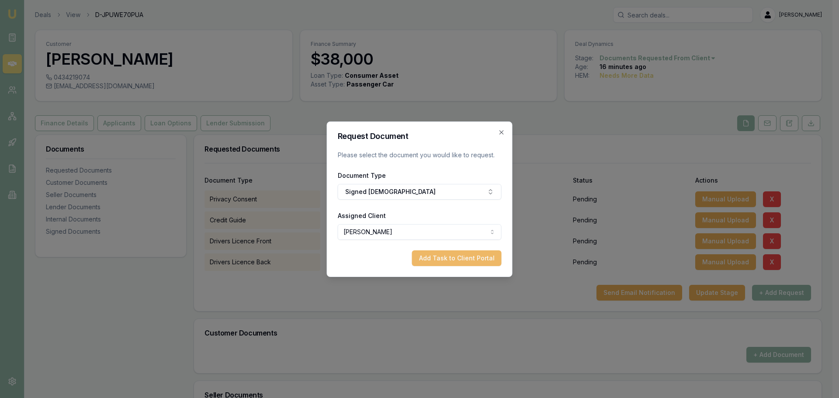
click at [478, 258] on button "Add Task to Client Portal" at bounding box center [457, 258] width 90 height 16
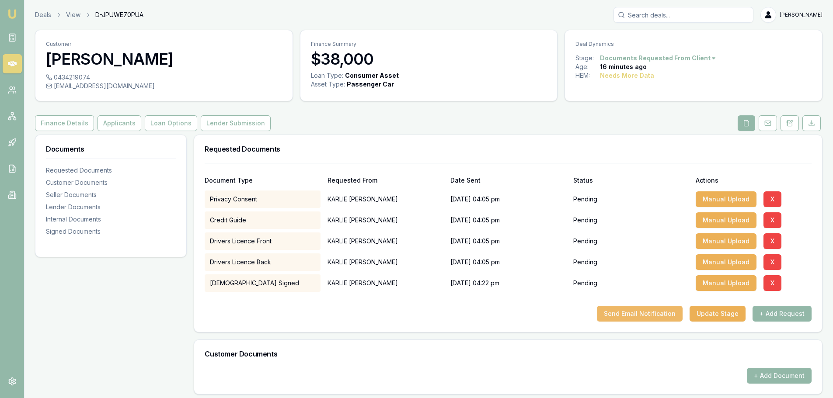
click at [669, 315] on button "Send Email Notification" at bounding box center [640, 314] width 86 height 16
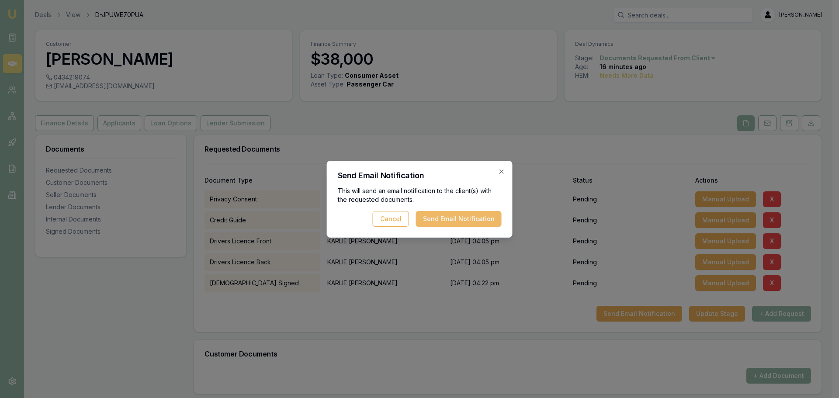
click at [457, 215] on button "Send Email Notification" at bounding box center [459, 219] width 86 height 16
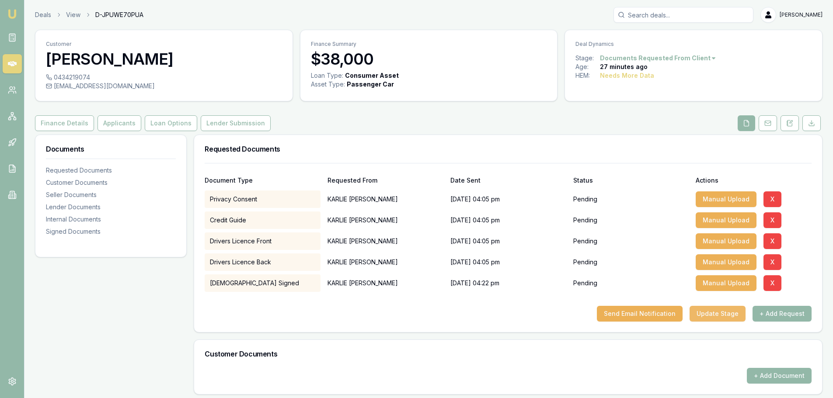
click at [719, 313] on button "Update Stage" at bounding box center [717, 314] width 56 height 16
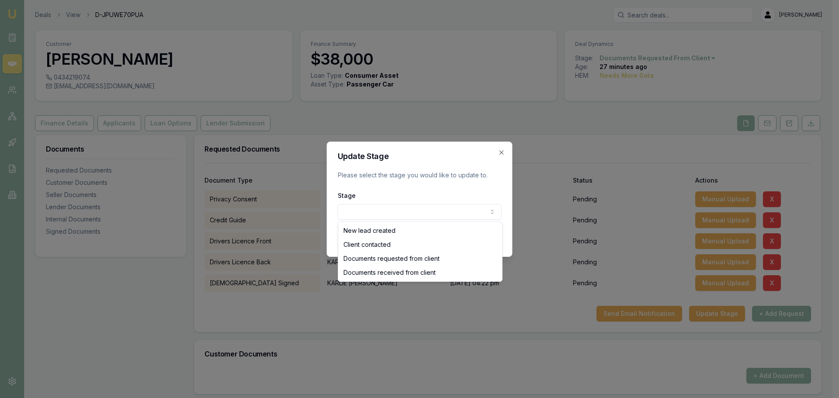
click at [452, 215] on body "Emu Broker Deals View D-JPUWE70PUA [PERSON_NAME] Shield Toggle Menu Customer [P…" at bounding box center [416, 199] width 833 height 398
click at [424, 209] on body "Emu Broker Deals View D-JPUWE70PUA [PERSON_NAME] Shield Toggle Menu Customer [P…" at bounding box center [413, 199] width 826 height 398
select select "DOCUMENTS_REQUESTED_FROM_CLIENT"
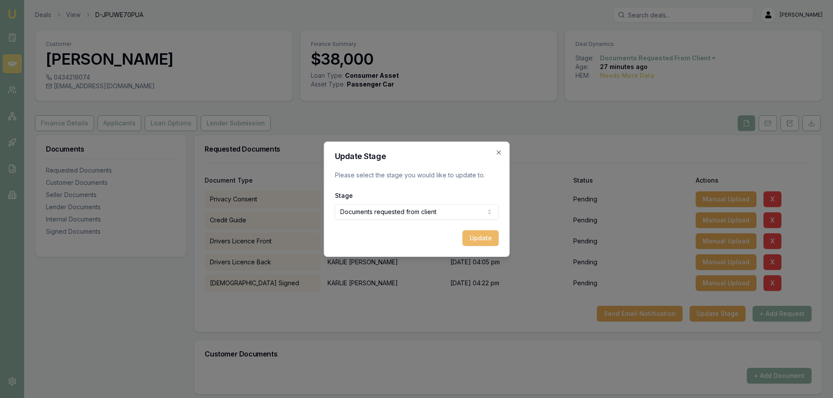
click at [497, 240] on button "Update" at bounding box center [480, 238] width 36 height 16
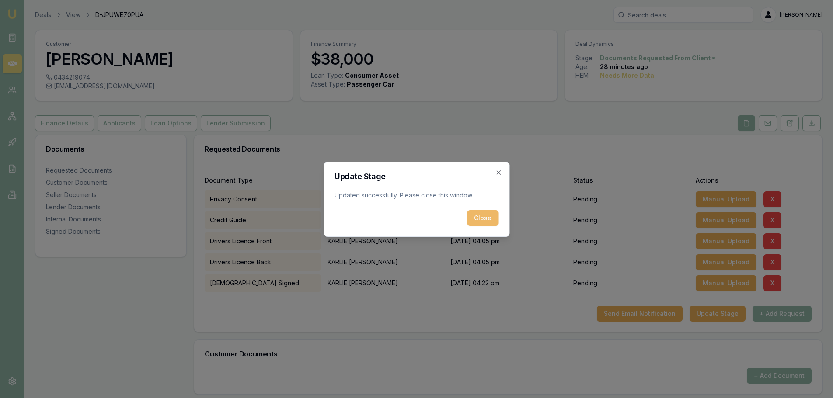
click at [493, 215] on button "Close" at bounding box center [482, 218] width 31 height 16
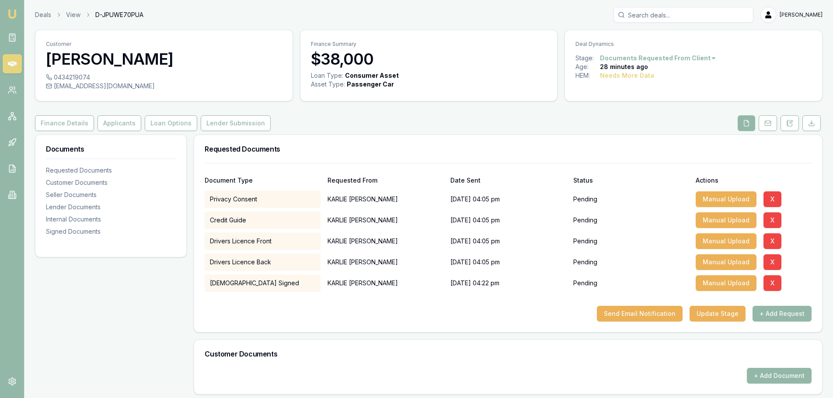
click at [12, 63] on icon at bounding box center [12, 63] width 9 height 5
